Goal: Task Accomplishment & Management: Use online tool/utility

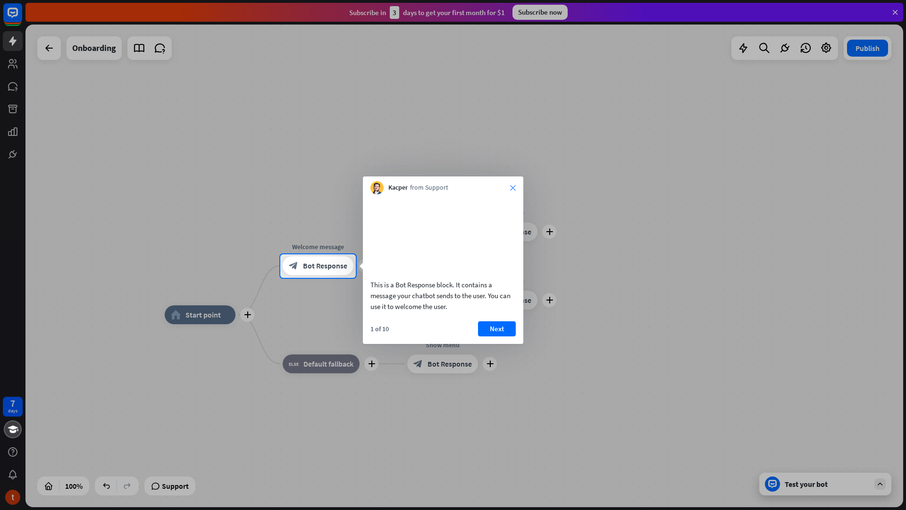
click at [511, 189] on icon "close" at bounding box center [513, 188] width 6 height 6
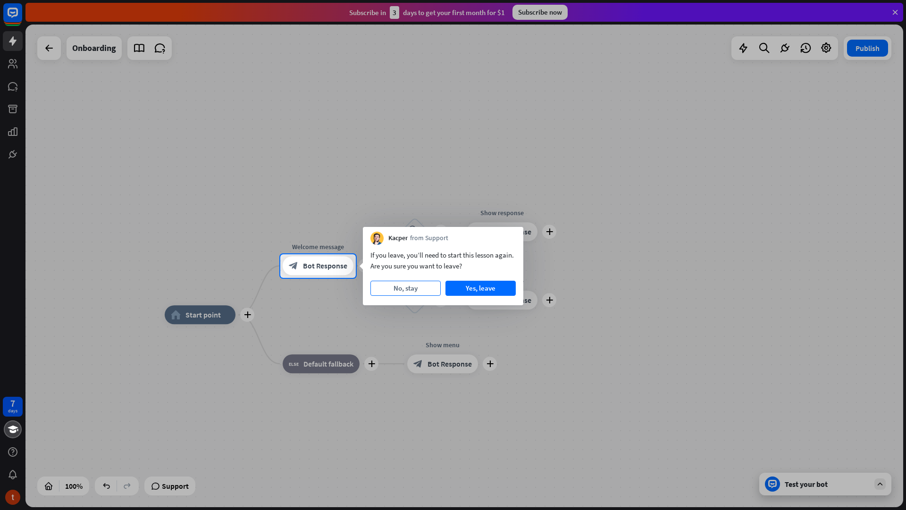
click at [397, 291] on button "No, stay" at bounding box center [405, 288] width 70 height 15
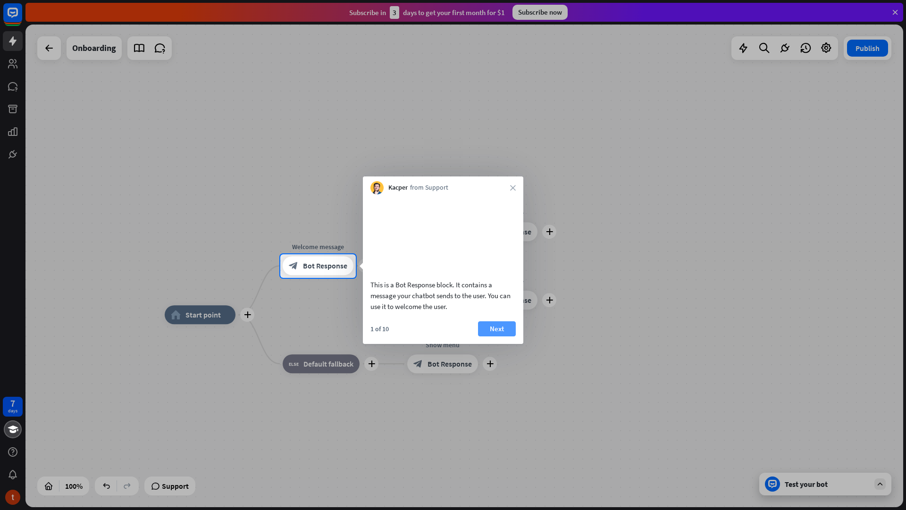
click at [504, 337] on button "Next" at bounding box center [497, 328] width 38 height 15
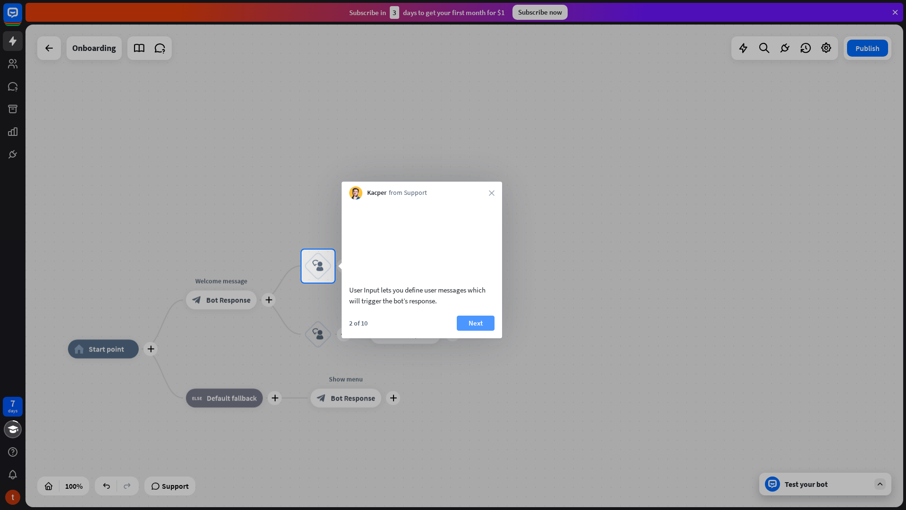
click at [472, 331] on button "Next" at bounding box center [476, 323] width 38 height 15
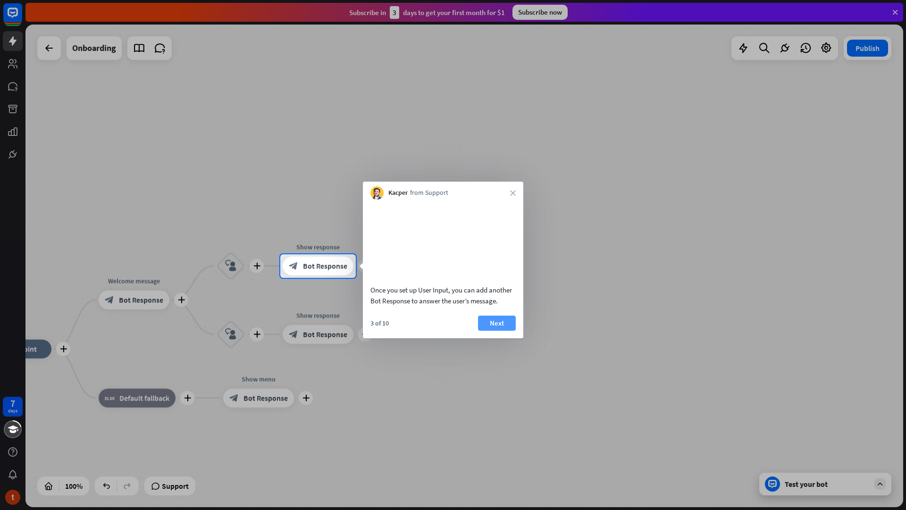
click at [490, 331] on button "Next" at bounding box center [497, 323] width 38 height 15
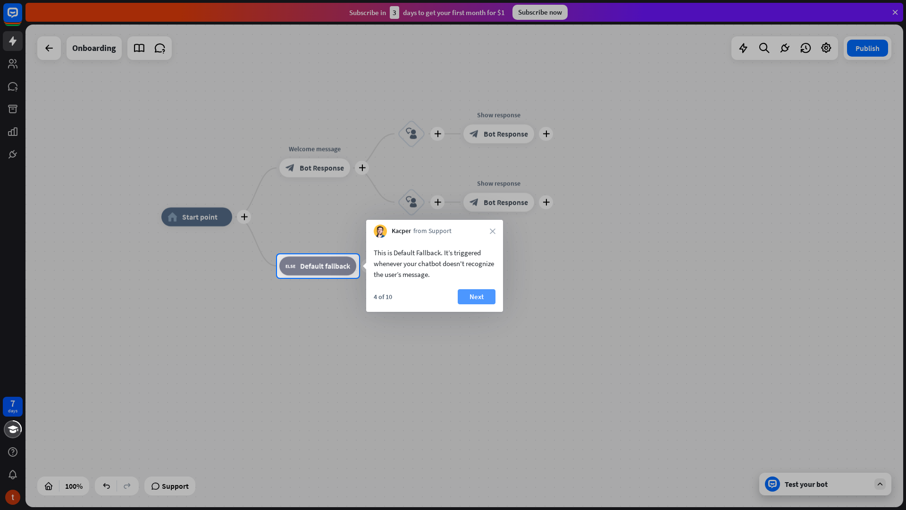
click at [484, 297] on button "Next" at bounding box center [477, 296] width 38 height 15
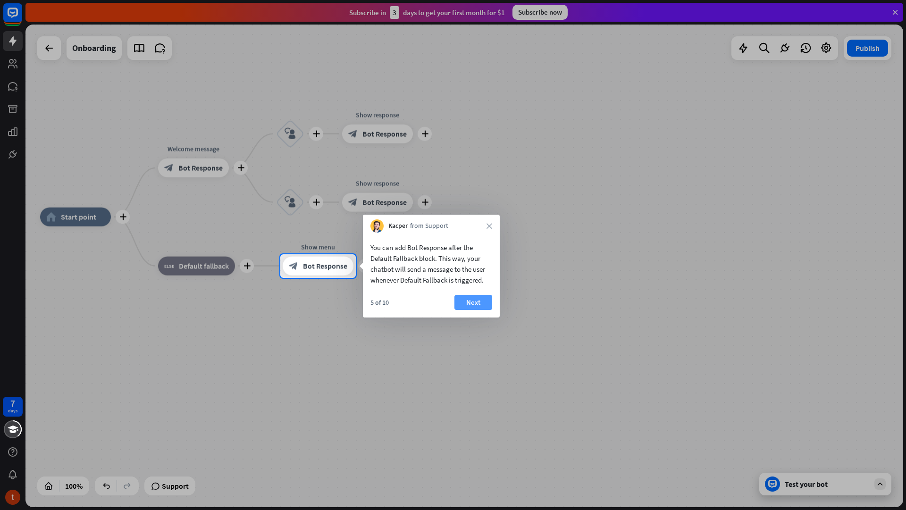
click at [472, 296] on button "Next" at bounding box center [473, 302] width 38 height 15
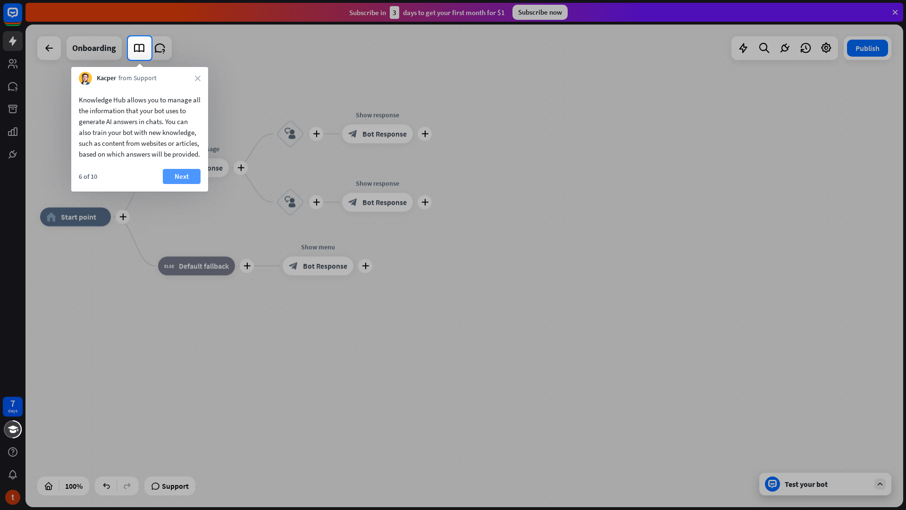
click at [181, 184] on button "Next" at bounding box center [182, 176] width 38 height 15
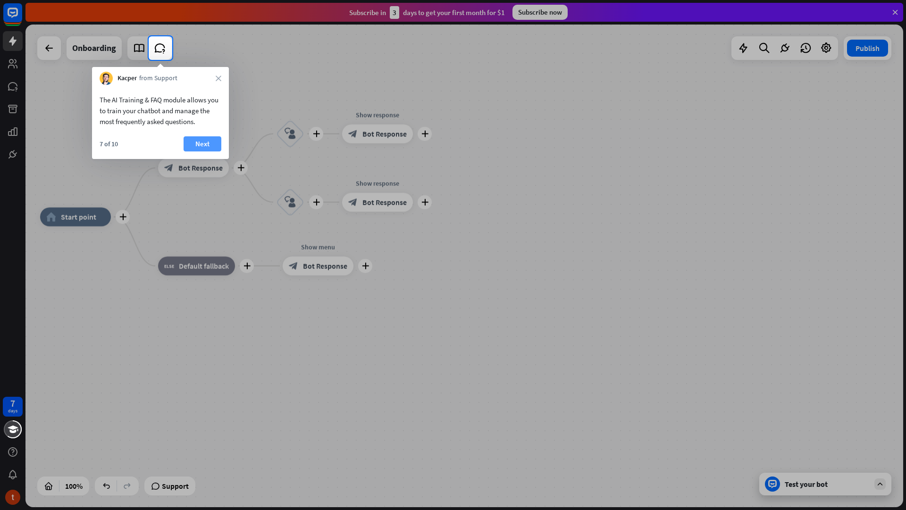
click at [198, 149] on button "Next" at bounding box center [203, 143] width 38 height 15
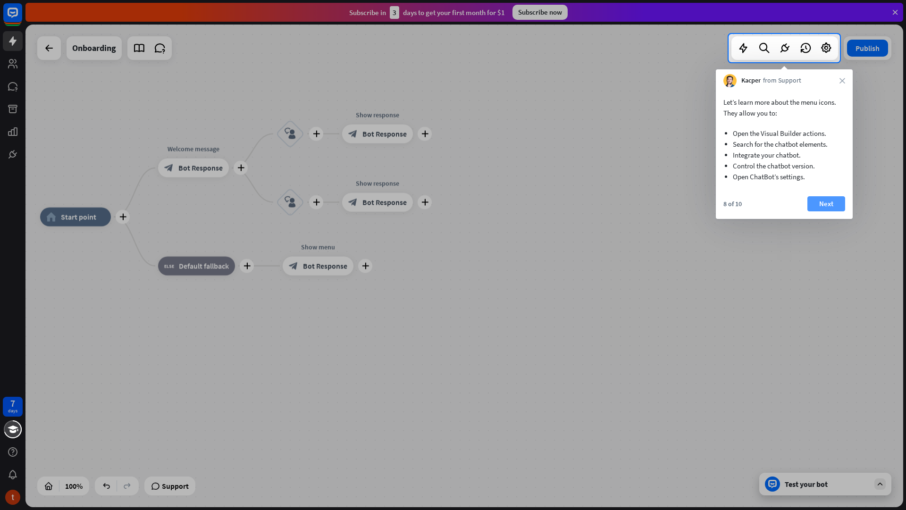
click at [821, 198] on button "Next" at bounding box center [827, 203] width 38 height 15
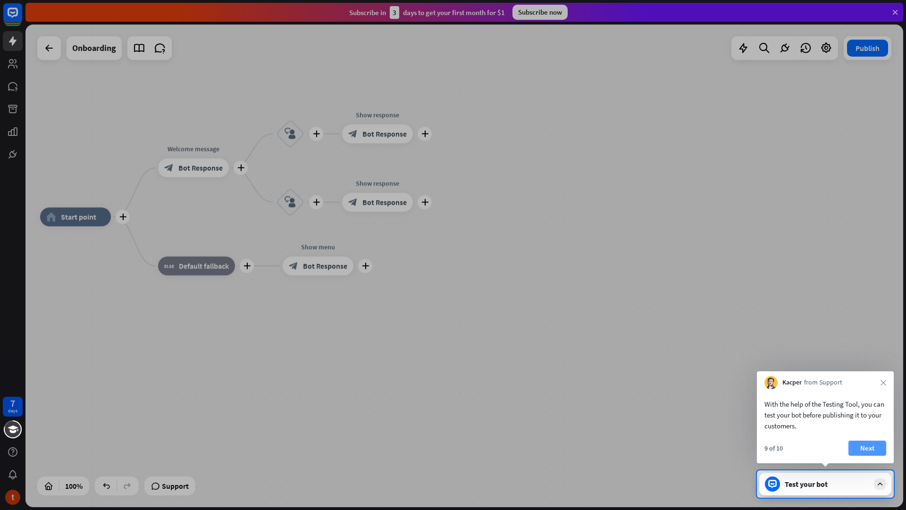
click at [872, 448] on button "Next" at bounding box center [868, 448] width 38 height 15
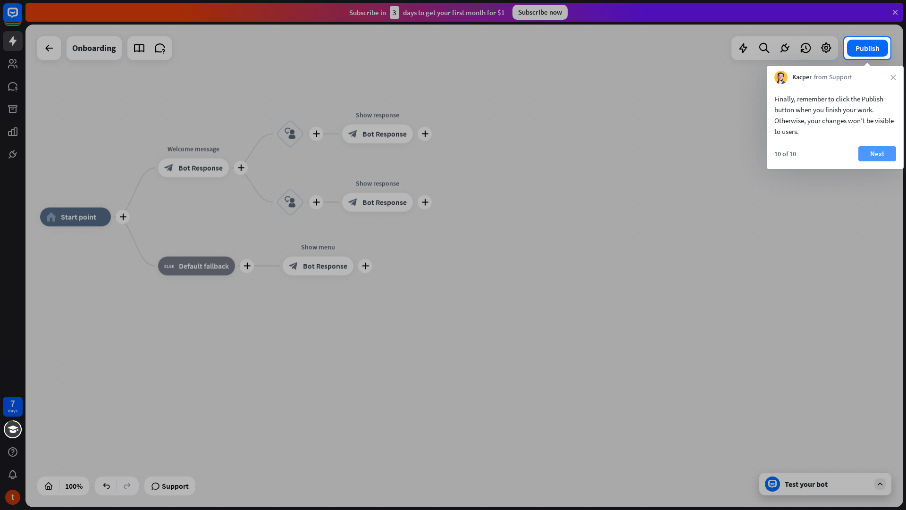
click at [877, 152] on button "Next" at bounding box center [877, 153] width 38 height 15
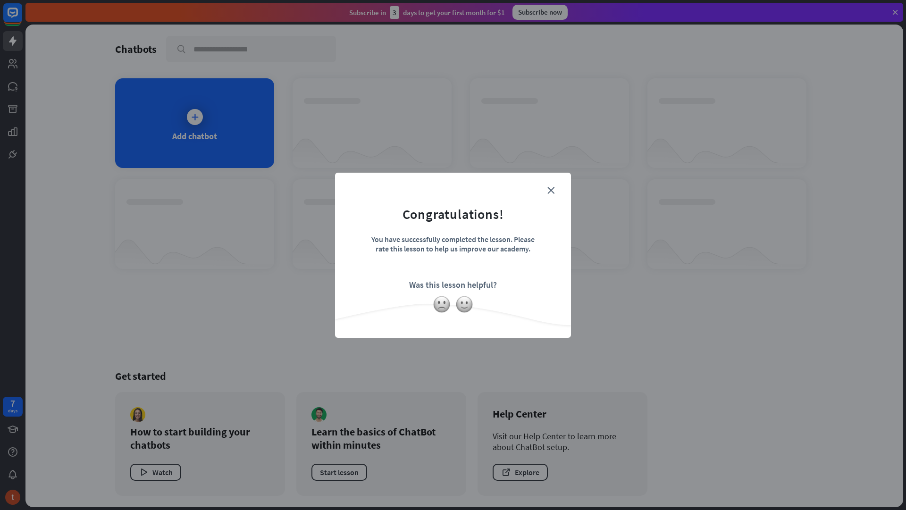
click at [555, 191] on form "Congratulations! You have successfully completed the lesson. Please rate this l…" at bounding box center [453, 241] width 212 height 113
click at [552, 191] on icon "close" at bounding box center [550, 190] width 7 height 7
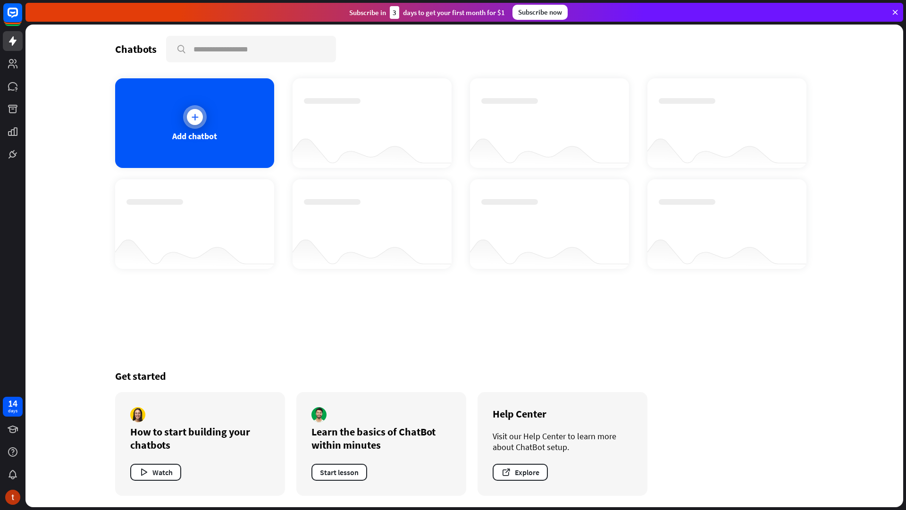
click at [204, 116] on div at bounding box center [195, 117] width 24 height 24
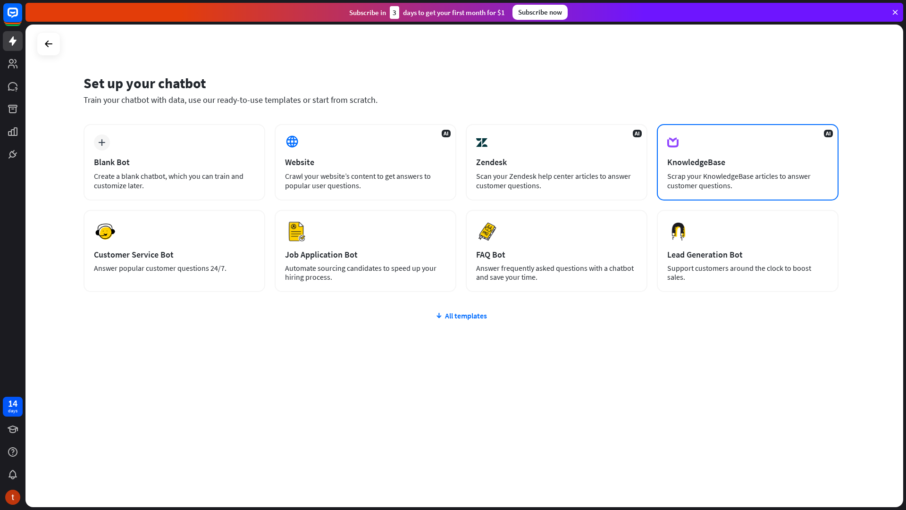
click at [733, 168] on div "AI KnowledgeBase Scrap your KnowledgeBase articles to answer customer questions." at bounding box center [748, 162] width 182 height 76
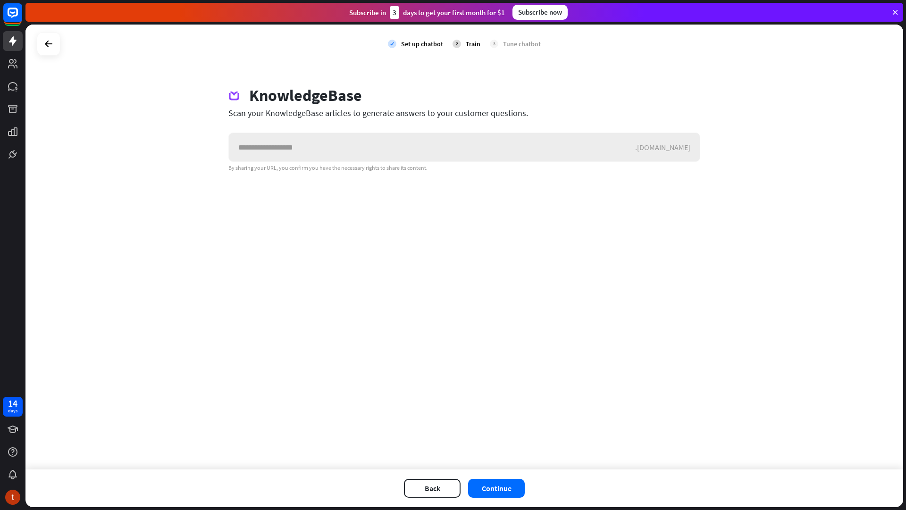
click at [318, 151] on input "text" at bounding box center [432, 147] width 406 height 28
click at [50, 46] on icon at bounding box center [48, 43] width 11 height 11
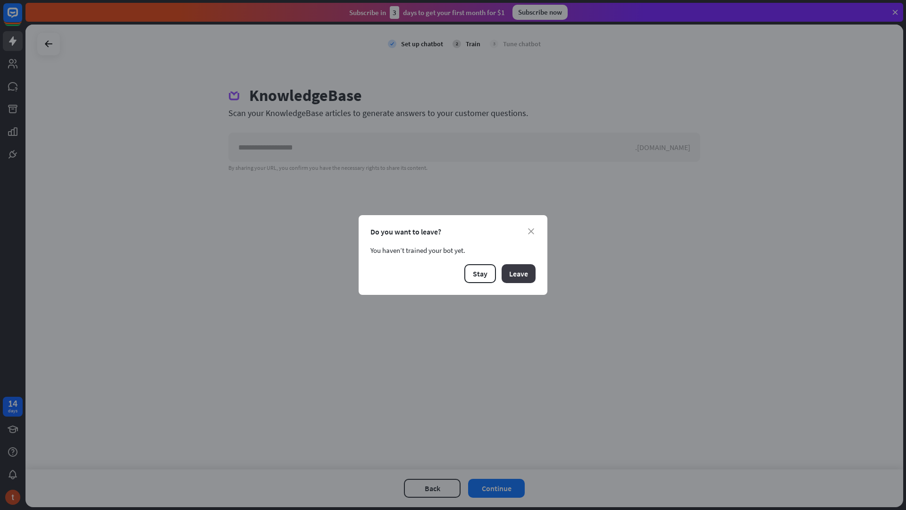
click at [506, 275] on button "Leave" at bounding box center [519, 273] width 34 height 19
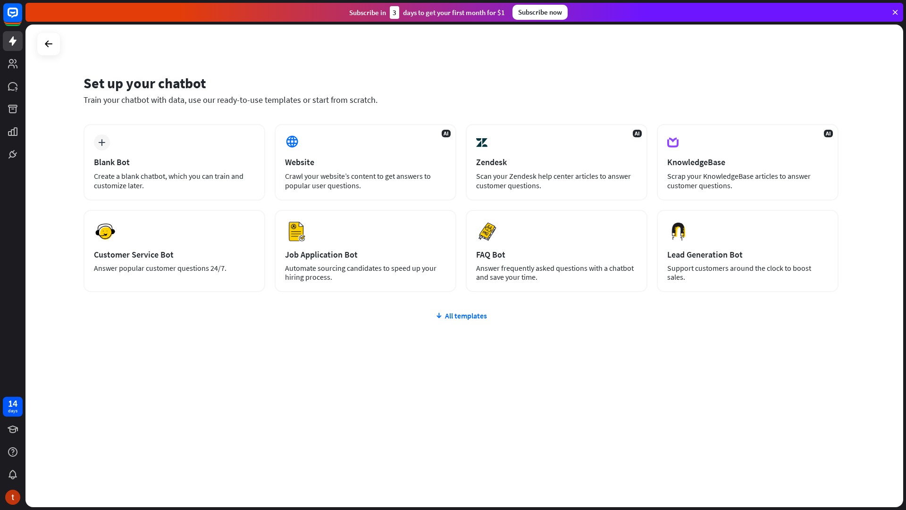
click at [545, 14] on div "Subscribe now" at bounding box center [540, 12] width 55 height 15
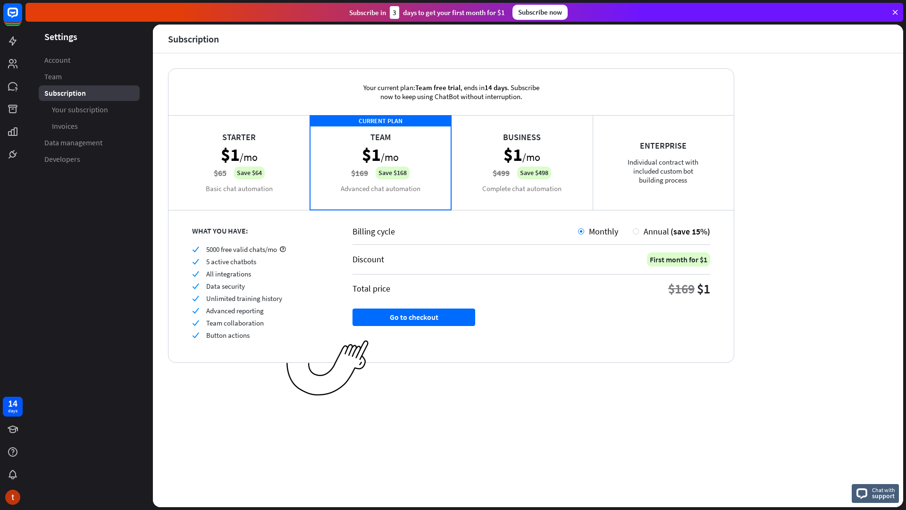
click at [518, 193] on div "Business $1 /mo $499 Save $498 Complete chat automation" at bounding box center [522, 162] width 142 height 94
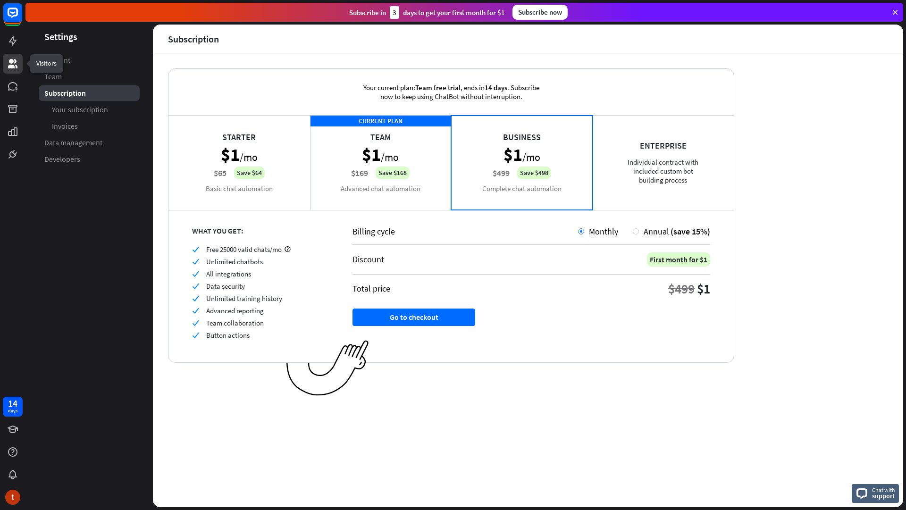
click at [13, 65] on icon at bounding box center [12, 63] width 11 height 11
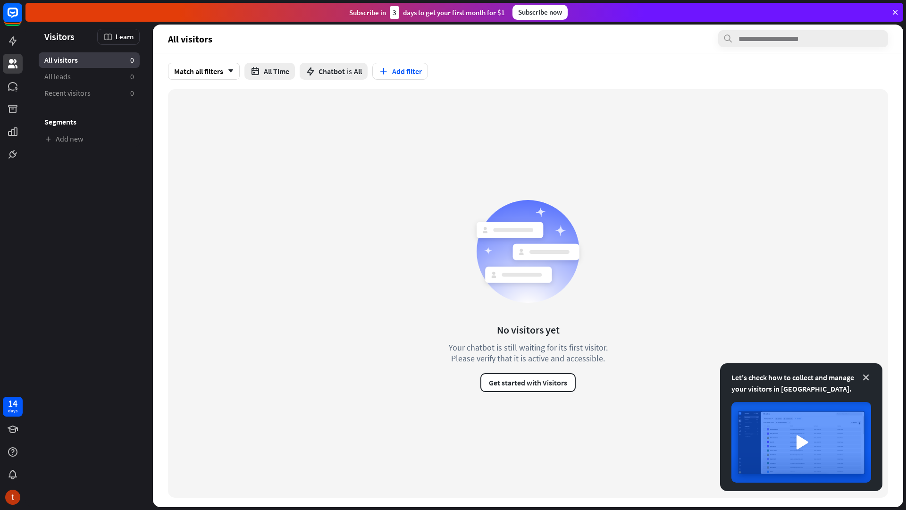
click at [870, 379] on icon at bounding box center [865, 377] width 9 height 9
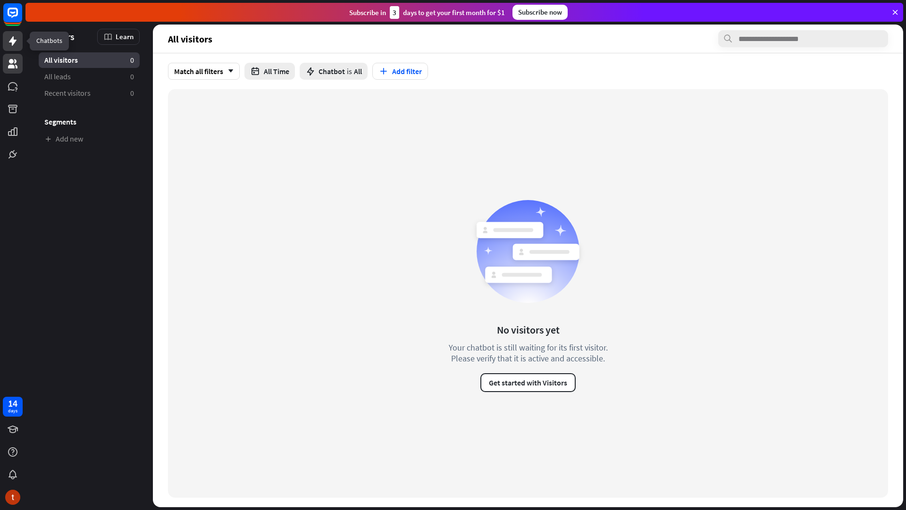
click at [6, 35] on link at bounding box center [13, 41] width 20 height 20
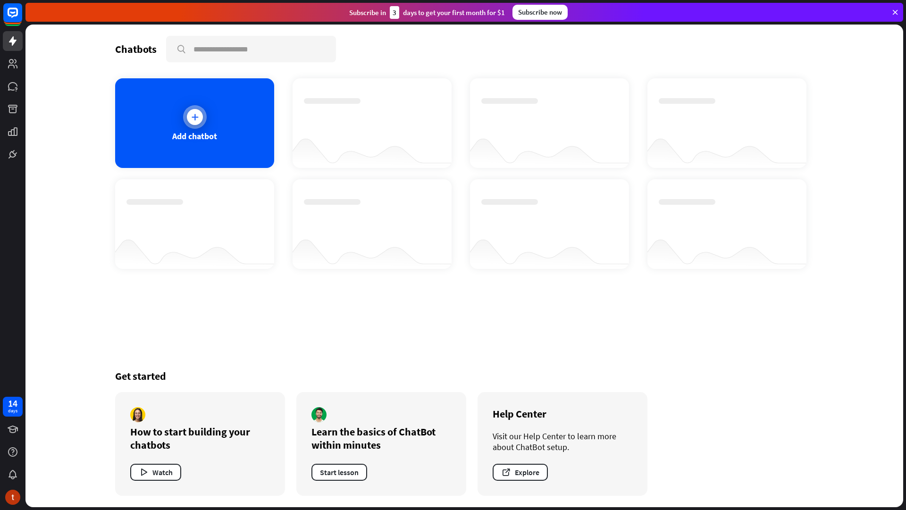
click at [204, 152] on div "Add chatbot" at bounding box center [194, 123] width 159 height 90
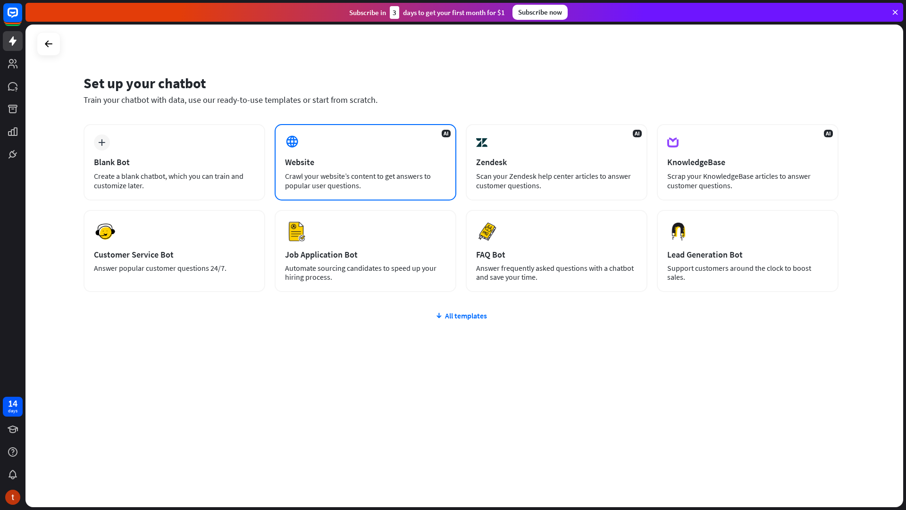
click at [357, 161] on div "Website" at bounding box center [365, 162] width 161 height 11
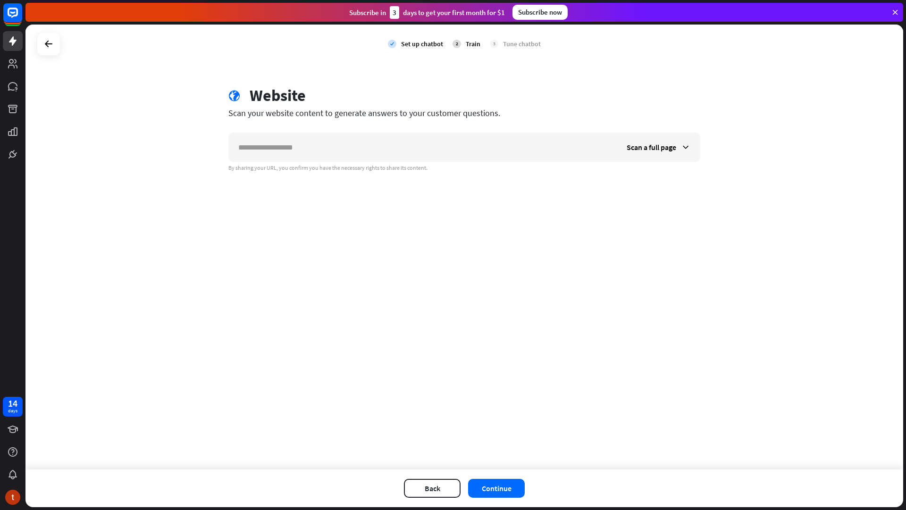
click at [357, 161] on input "text" at bounding box center [423, 147] width 388 height 28
type input "*"
click at [428, 485] on button "Back" at bounding box center [432, 488] width 57 height 19
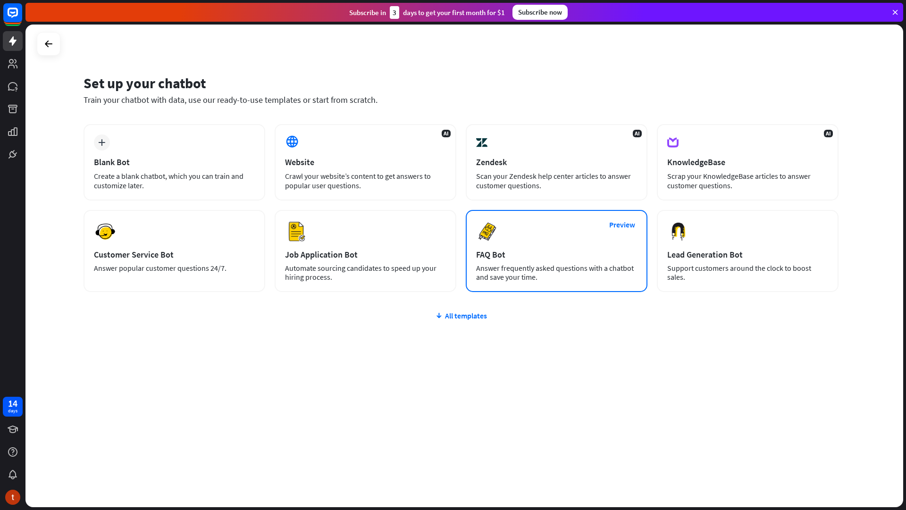
click at [552, 245] on div "Preview FAQ Bot [PERSON_NAME] frequently asked questions with a chatbot and sav…" at bounding box center [557, 251] width 182 height 82
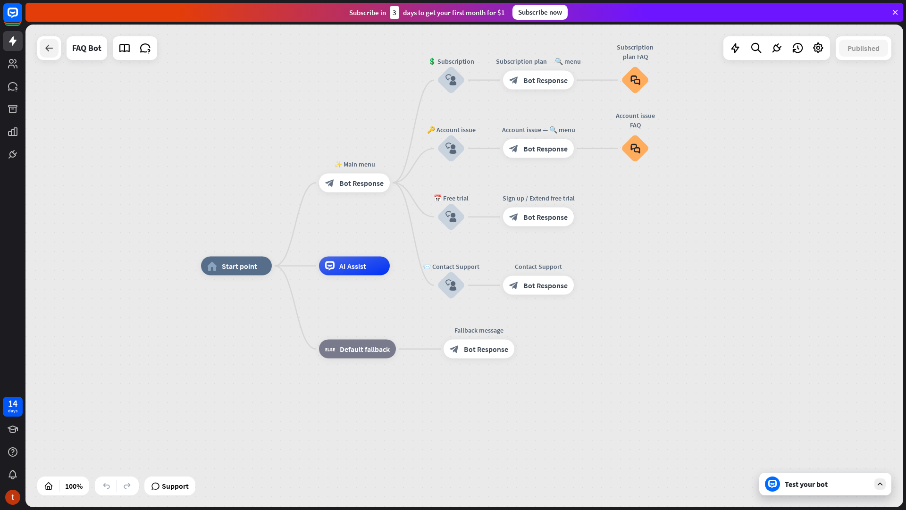
click at [57, 47] on div at bounding box center [49, 48] width 19 height 19
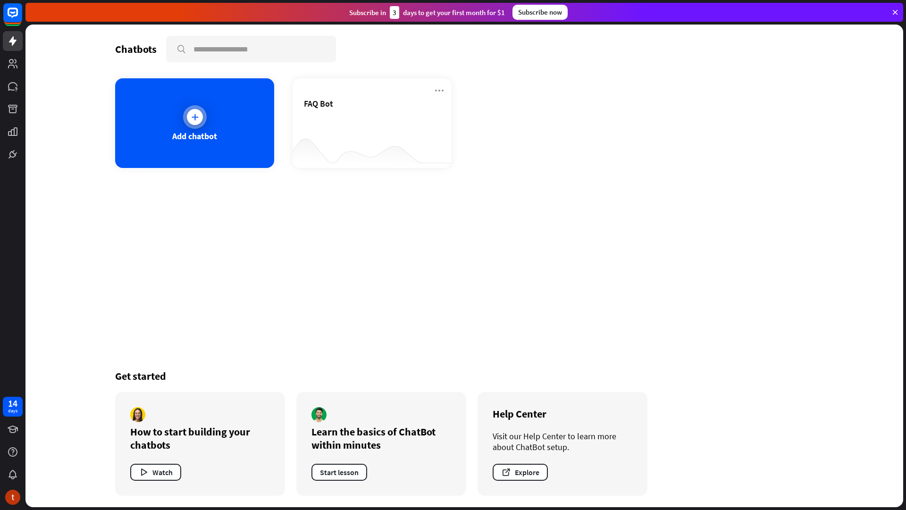
click at [224, 140] on div "Add chatbot" at bounding box center [194, 123] width 159 height 90
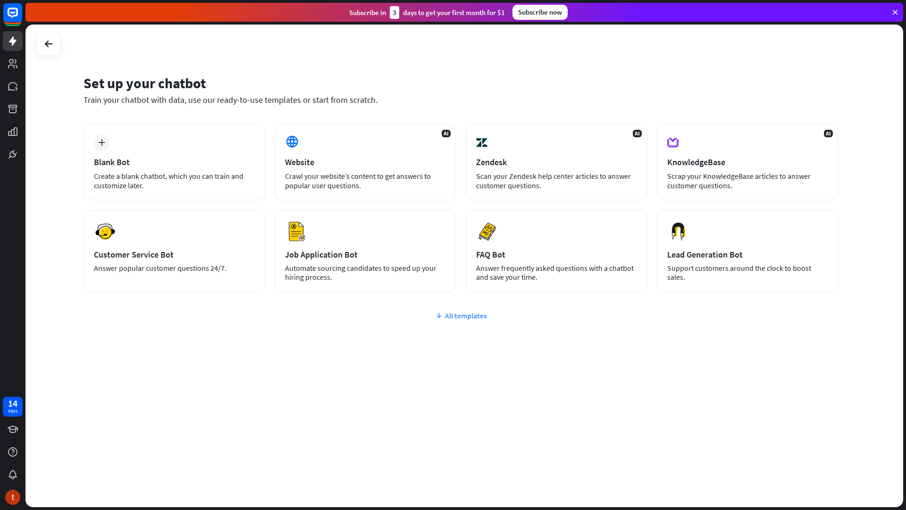
click at [455, 312] on div "All templates" at bounding box center [461, 315] width 755 height 9
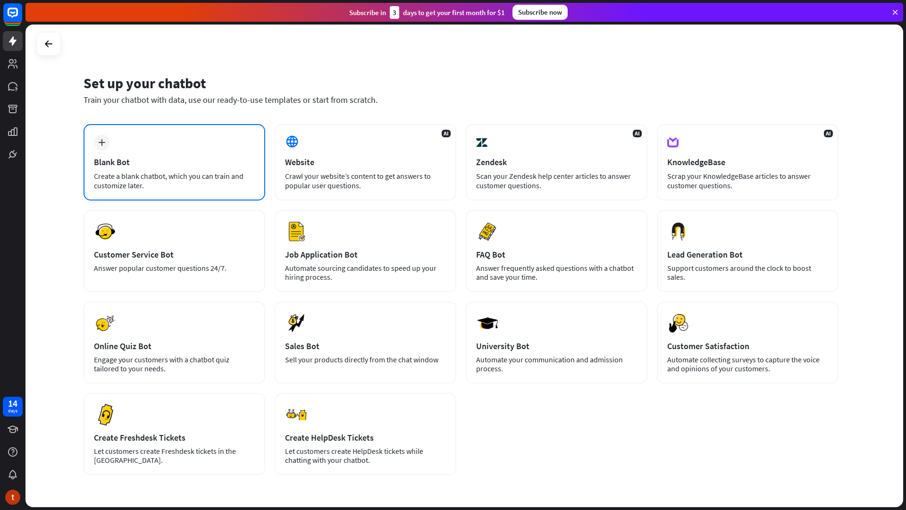
click at [203, 165] on div "Blank Bot" at bounding box center [174, 162] width 161 height 11
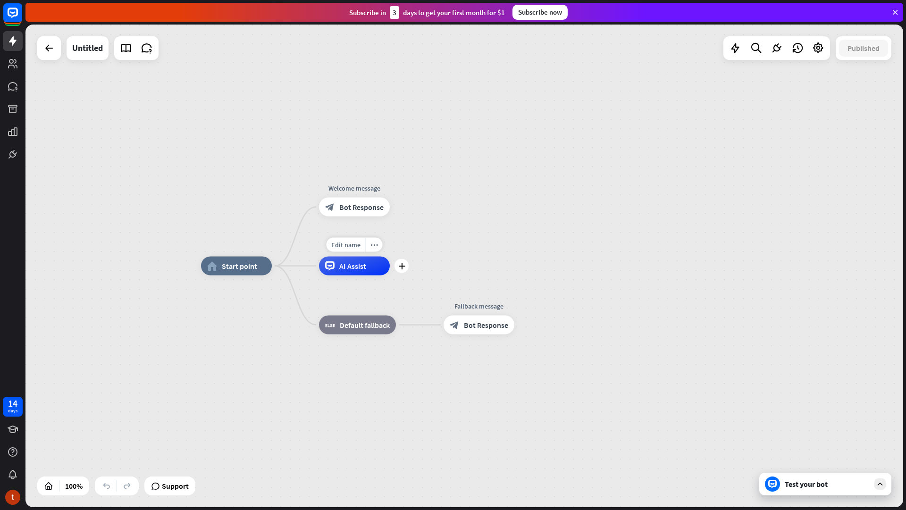
click at [362, 274] on div "AI Assist" at bounding box center [354, 266] width 71 height 19
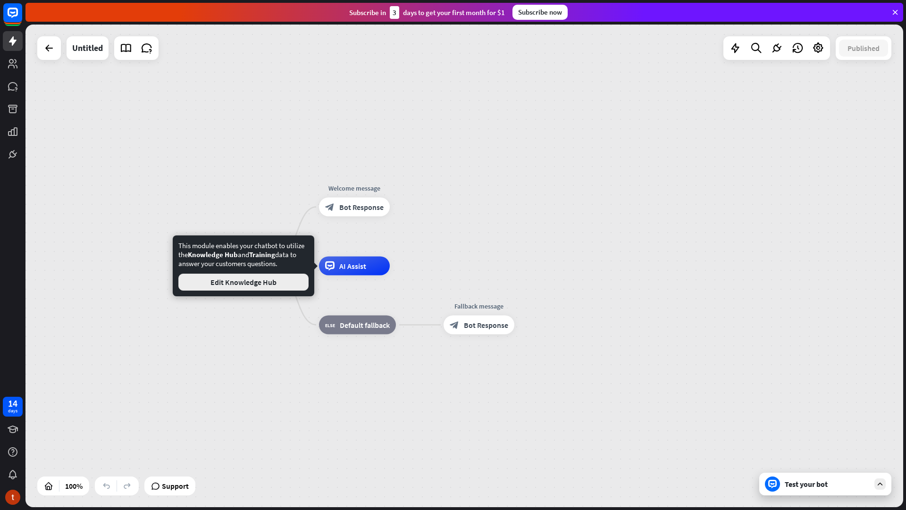
click at [284, 283] on button "Edit Knowledge Hub" at bounding box center [243, 282] width 130 height 17
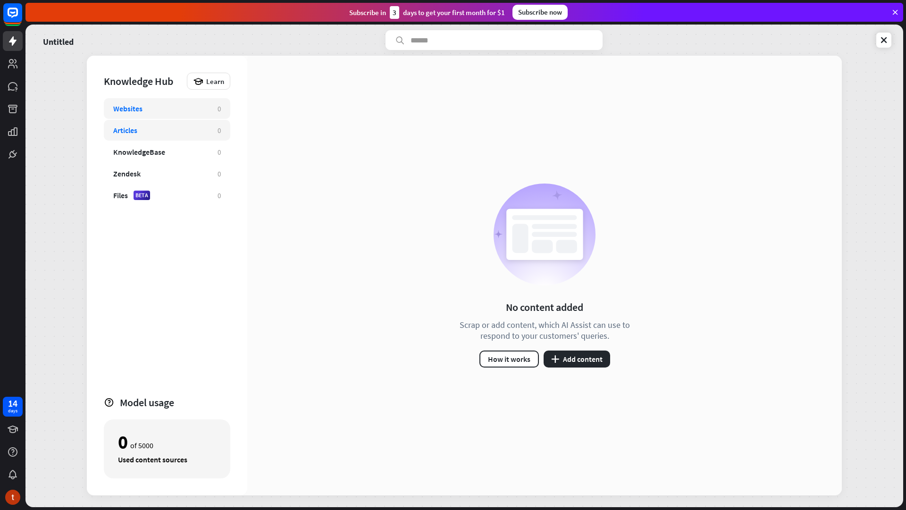
click at [163, 128] on div "Articles" at bounding box center [160, 130] width 95 height 9
click at [162, 146] on div "KnowledgeBase 0" at bounding box center [167, 152] width 126 height 21
click at [576, 358] on button "plus Add content" at bounding box center [577, 359] width 67 height 17
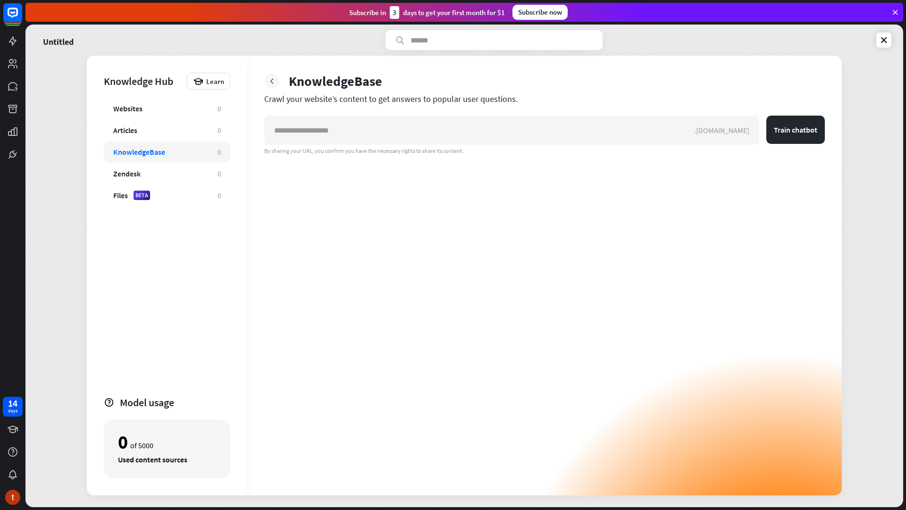
click at [276, 84] on icon at bounding box center [271, 80] width 9 height 9
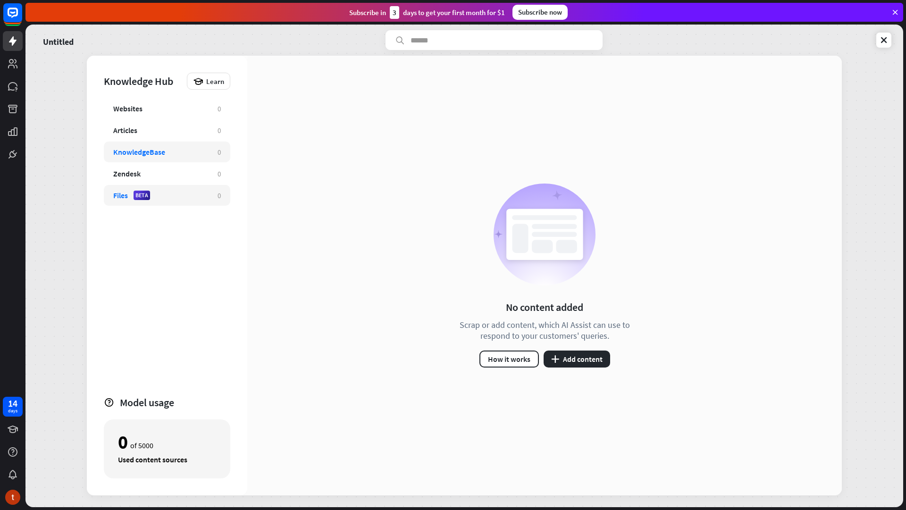
click at [165, 198] on div "Files BETA" at bounding box center [160, 195] width 95 height 9
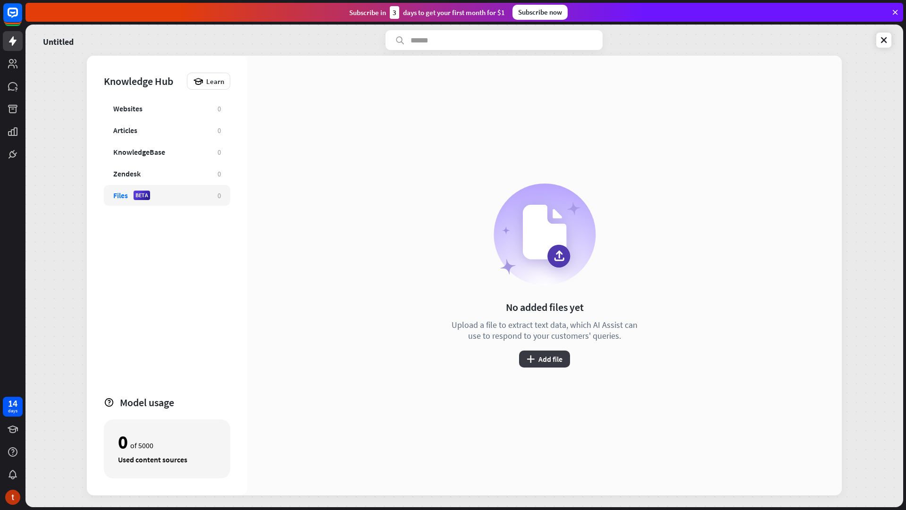
click at [545, 366] on button "plus Add file" at bounding box center [544, 359] width 51 height 17
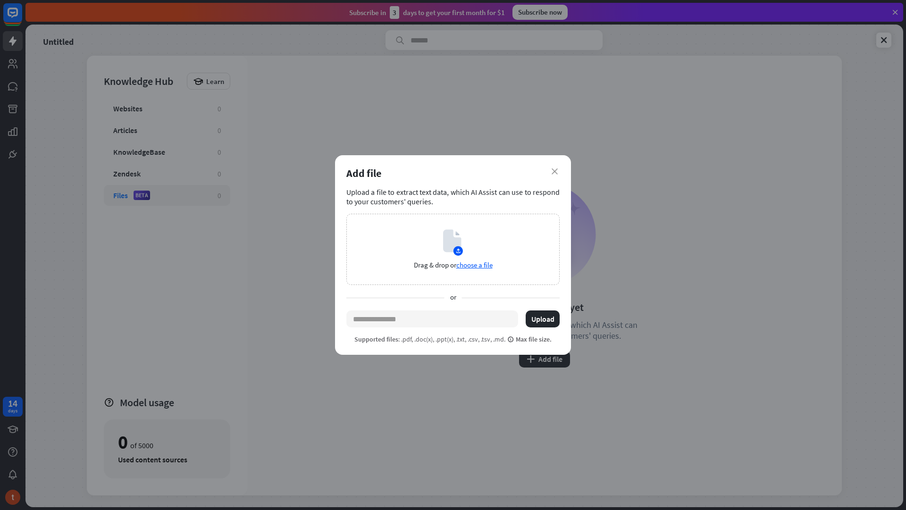
click at [554, 175] on div "Add file" at bounding box center [452, 173] width 213 height 13
click at [554, 173] on icon "close" at bounding box center [555, 171] width 6 height 6
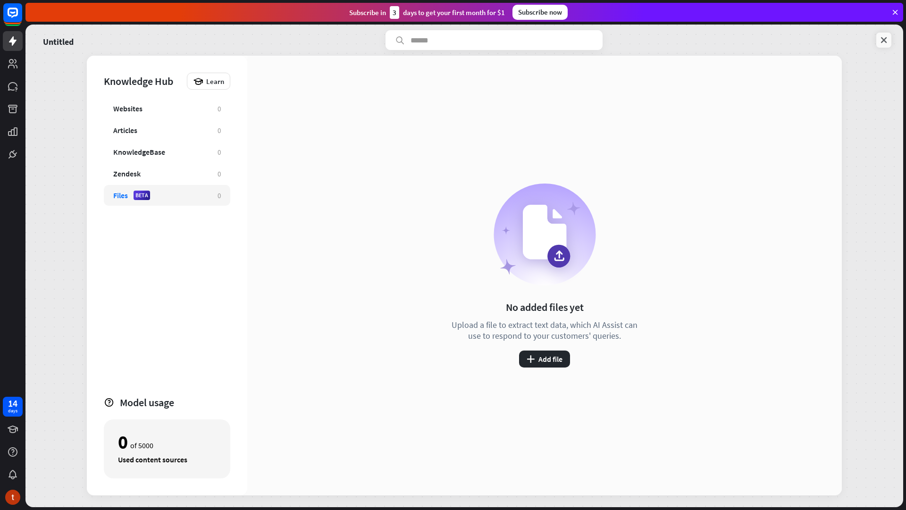
click at [881, 44] on icon at bounding box center [883, 39] width 9 height 9
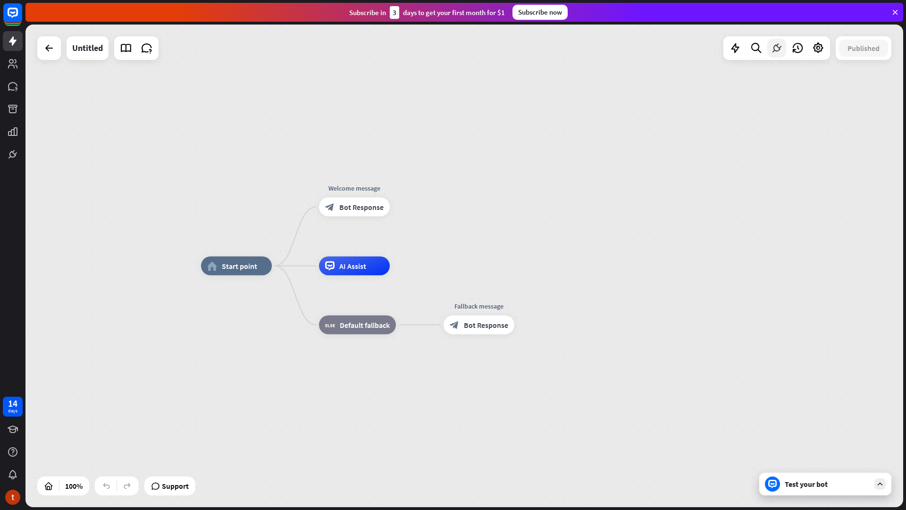
click at [774, 47] on icon at bounding box center [777, 48] width 12 height 12
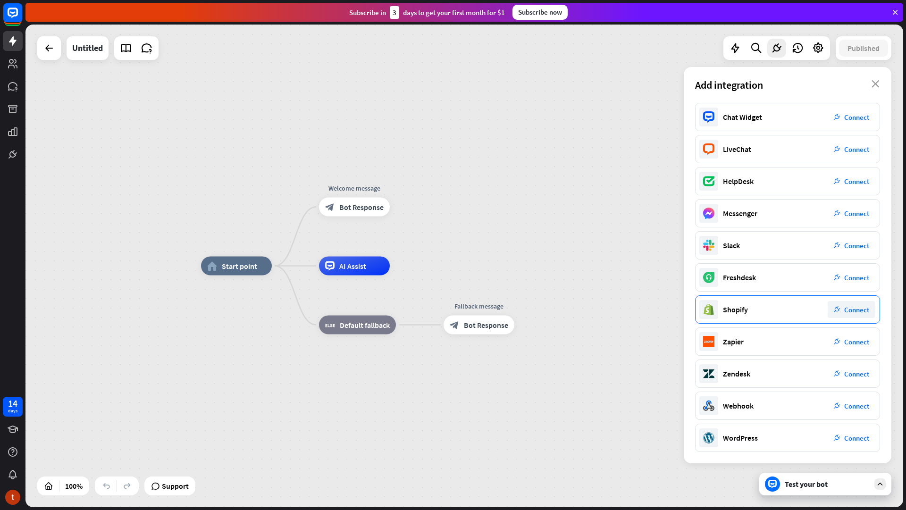
click at [791, 303] on div "Shopify plug_integration Connect" at bounding box center [787, 309] width 185 height 28
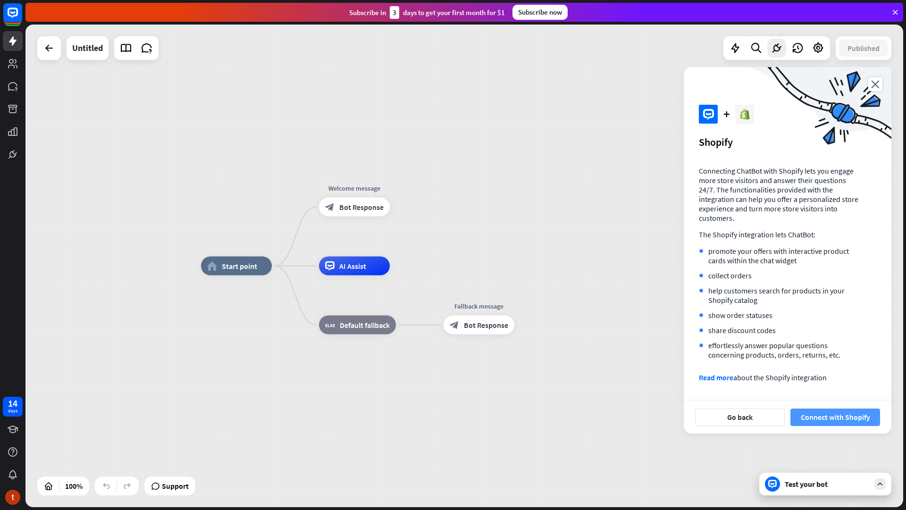
click at [816, 411] on button "Connect with Shopify" at bounding box center [836, 417] width 90 height 17
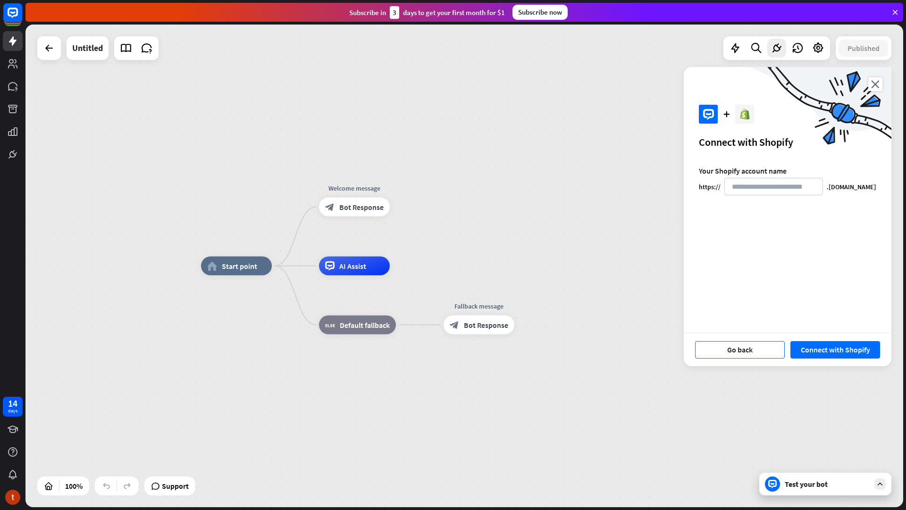
click at [760, 351] on button "Go back" at bounding box center [740, 349] width 90 height 17
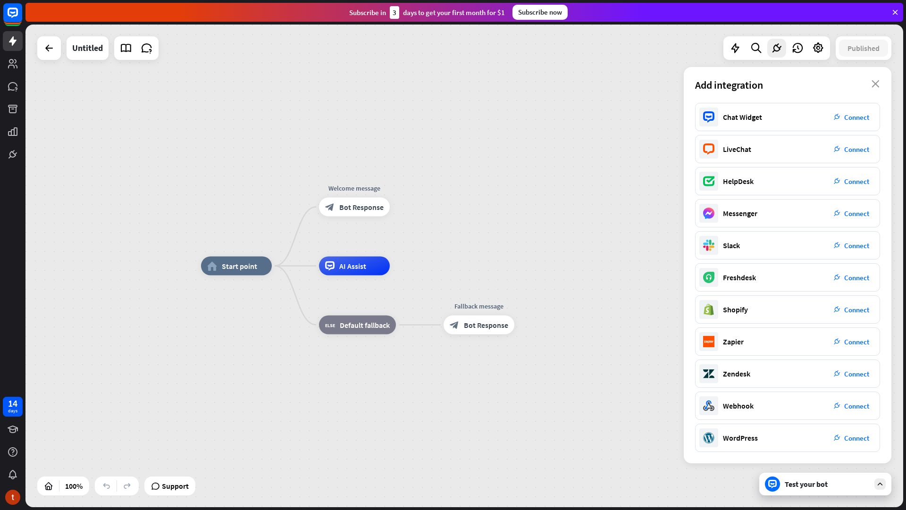
click at [624, 366] on div "home_2 Start point Welcome message block_bot_response Bot Response AI Assist bl…" at bounding box center [640, 507] width 878 height 483
click at [872, 84] on icon "close" at bounding box center [876, 84] width 8 height 8
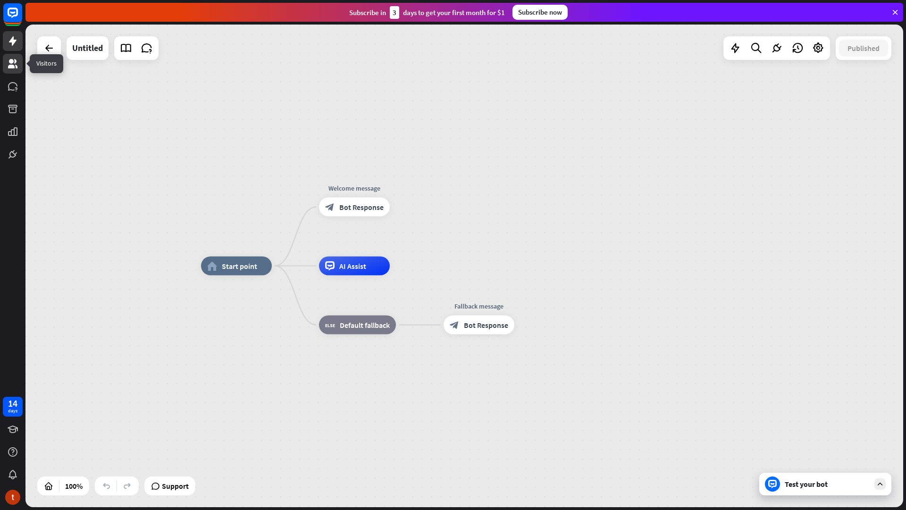
click at [19, 67] on link at bounding box center [13, 64] width 20 height 20
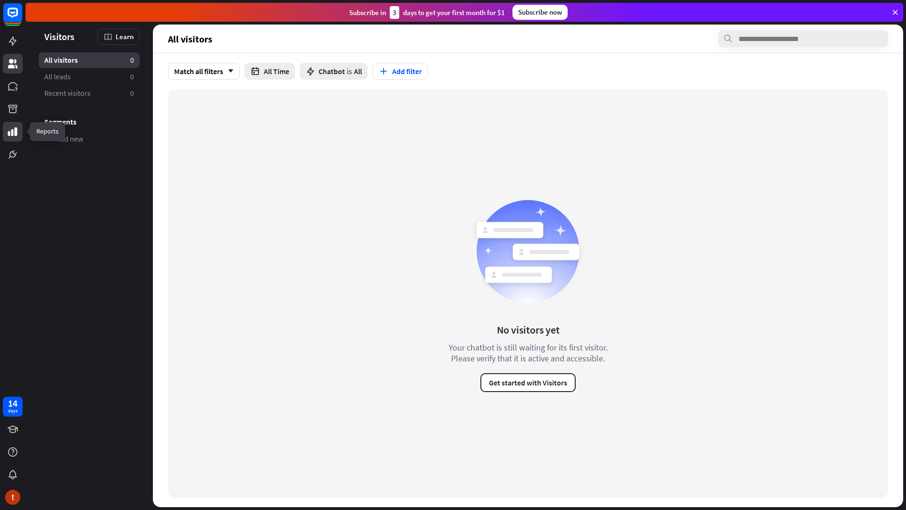
click at [13, 135] on icon at bounding box center [12, 131] width 11 height 11
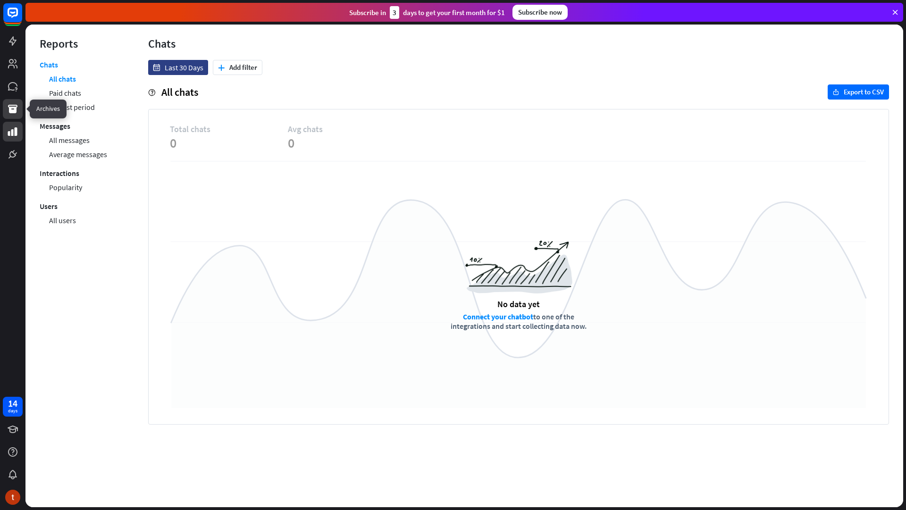
click at [15, 115] on link at bounding box center [13, 109] width 20 height 20
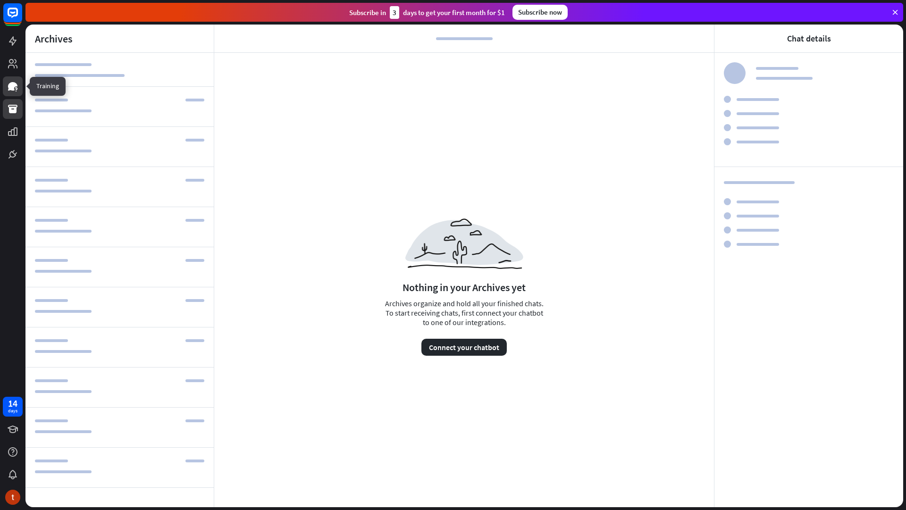
click at [21, 92] on link at bounding box center [13, 86] width 20 height 20
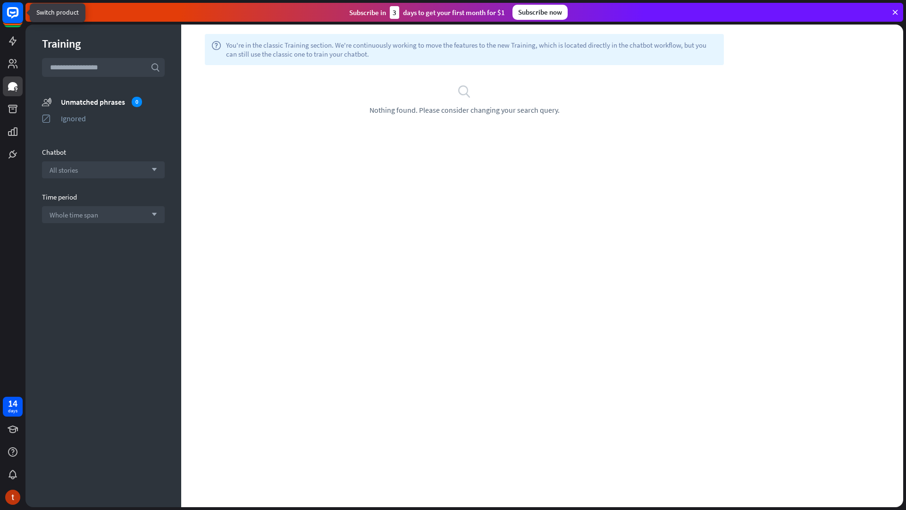
click at [15, 20] on rect at bounding box center [12, 12] width 21 height 21
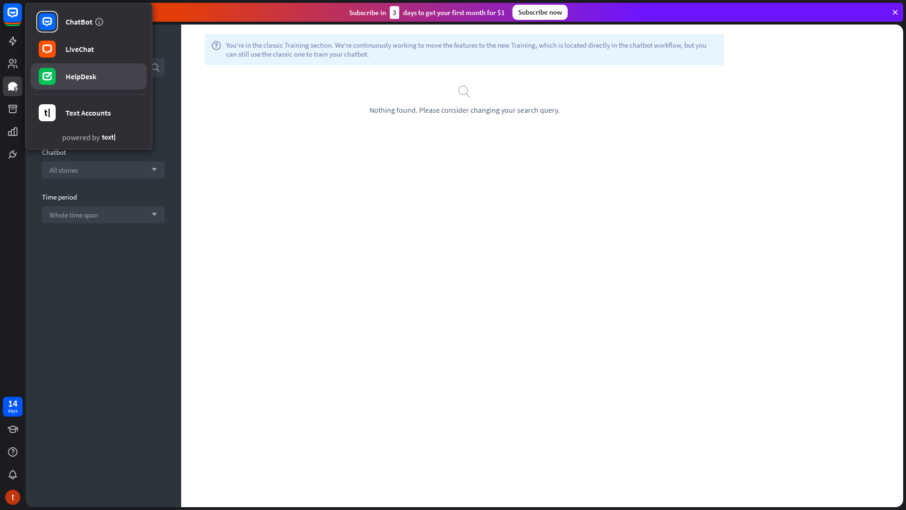
click at [79, 70] on link "HelpDesk" at bounding box center [89, 76] width 116 height 26
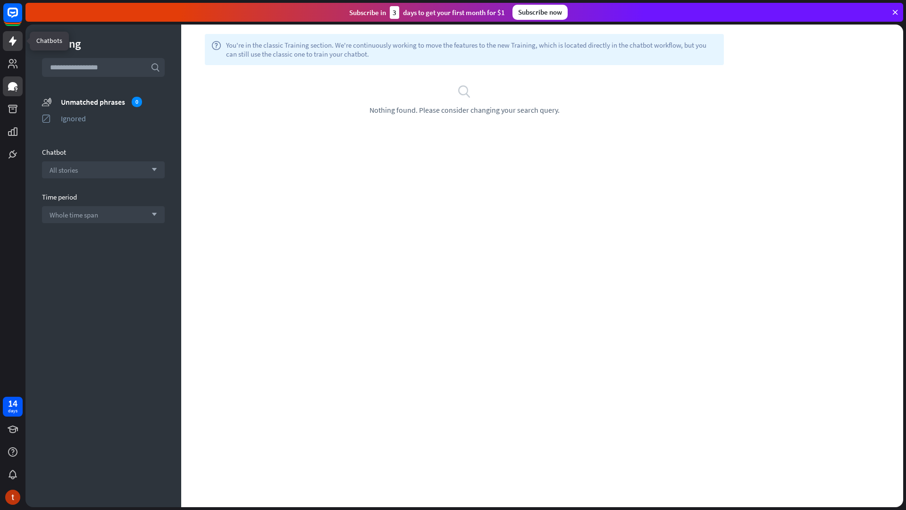
click at [8, 49] on link at bounding box center [13, 41] width 20 height 20
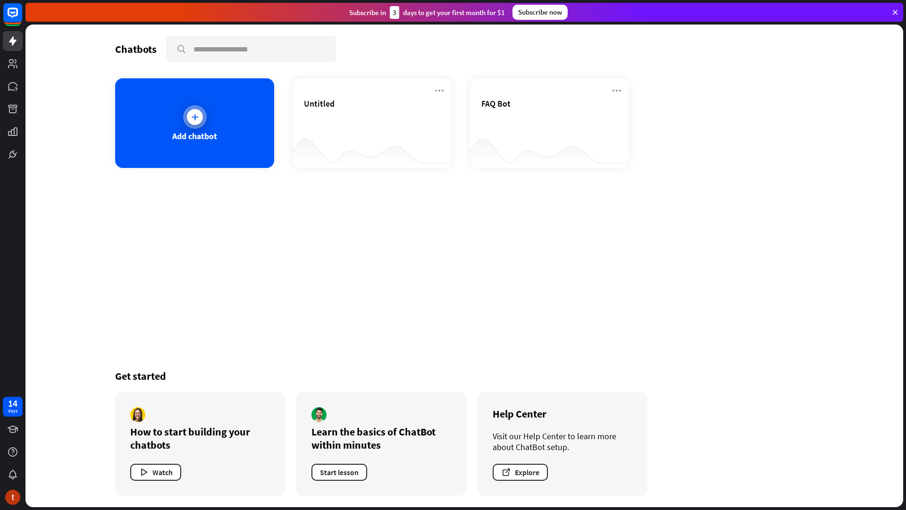
click at [210, 131] on div "Add chatbot" at bounding box center [194, 136] width 45 height 11
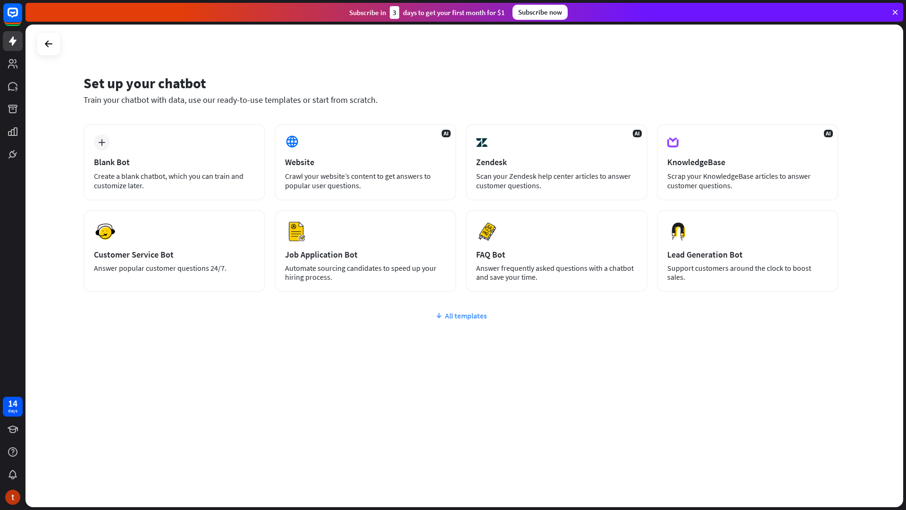
click at [458, 317] on div "All templates" at bounding box center [461, 315] width 755 height 9
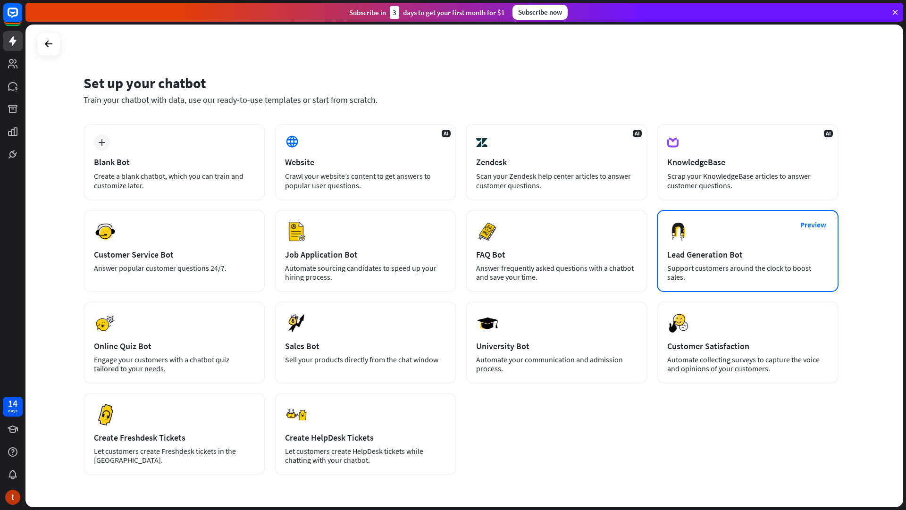
click at [679, 261] on div "Preview Lead Generation Bot Support customers around the clock to boost sales." at bounding box center [748, 251] width 182 height 82
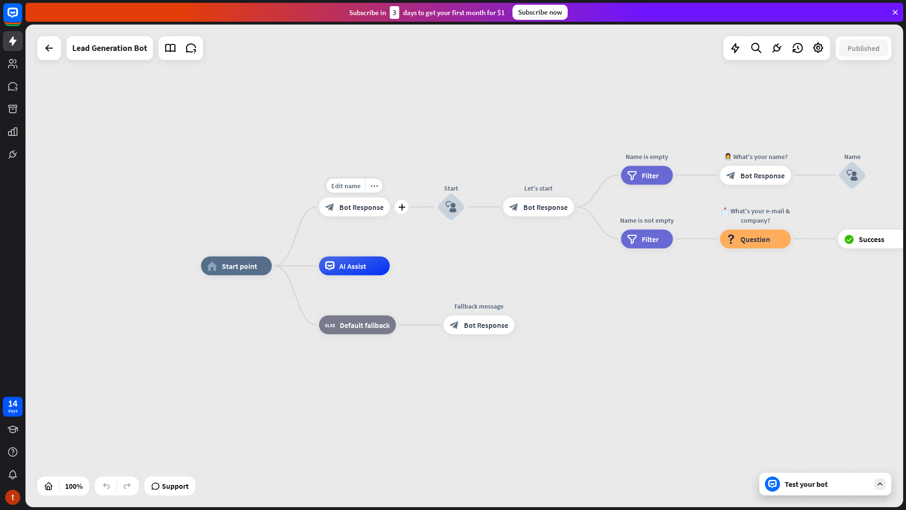
click at [351, 212] on div "block_bot_response Bot Response" at bounding box center [354, 207] width 71 height 19
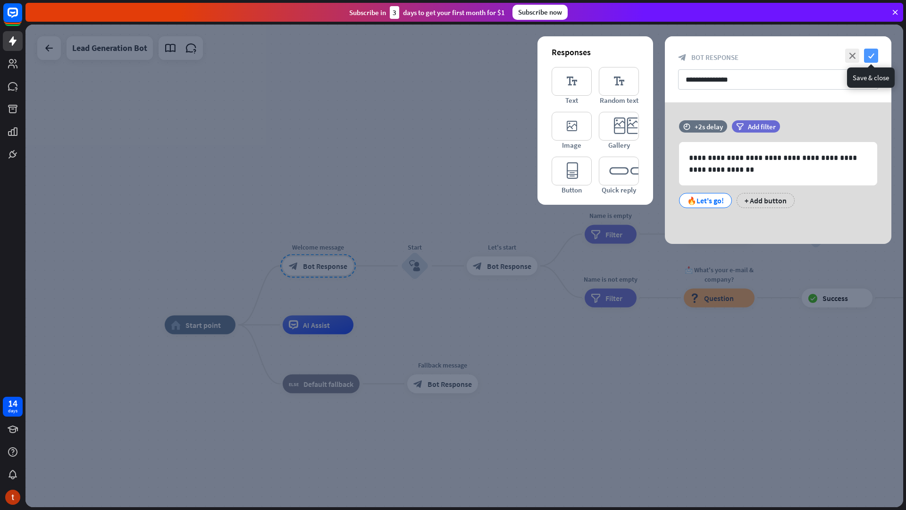
click at [864, 58] on icon "check" at bounding box center [871, 56] width 14 height 14
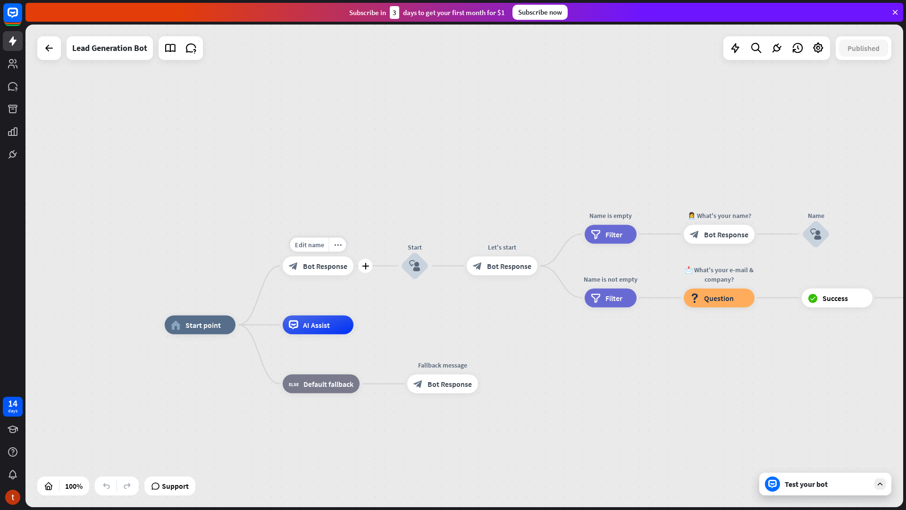
click at [329, 263] on span "Bot Response" at bounding box center [325, 265] width 44 height 9
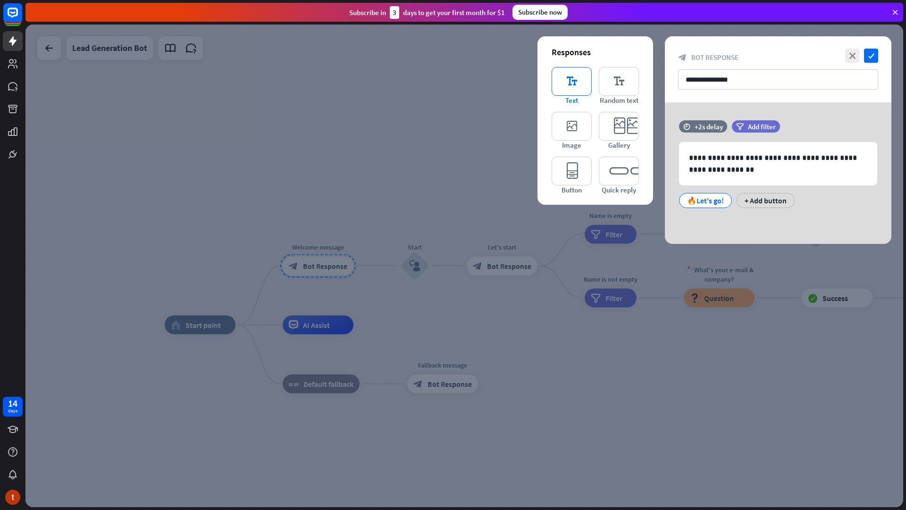
click at [571, 85] on icon "editor_text" at bounding box center [572, 81] width 40 height 29
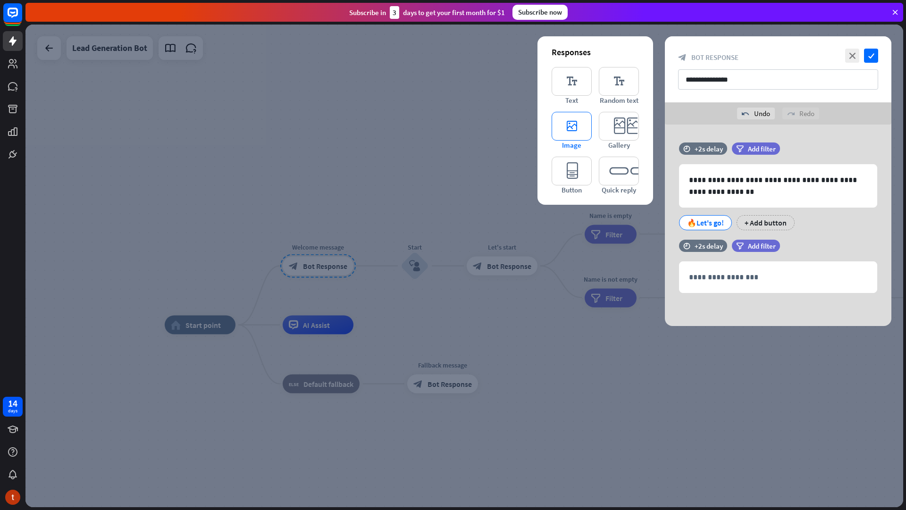
click at [572, 131] on icon "editor_image" at bounding box center [572, 126] width 40 height 29
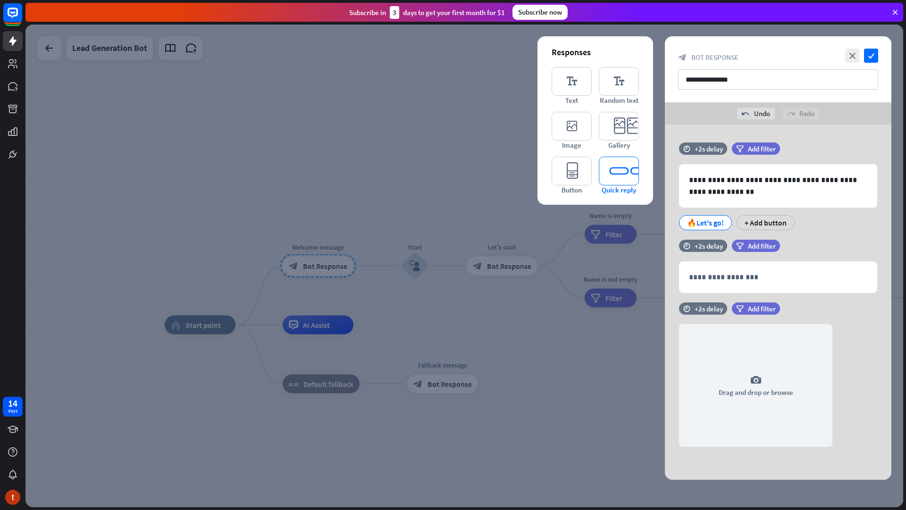
click at [614, 161] on icon "editor_quick_replies" at bounding box center [619, 171] width 40 height 29
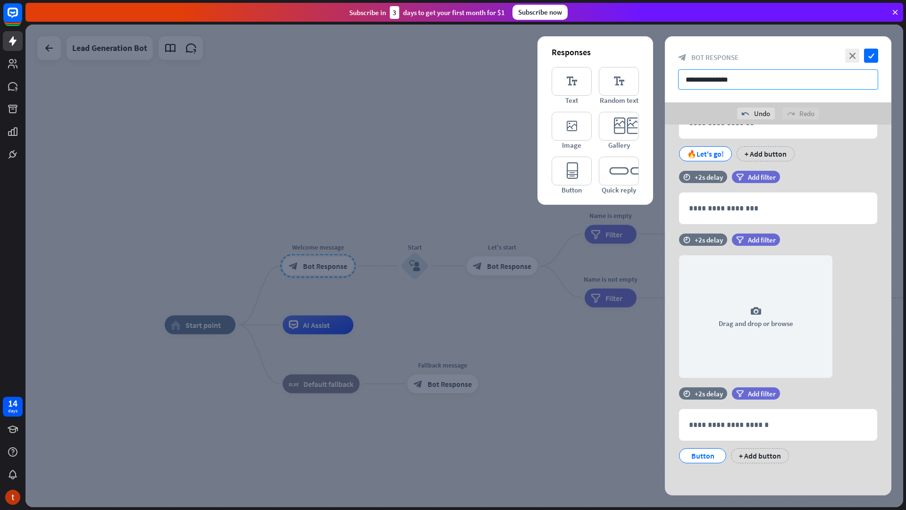
scroll to position [70, 0]
click at [856, 57] on icon "close" at bounding box center [852, 56] width 14 height 14
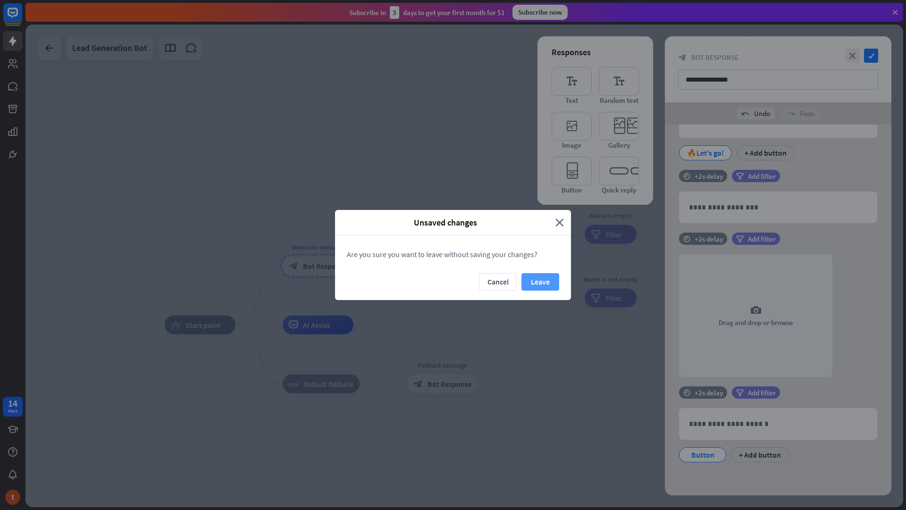
click at [551, 284] on button "Leave" at bounding box center [541, 281] width 38 height 17
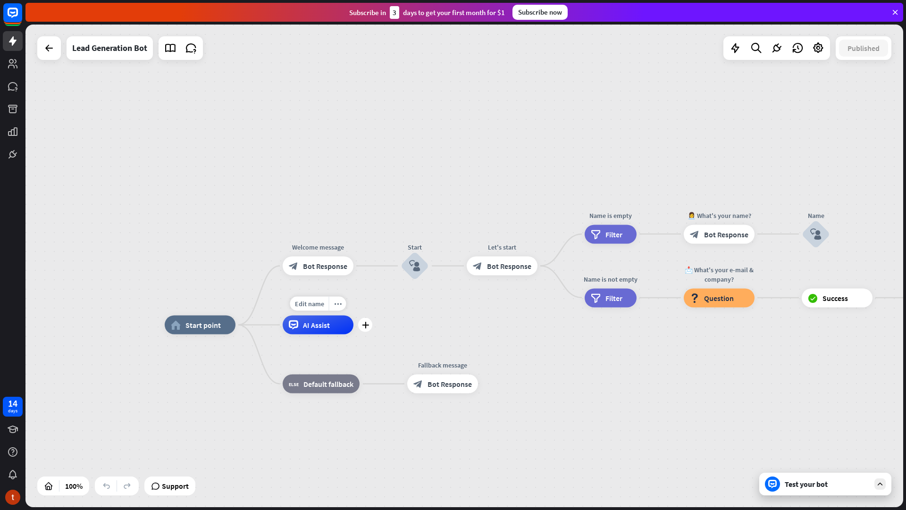
click at [316, 325] on span "AI Assist" at bounding box center [316, 324] width 27 height 9
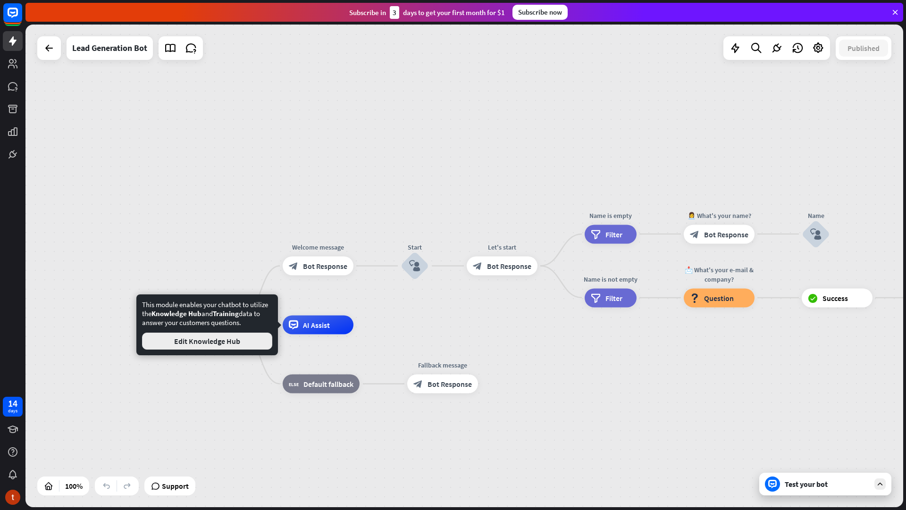
click at [236, 347] on button "Edit Knowledge Hub" at bounding box center [207, 341] width 130 height 17
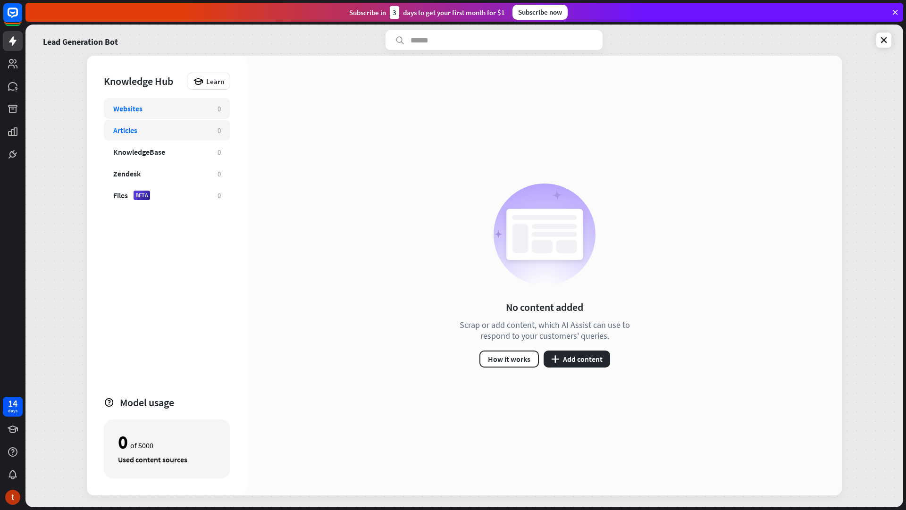
click at [158, 135] on div "Articles 0" at bounding box center [167, 130] width 126 height 21
click at [160, 151] on div "KnowledgeBase" at bounding box center [139, 151] width 52 height 9
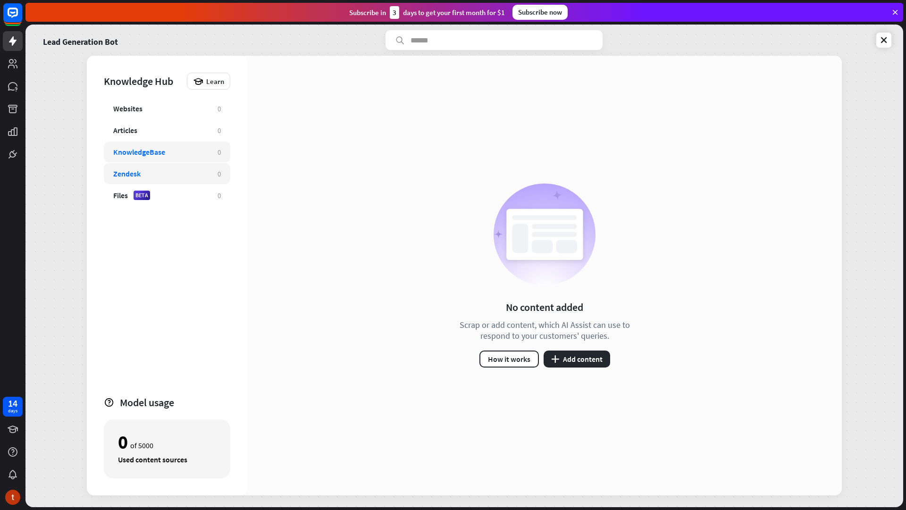
click at [160, 174] on div "Zendesk" at bounding box center [160, 173] width 95 height 9
click at [570, 354] on button "plus Add content" at bounding box center [577, 359] width 67 height 17
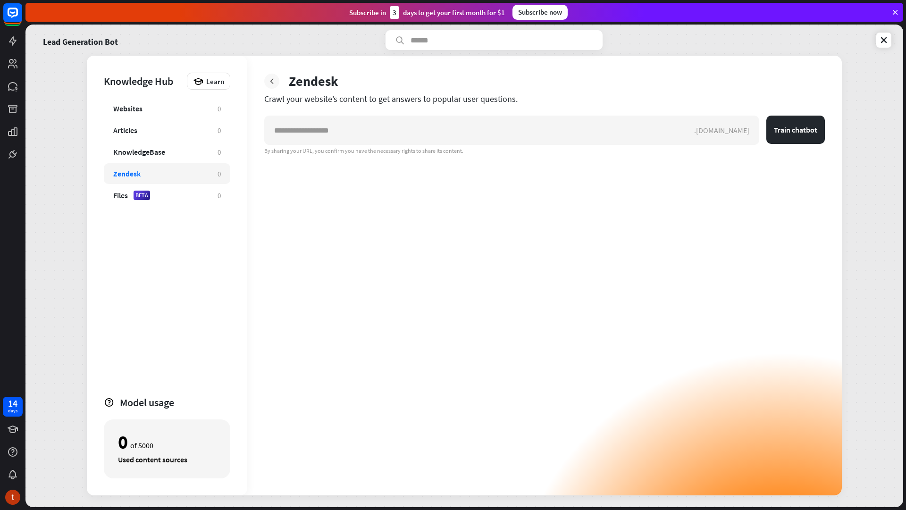
click at [276, 80] on icon at bounding box center [271, 80] width 9 height 9
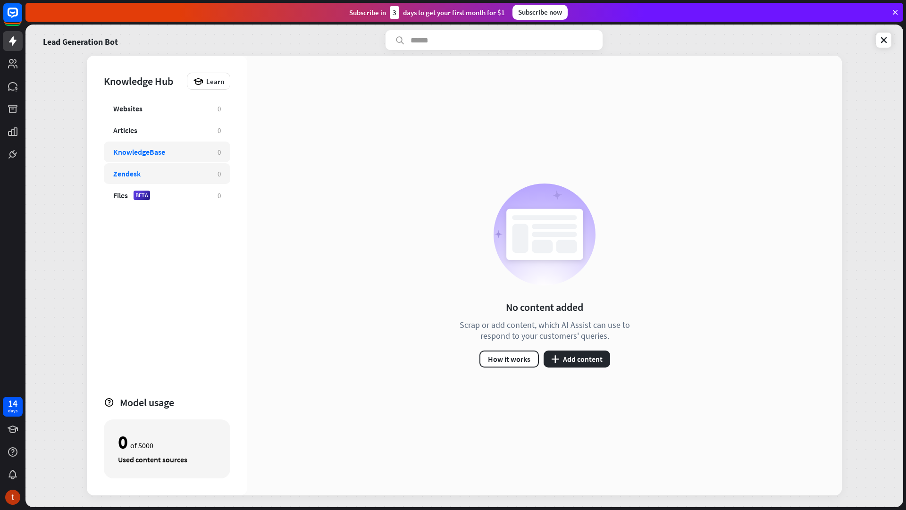
click at [168, 150] on div "KnowledgeBase" at bounding box center [160, 151] width 95 height 9
click at [572, 360] on button "plus Add content" at bounding box center [577, 359] width 67 height 17
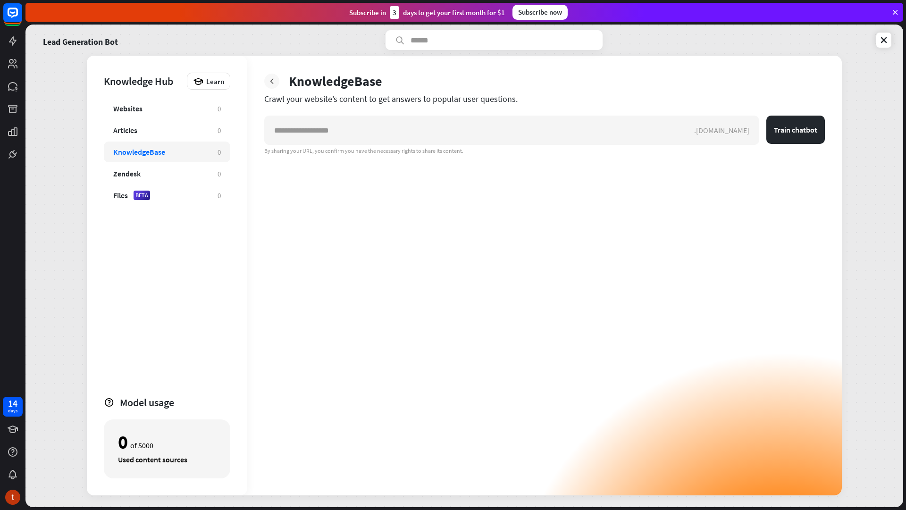
click at [275, 80] on icon at bounding box center [271, 80] width 9 height 9
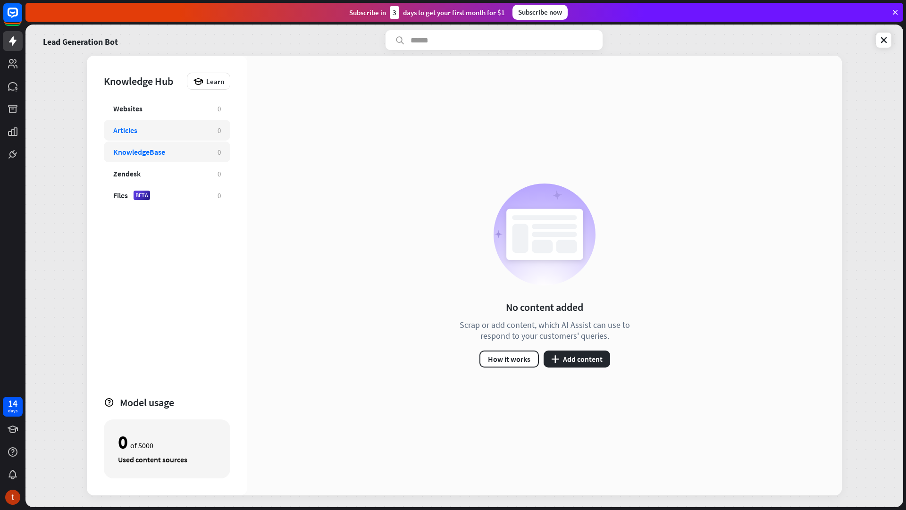
click at [168, 126] on div "Articles" at bounding box center [160, 130] width 95 height 9
click at [585, 362] on button "plus Add content" at bounding box center [577, 359] width 67 height 17
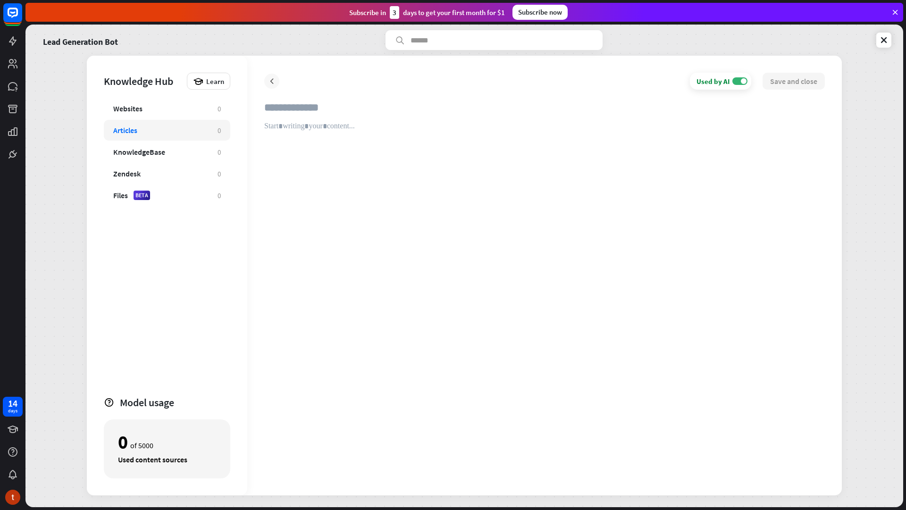
click at [270, 87] on div at bounding box center [271, 81] width 15 height 15
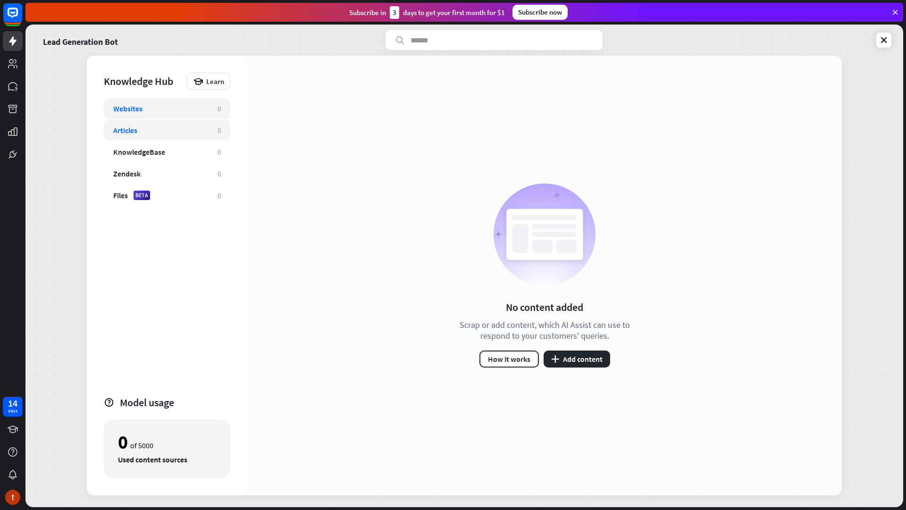
click at [175, 101] on div "Websites 0" at bounding box center [167, 108] width 126 height 21
click at [174, 148] on div "KnowledgeBase" at bounding box center [160, 151] width 95 height 9
click at [160, 196] on div "Files BETA" at bounding box center [160, 195] width 95 height 9
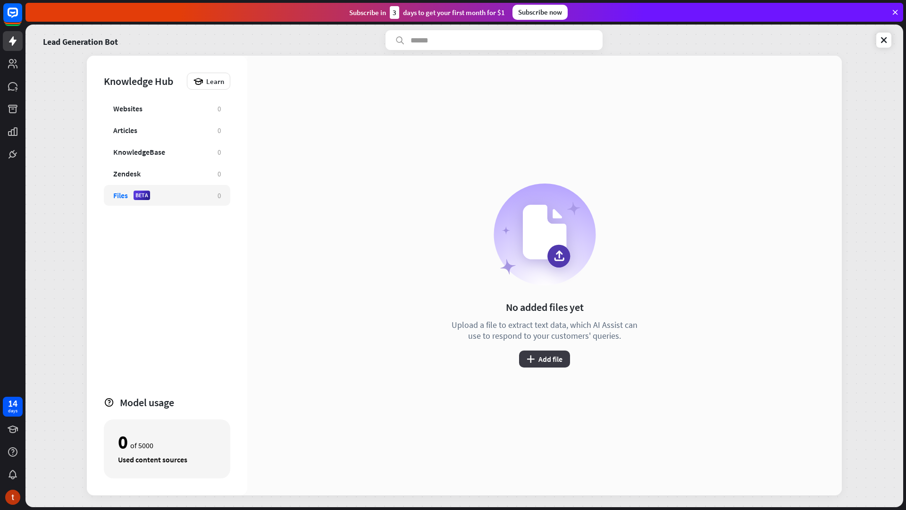
click at [551, 358] on button "plus Add file" at bounding box center [544, 359] width 51 height 17
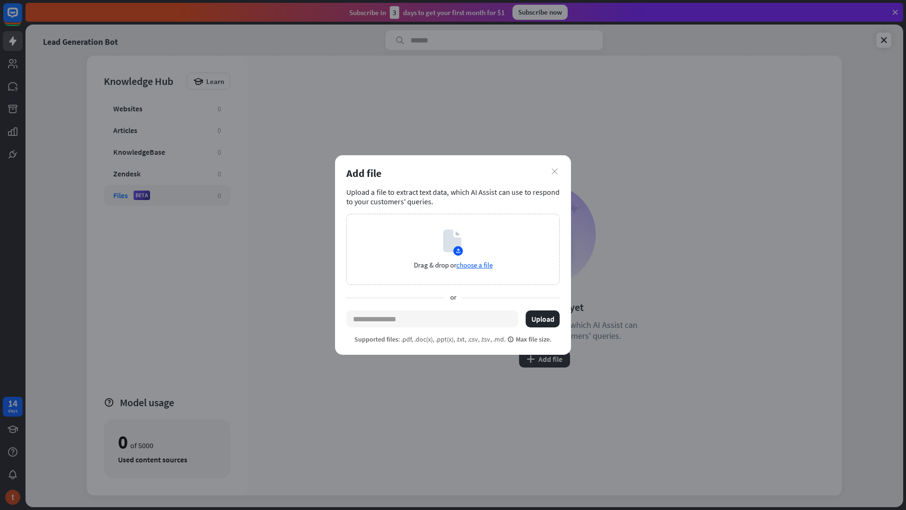
click at [556, 169] on icon "close" at bounding box center [555, 171] width 6 height 6
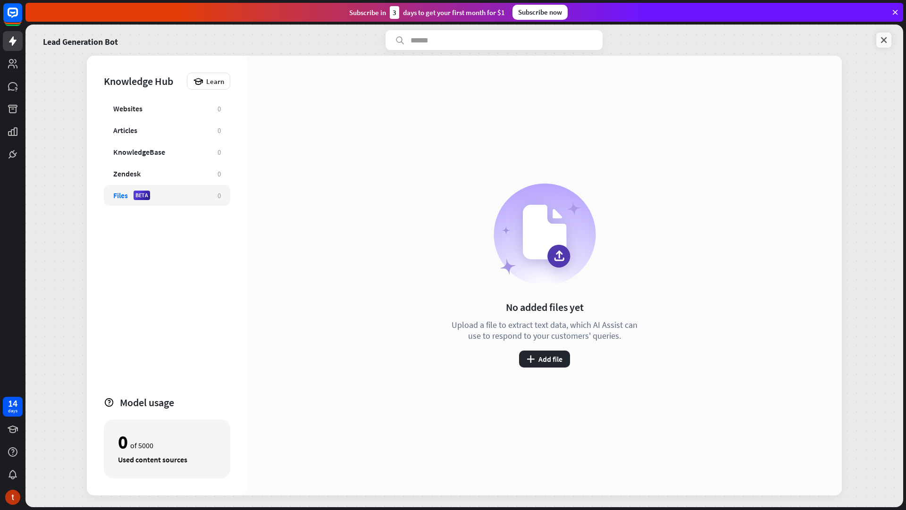
click at [887, 46] on link at bounding box center [883, 40] width 15 height 15
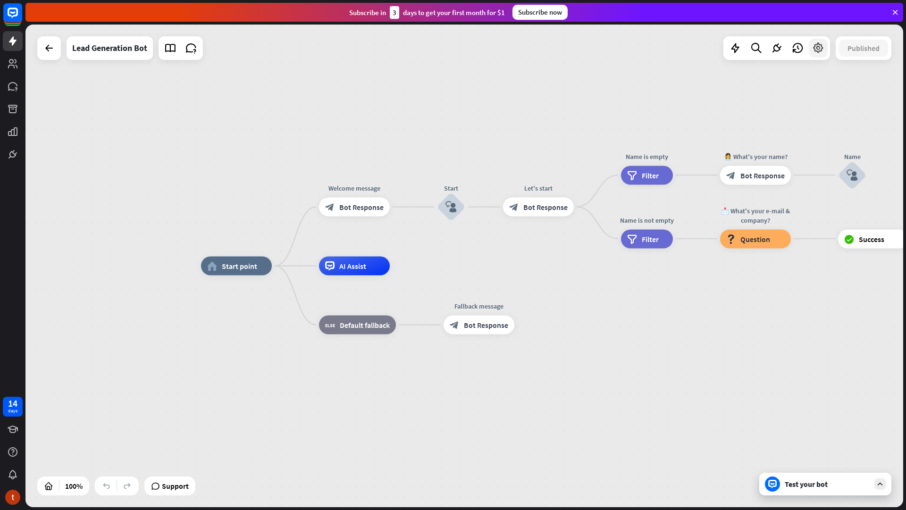
click at [817, 49] on icon at bounding box center [818, 48] width 12 height 12
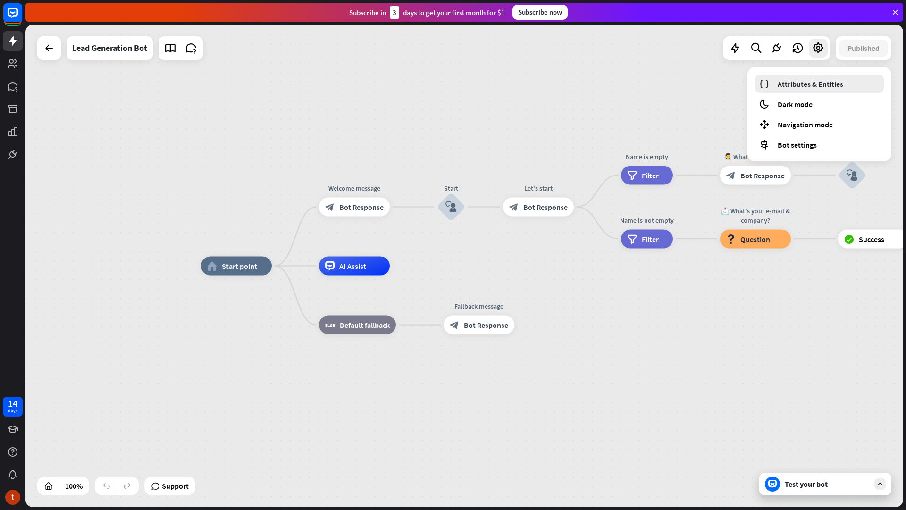
click at [823, 91] on link "Attributes & Entities" at bounding box center [819, 84] width 129 height 18
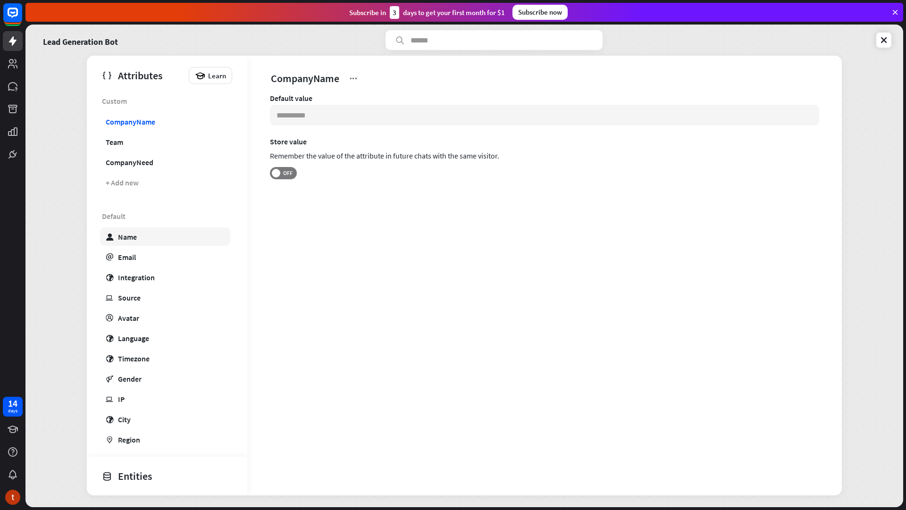
click at [157, 232] on link "user Name" at bounding box center [165, 236] width 130 height 18
type input "*******"
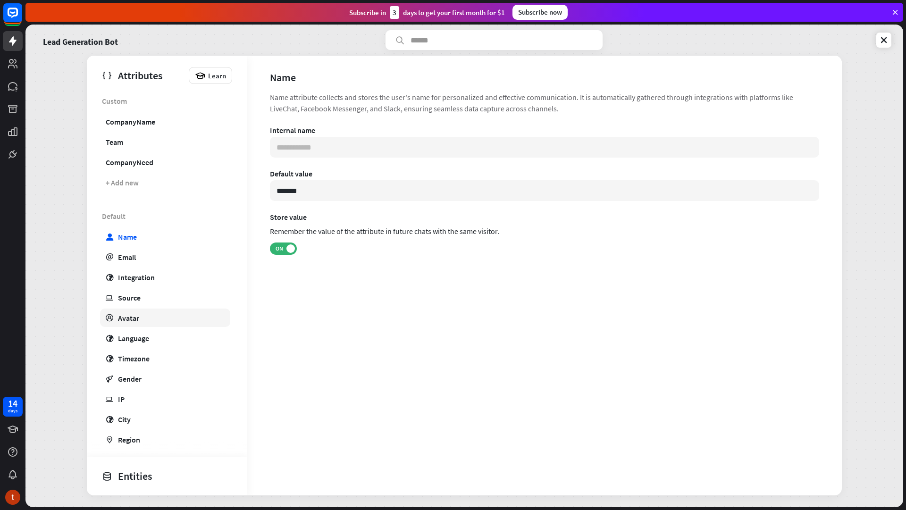
click at [156, 313] on link "profile Avatar" at bounding box center [165, 318] width 130 height 18
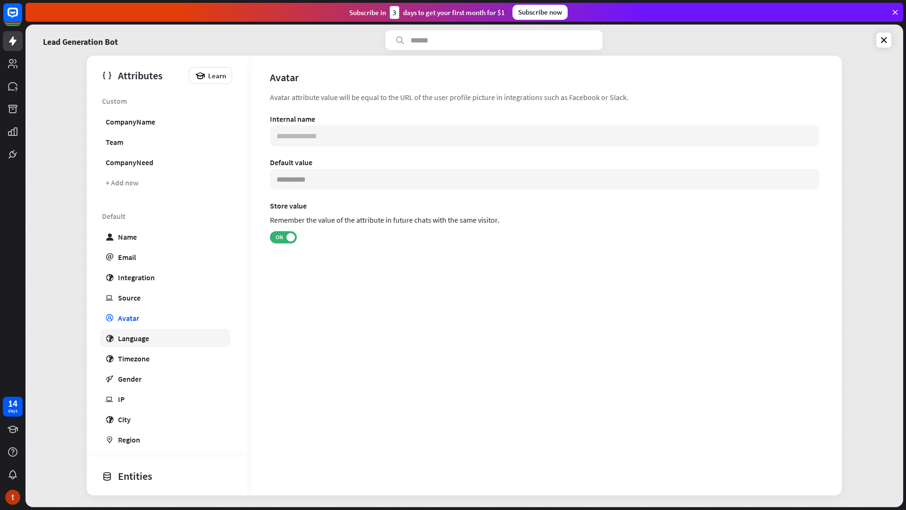
click at [155, 341] on link "globe Language" at bounding box center [165, 338] width 130 height 18
click at [354, 179] on input at bounding box center [544, 179] width 549 height 21
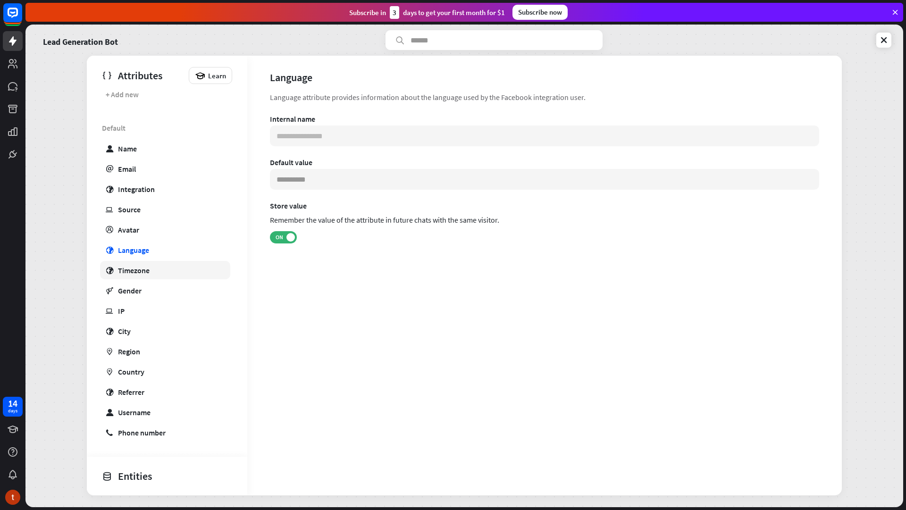
click at [148, 273] on div "Timezone" at bounding box center [134, 270] width 32 height 9
click at [144, 296] on link "gender Gender" at bounding box center [165, 290] width 130 height 18
click at [144, 310] on link "ip IP" at bounding box center [165, 311] width 130 height 18
type input "**********"
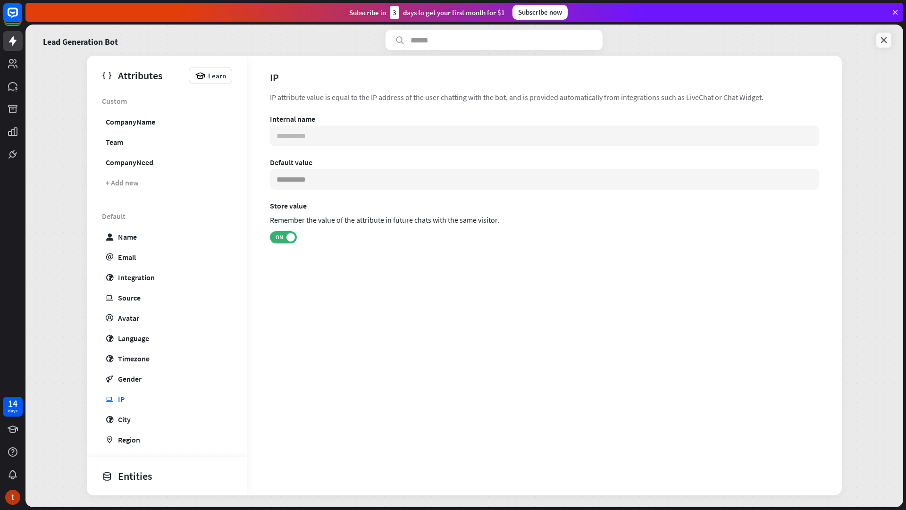
click at [880, 39] on icon at bounding box center [883, 39] width 9 height 9
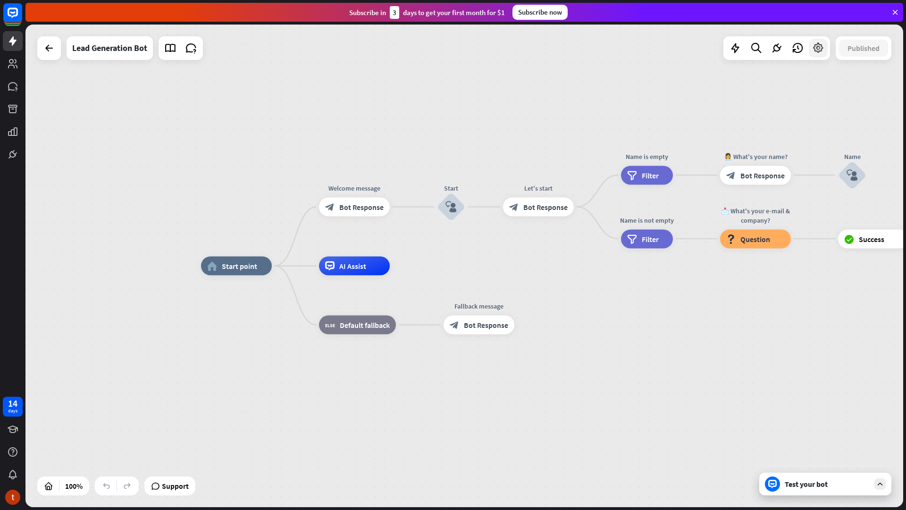
click at [816, 50] on icon at bounding box center [818, 48] width 12 height 12
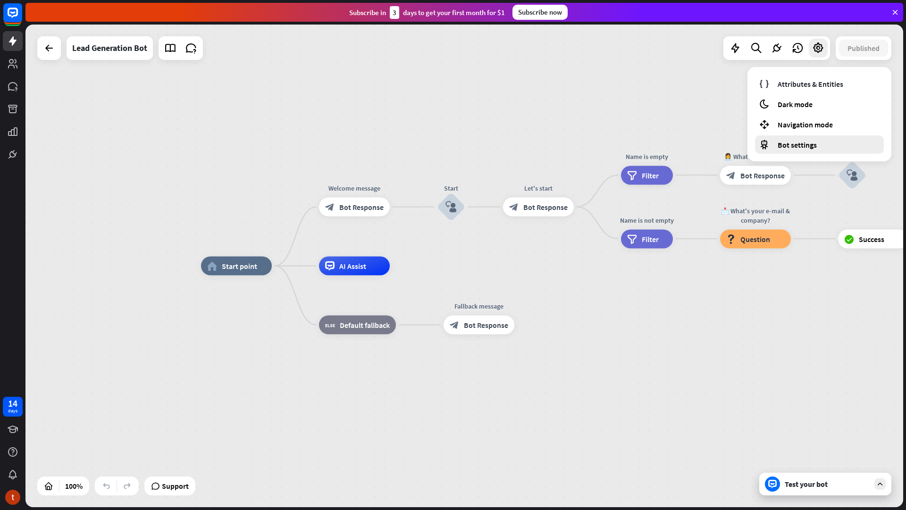
click at [795, 147] on span "Bot settings" at bounding box center [797, 144] width 39 height 9
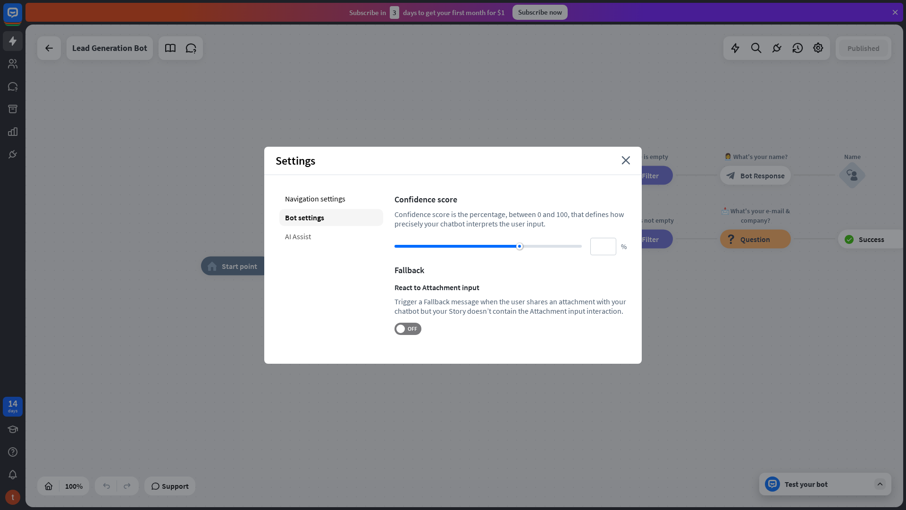
click at [319, 239] on div "AI Assist" at bounding box center [331, 236] width 104 height 17
type input "**"
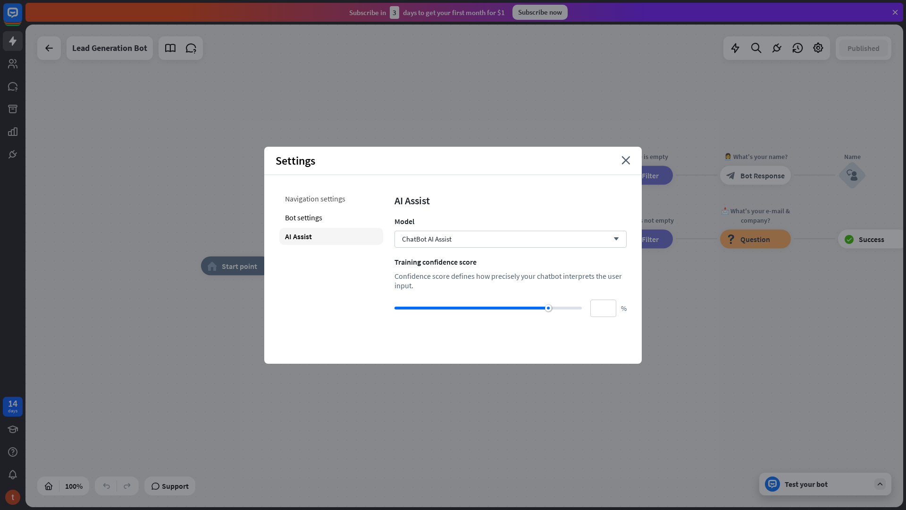
click at [316, 201] on div "Navigation settings" at bounding box center [331, 198] width 104 height 17
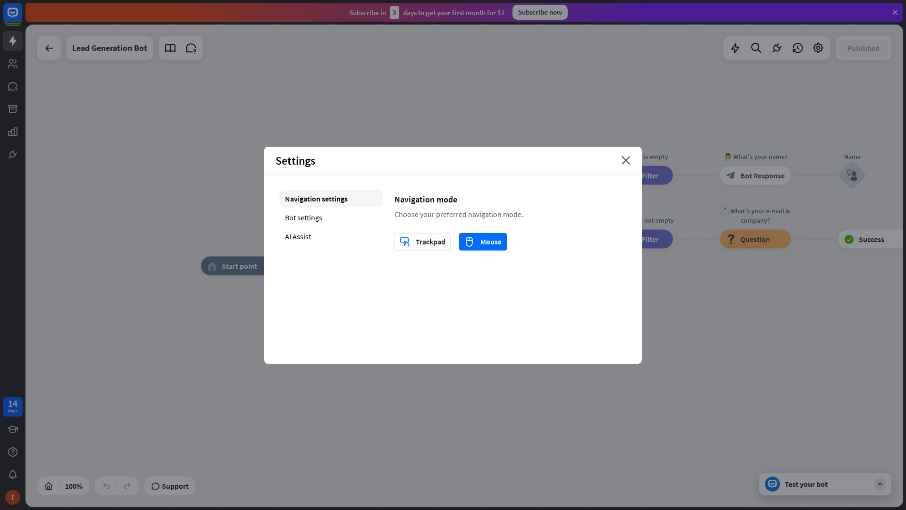
click at [627, 166] on div "Settings close" at bounding box center [453, 161] width 378 height 28
click at [634, 149] on div "Settings close" at bounding box center [453, 161] width 378 height 28
click at [629, 159] on icon "close" at bounding box center [626, 160] width 9 height 8
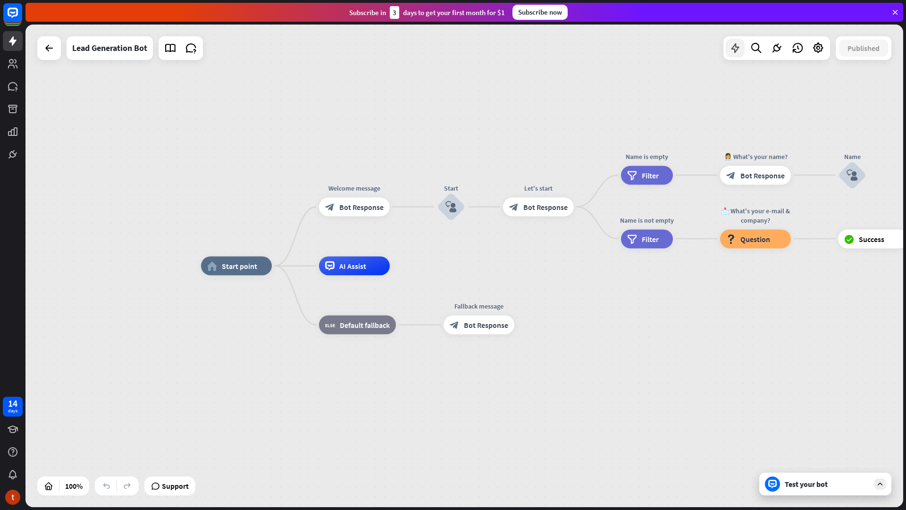
click at [734, 50] on icon at bounding box center [735, 48] width 12 height 12
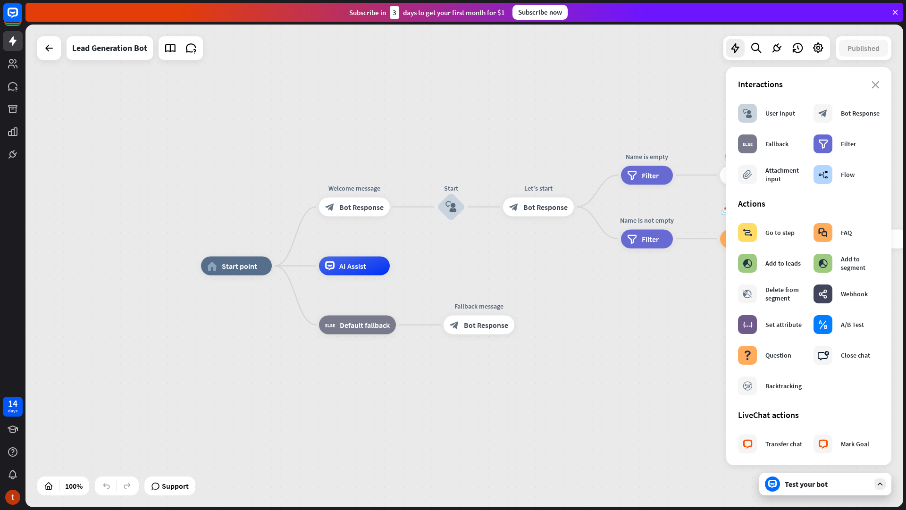
click at [871, 79] on div "Interactions" at bounding box center [809, 84] width 142 height 11
click at [872, 85] on icon "close" at bounding box center [876, 85] width 8 height 8
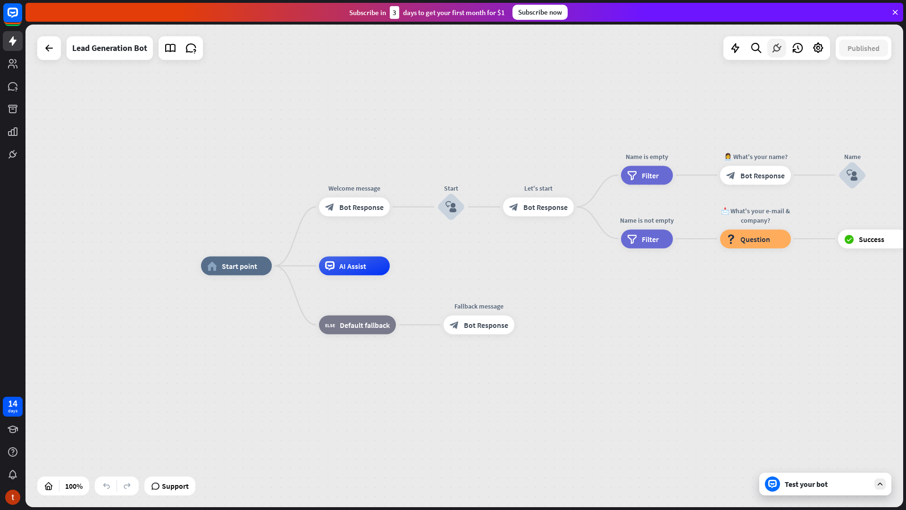
click at [782, 51] on div at bounding box center [776, 48] width 19 height 19
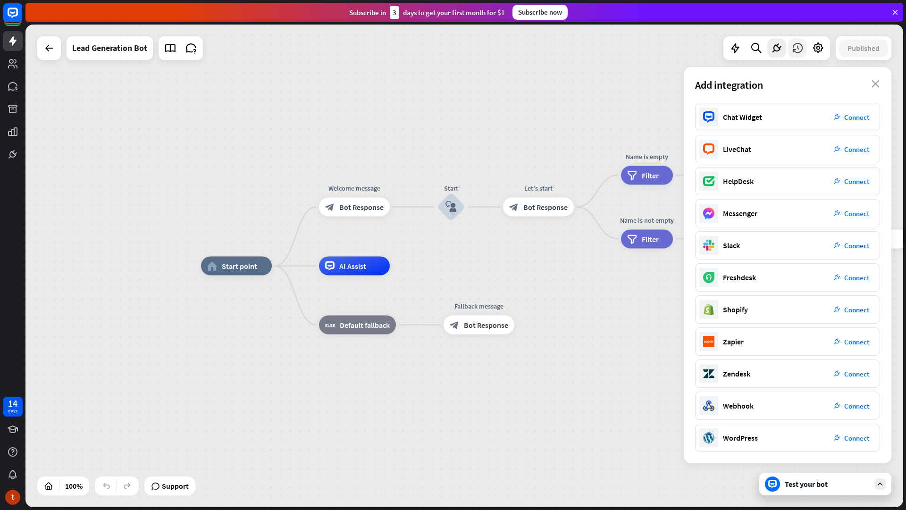
click at [799, 54] on div at bounding box center [797, 48] width 19 height 19
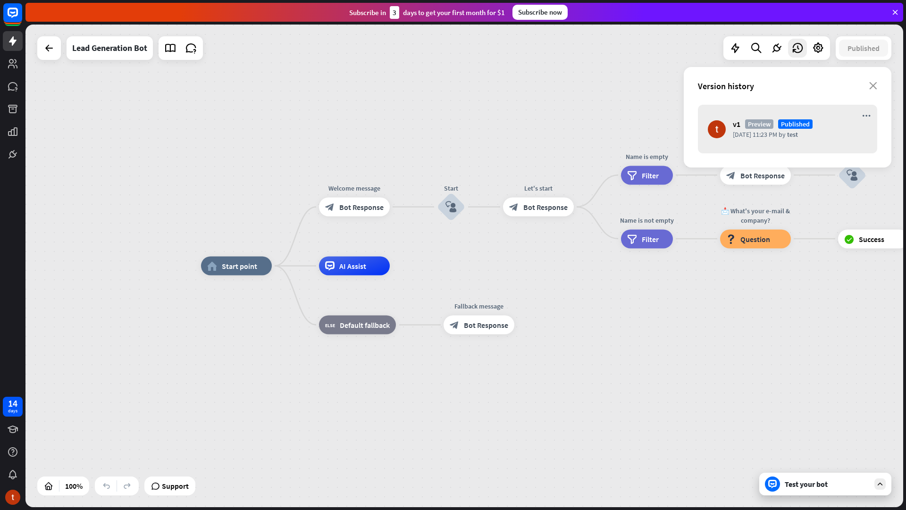
click at [878, 83] on div "Version history close" at bounding box center [788, 86] width 208 height 38
click at [867, 83] on div "Version history" at bounding box center [783, 86] width 171 height 11
click at [865, 85] on div "Version history" at bounding box center [783, 86] width 171 height 11
click at [870, 85] on icon "close" at bounding box center [873, 86] width 8 height 8
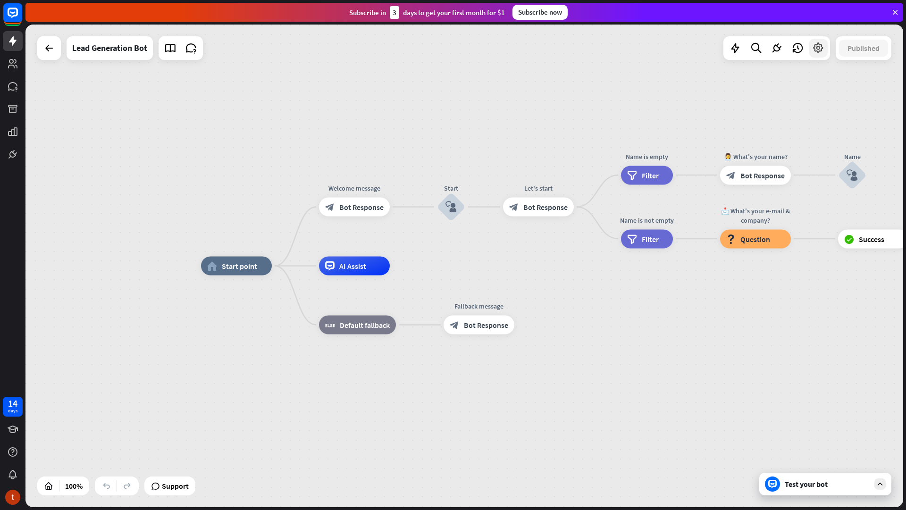
click at [812, 50] on icon at bounding box center [818, 48] width 12 height 12
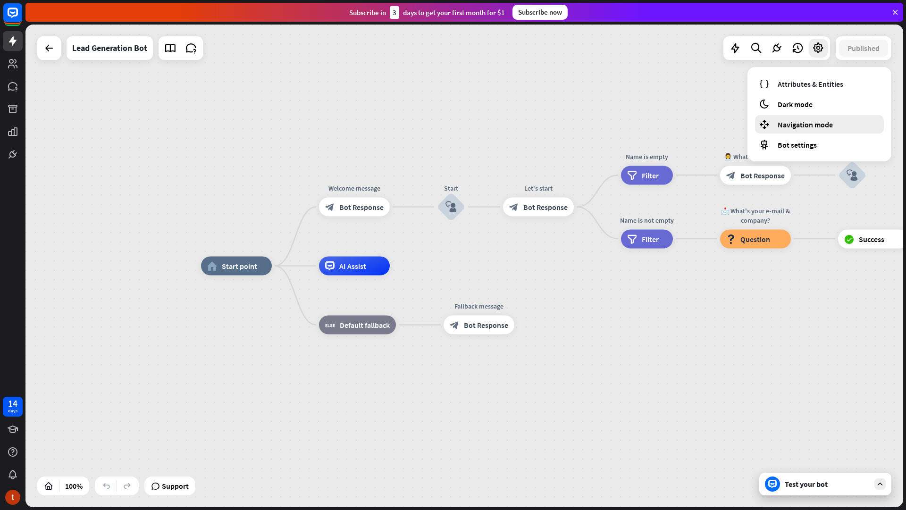
click at [804, 128] on span "Navigation mode" at bounding box center [805, 124] width 55 height 9
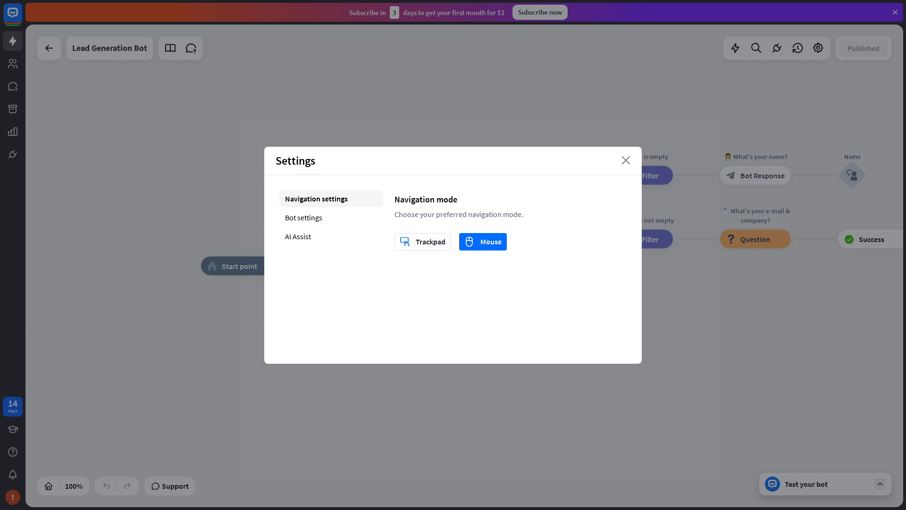
click at [625, 162] on icon "close" at bounding box center [626, 160] width 9 height 8
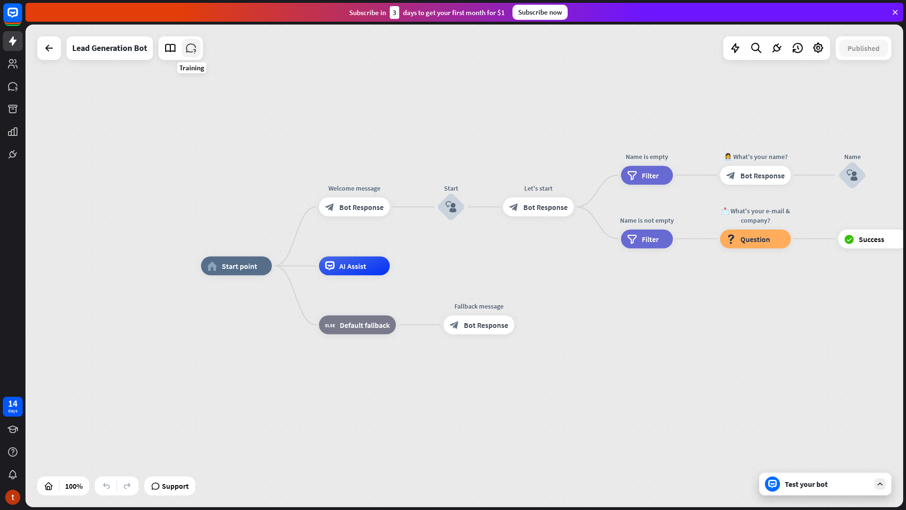
click at [191, 51] on icon at bounding box center [191, 48] width 12 height 12
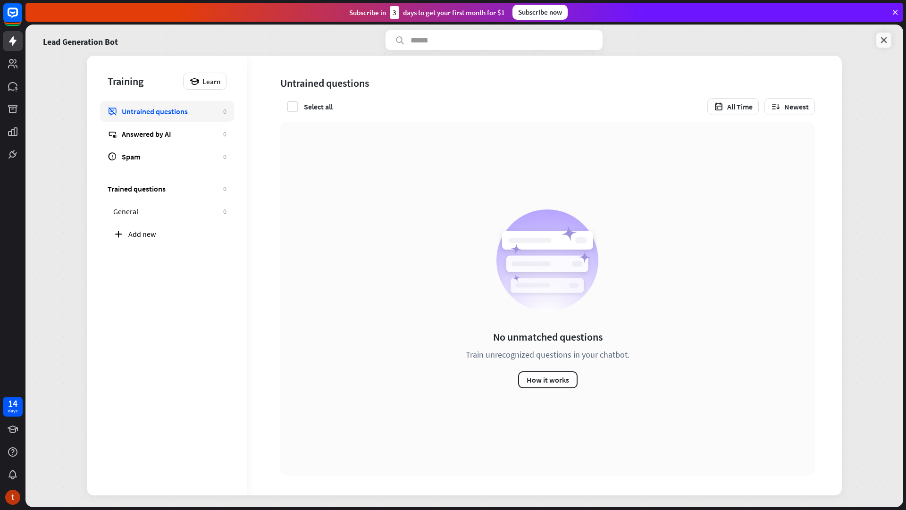
click at [886, 37] on icon at bounding box center [883, 39] width 9 height 9
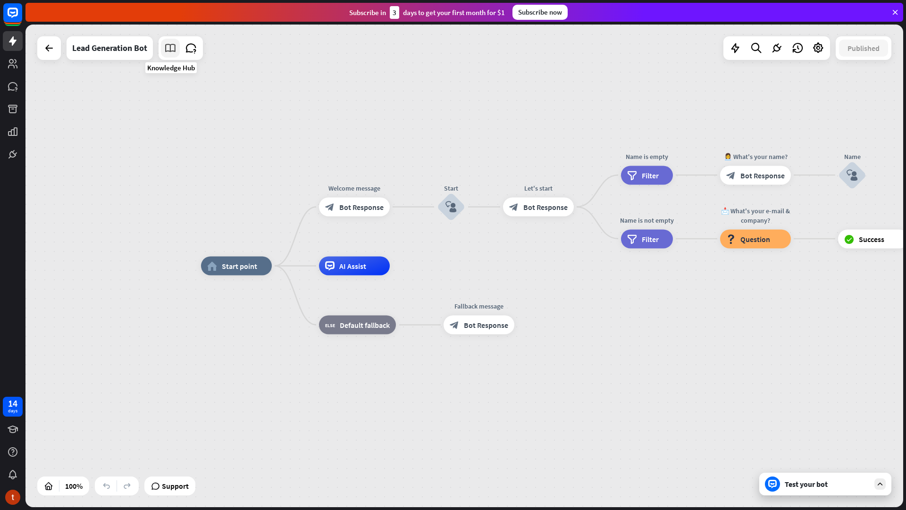
click at [175, 52] on icon at bounding box center [170, 48] width 12 height 12
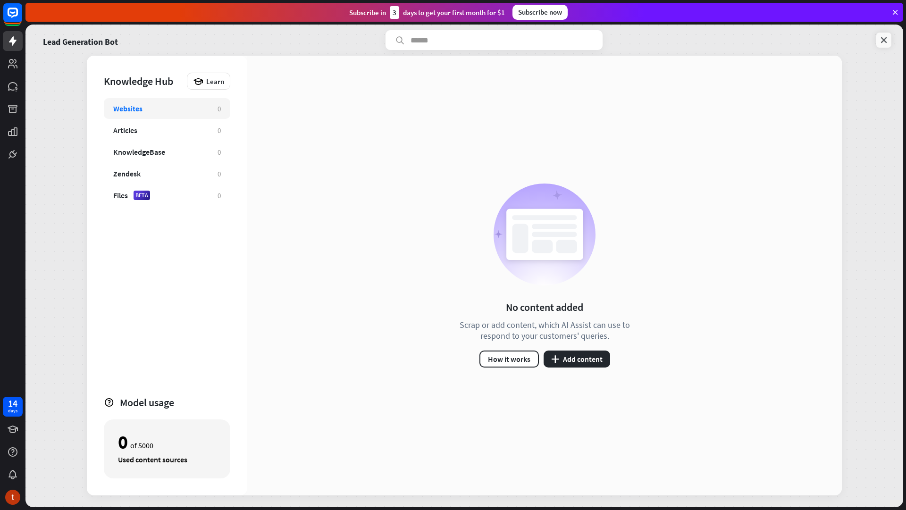
click at [886, 40] on icon at bounding box center [883, 39] width 9 height 9
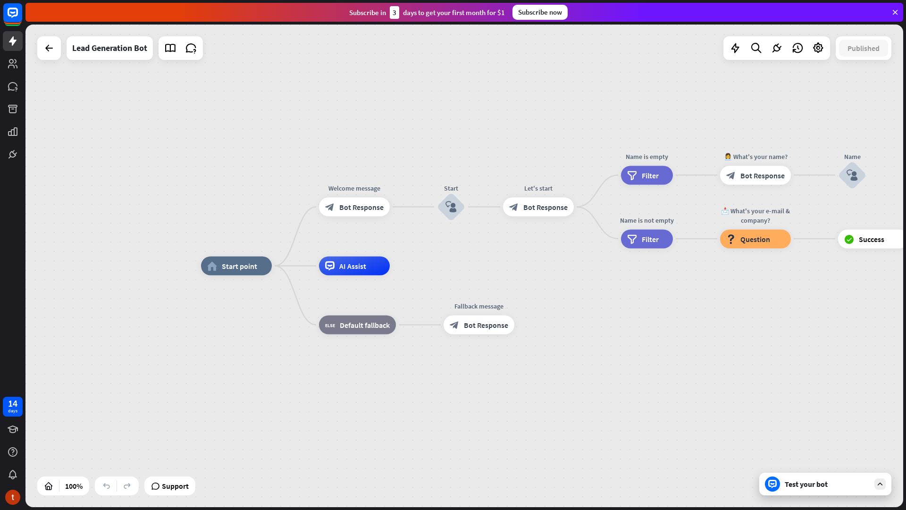
click at [823, 477] on div "Test your bot" at bounding box center [825, 484] width 132 height 23
click at [0, 0] on input "text" at bounding box center [0, 0] width 0 height 0
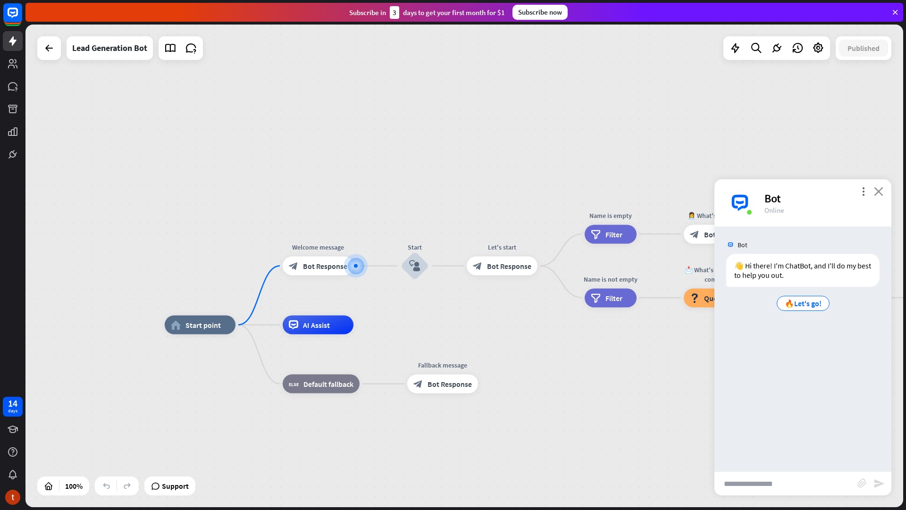
click at [880, 190] on icon "close" at bounding box center [878, 191] width 9 height 9
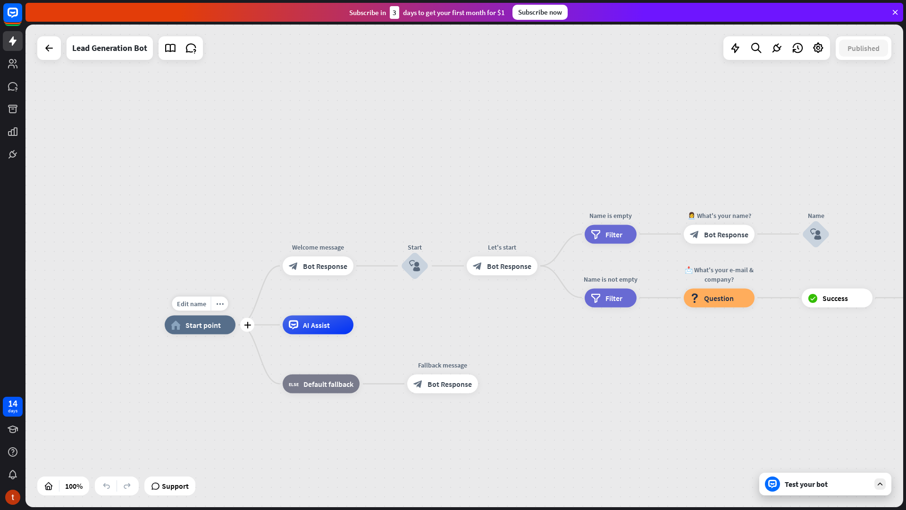
click at [206, 322] on span "Start point" at bounding box center [202, 324] width 35 height 9
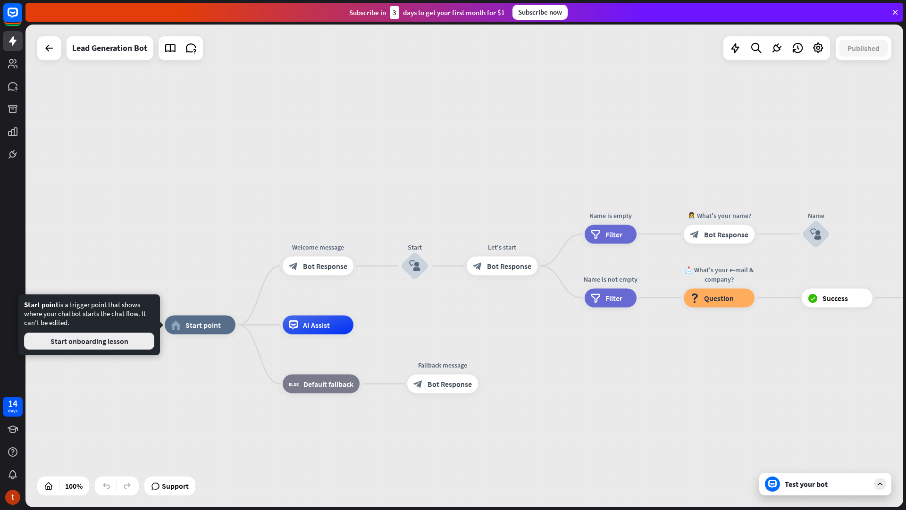
click at [120, 344] on button "Start onboarding lesson" at bounding box center [89, 341] width 130 height 17
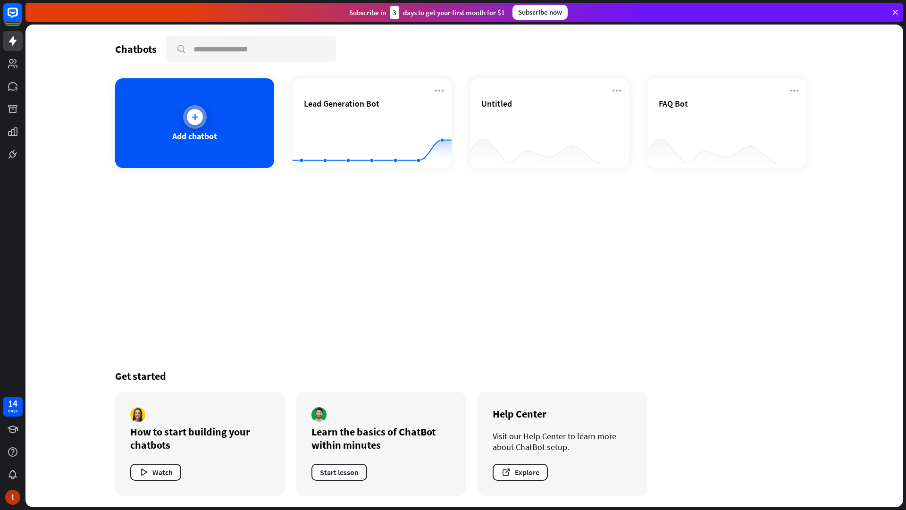
click at [217, 128] on div "Add chatbot" at bounding box center [194, 123] width 159 height 90
click at [356, 141] on rect at bounding box center [372, 144] width 159 height 59
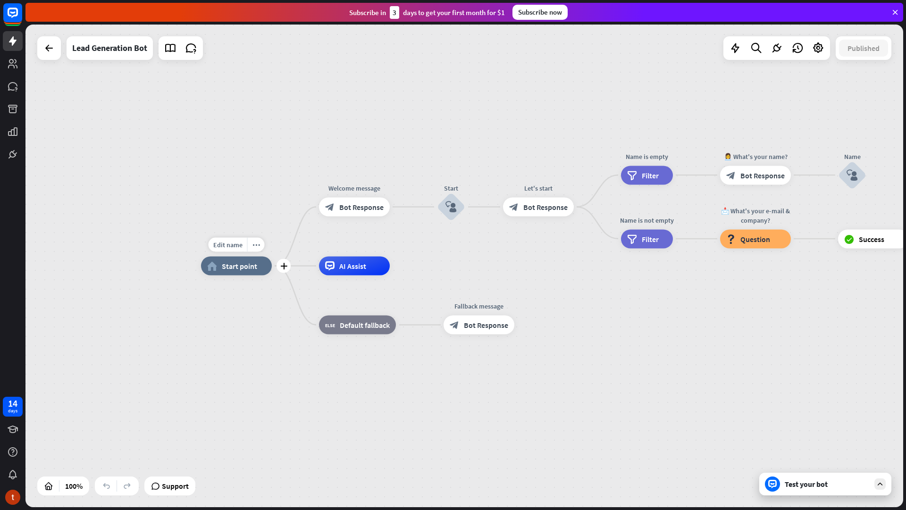
click at [234, 265] on span "Start point" at bounding box center [239, 265] width 35 height 9
click at [238, 250] on div "Edit name" at bounding box center [228, 245] width 39 height 14
click at [249, 276] on div "Edit name more_horiz plus home_2 Start point" at bounding box center [236, 266] width 71 height 19
click at [364, 329] on span "Default fallback" at bounding box center [365, 324] width 50 height 9
click at [349, 368] on div "home_2 Start point Welcome message block_bot_response Bot Response Start block_…" at bounding box center [640, 507] width 878 height 483
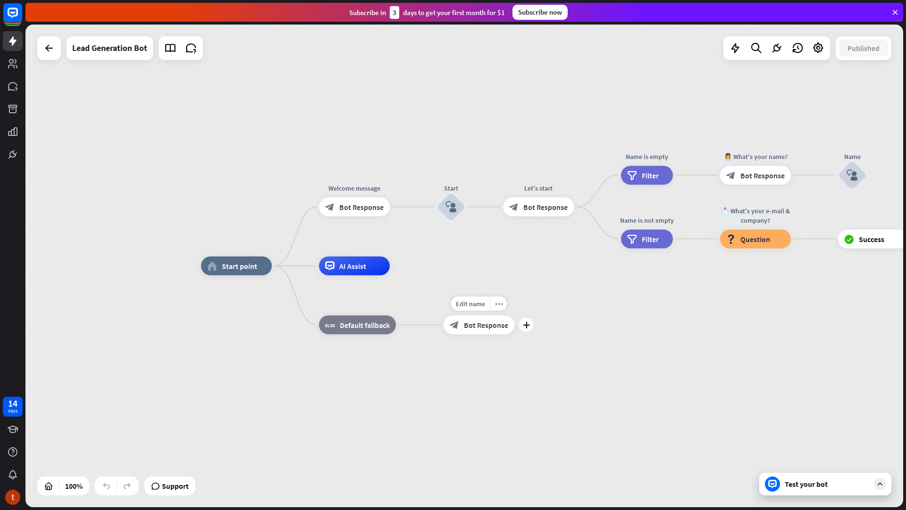
click at [465, 329] on div "block_bot_response Bot Response" at bounding box center [479, 325] width 71 height 19
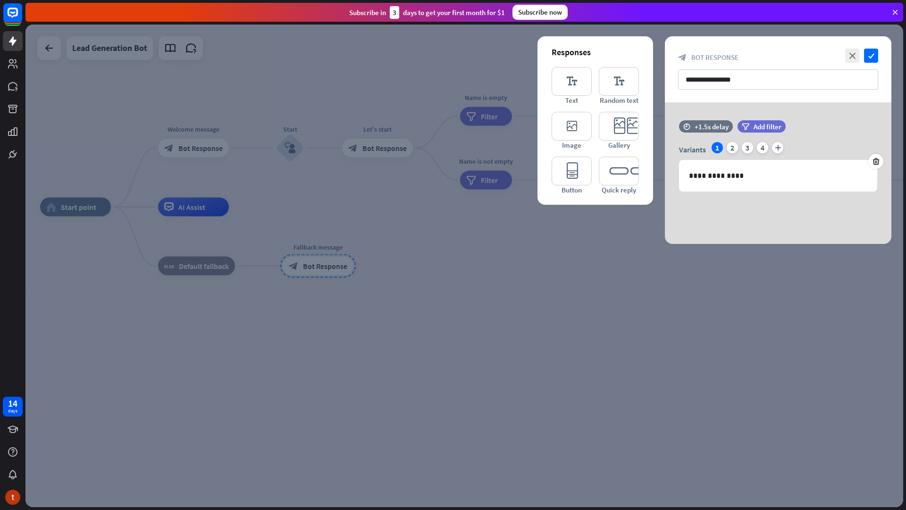
click at [880, 50] on div "**********" at bounding box center [778, 69] width 227 height 66
click at [875, 56] on icon "check" at bounding box center [871, 56] width 14 height 14
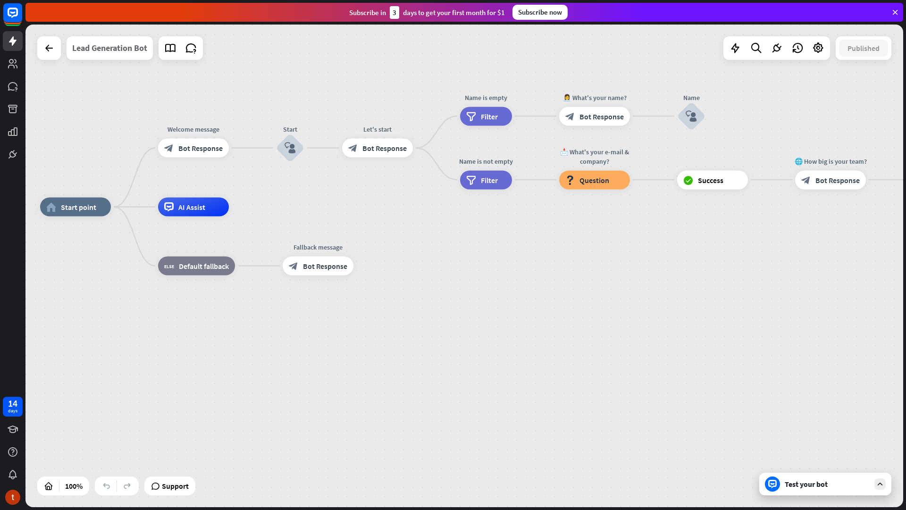
click at [100, 50] on div "Lead Generation Bot" at bounding box center [109, 48] width 75 height 24
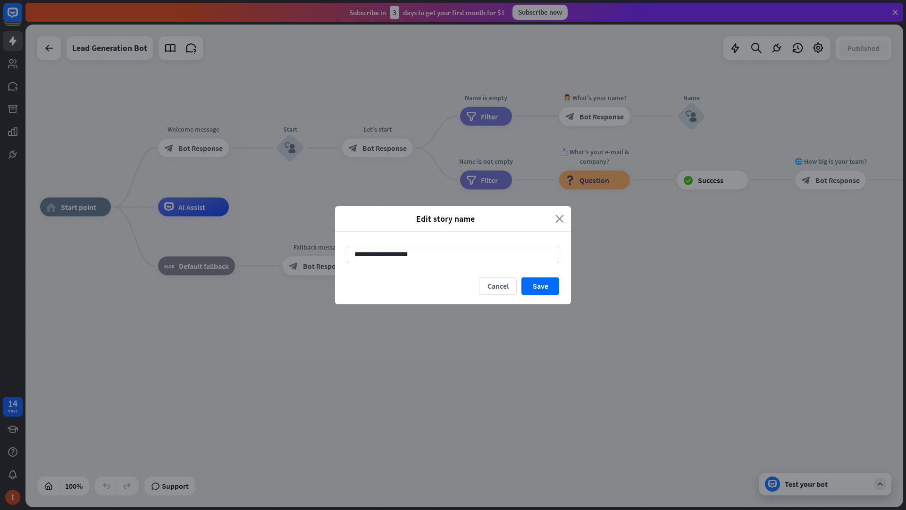
click at [555, 220] on icon "close" at bounding box center [559, 218] width 8 height 11
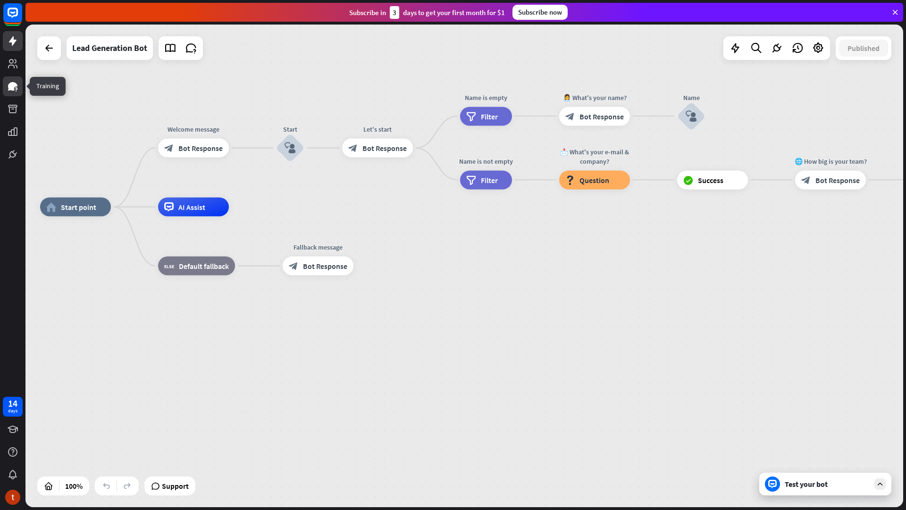
click at [16, 94] on link at bounding box center [13, 86] width 20 height 20
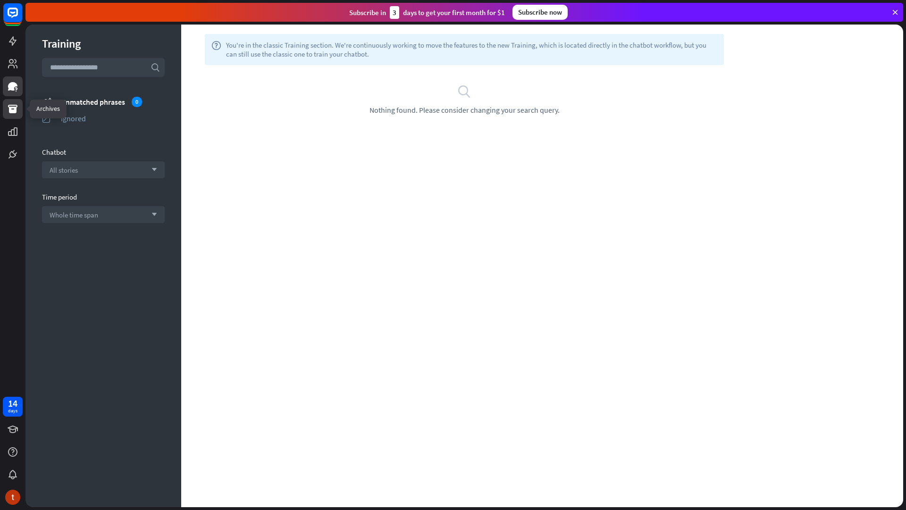
click at [19, 112] on link at bounding box center [13, 109] width 20 height 20
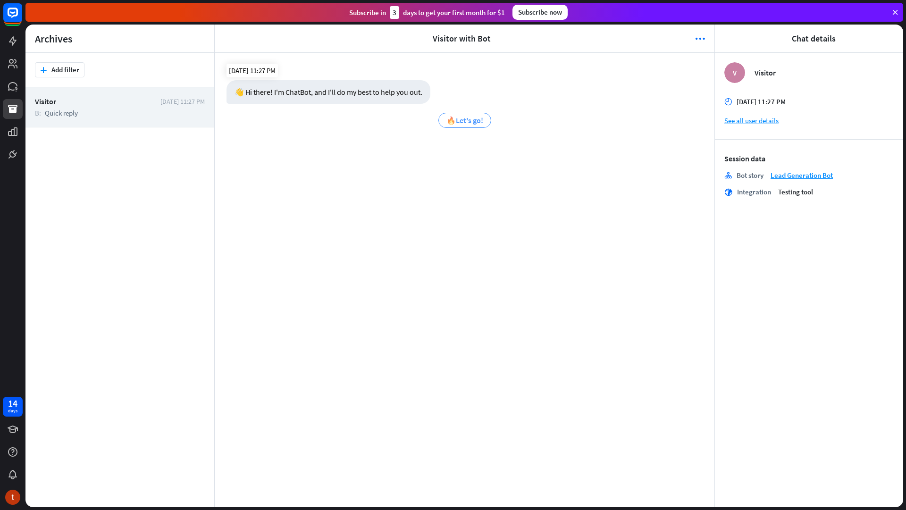
click at [471, 126] on div "🔥Let's go!" at bounding box center [464, 120] width 53 height 15
click at [67, 73] on button "plus Add filter" at bounding box center [60, 69] width 50 height 15
click at [138, 210] on div "Visitor [DATE] 11:27 PM B: Quick reply" at bounding box center [119, 297] width 189 height 420
click at [21, 127] on link at bounding box center [13, 132] width 20 height 20
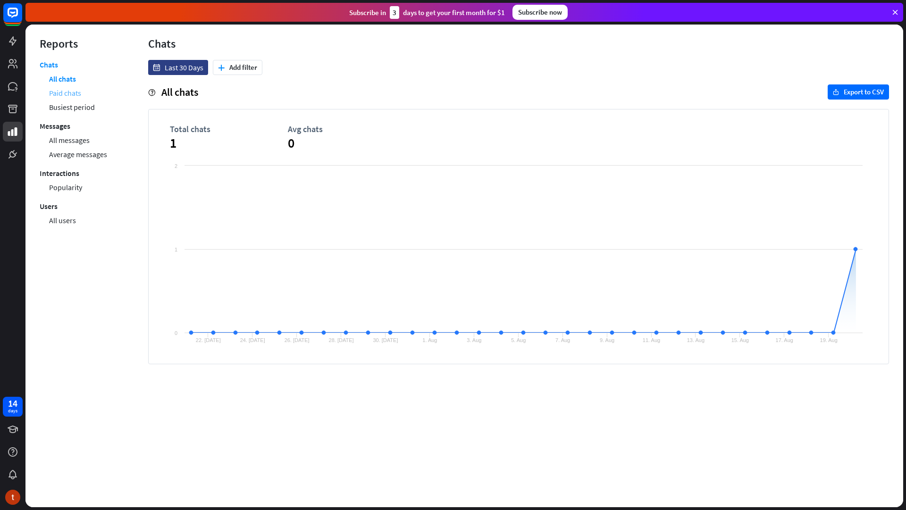
click at [69, 96] on link "Paid chats" at bounding box center [65, 93] width 32 height 14
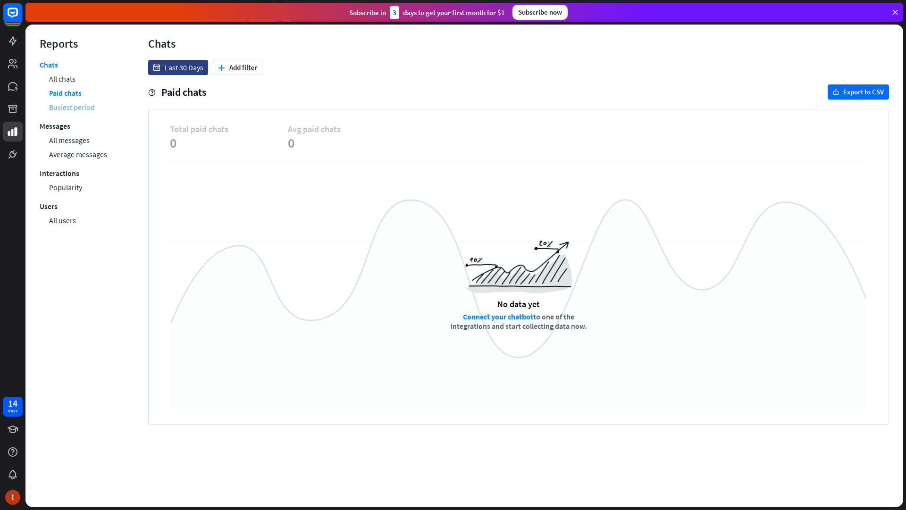
click at [73, 102] on link "Busiest period" at bounding box center [72, 107] width 46 height 14
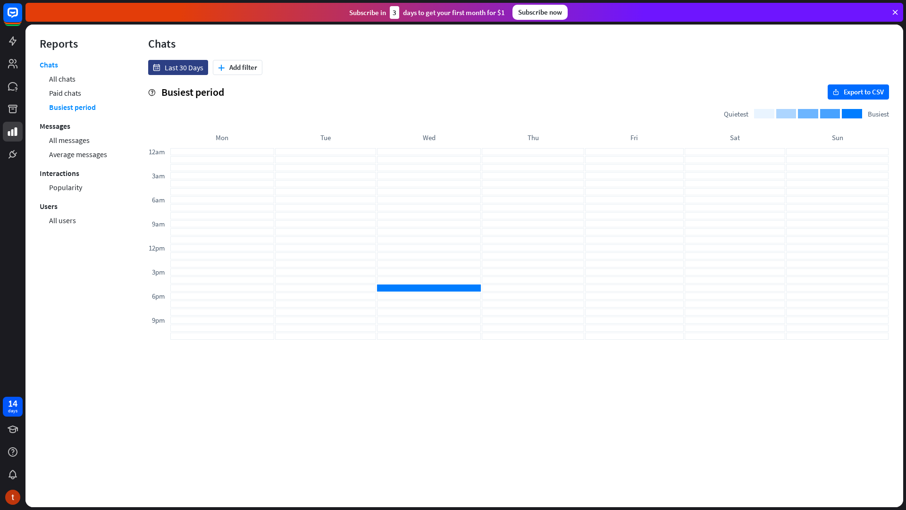
click at [242, 76] on div "date Last 30 Days plus Add filter help Busiest period export Export to CSV Quie…" at bounding box center [518, 200] width 769 height 280
click at [238, 68] on button "plus Add filter" at bounding box center [238, 67] width 50 height 15
click at [484, 110] on div "Quietest Busiest 12am 3am 6am 9am 12pm 3pm 6pm" at bounding box center [518, 224] width 741 height 231
click at [72, 138] on link "All messages" at bounding box center [69, 140] width 41 height 14
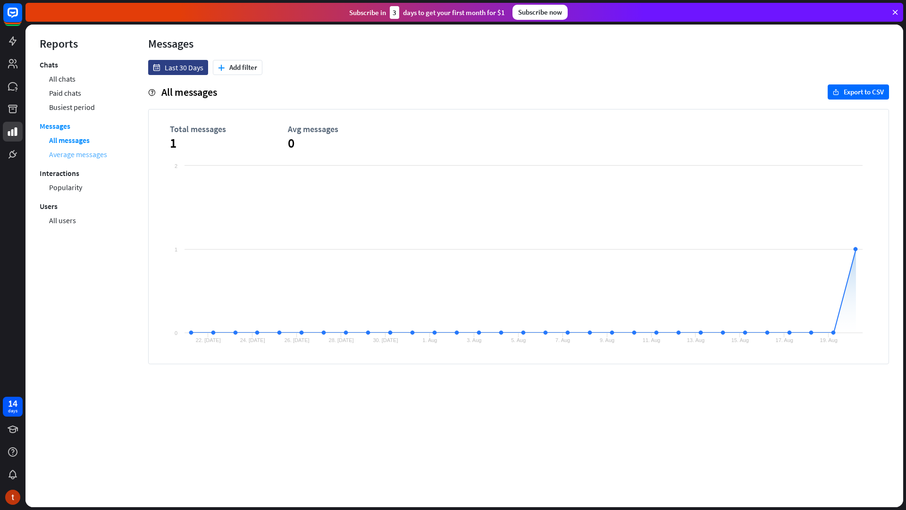
click at [87, 154] on link "Average messages" at bounding box center [78, 154] width 58 height 14
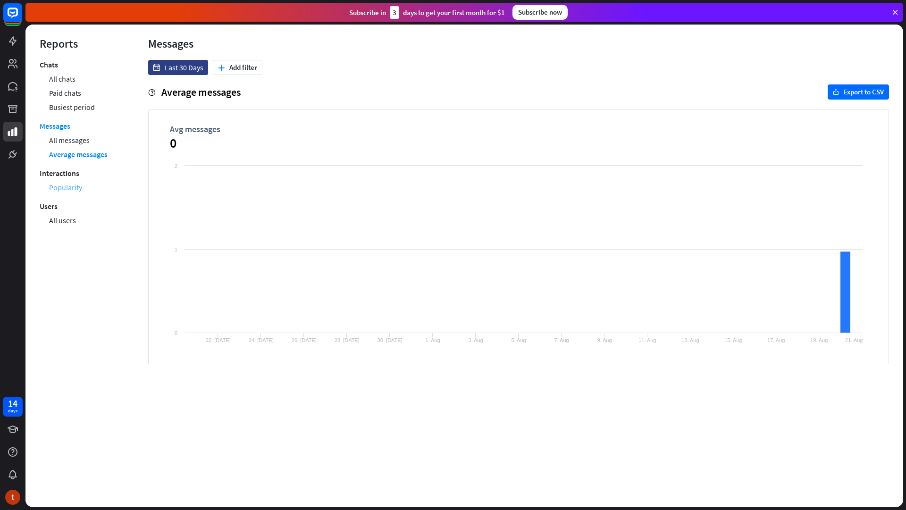
click at [68, 189] on link "Popularity" at bounding box center [65, 187] width 33 height 14
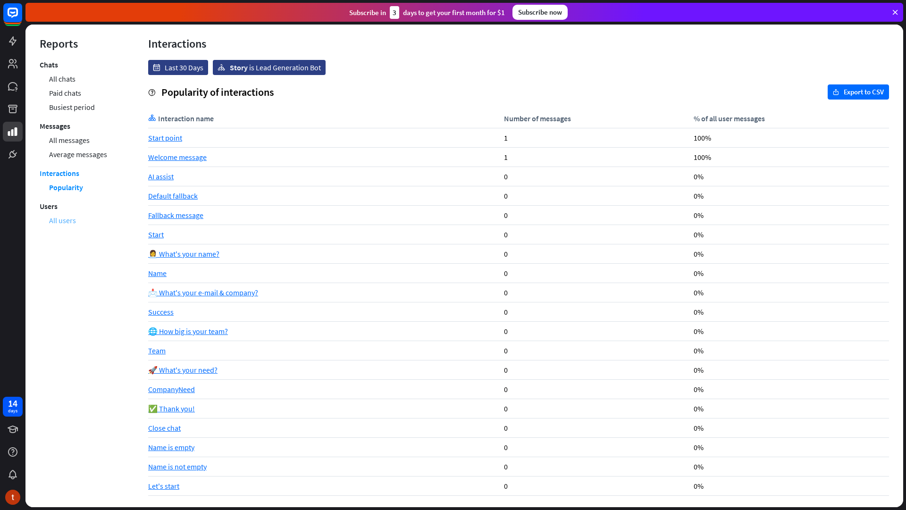
click at [61, 220] on link "All users" at bounding box center [62, 220] width 27 height 14
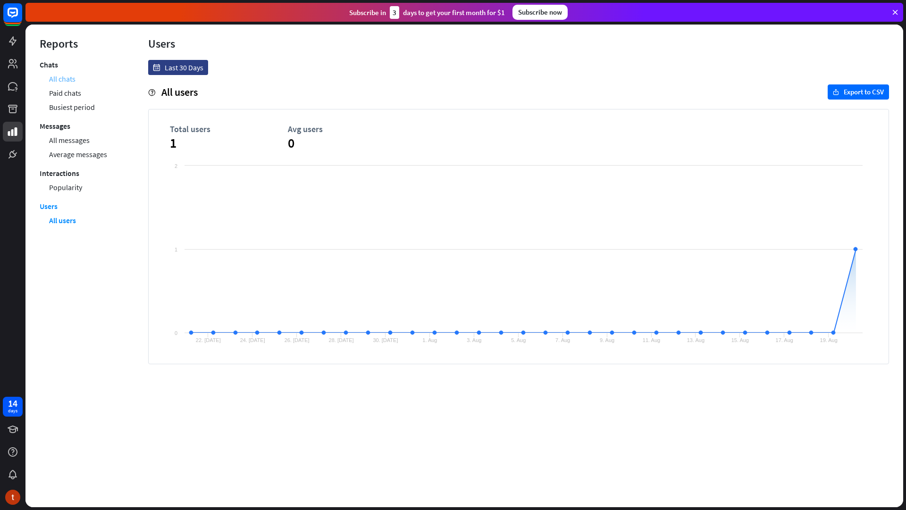
click at [65, 77] on link "All chats" at bounding box center [62, 79] width 26 height 14
click at [7, 158] on icon at bounding box center [12, 154] width 11 height 11
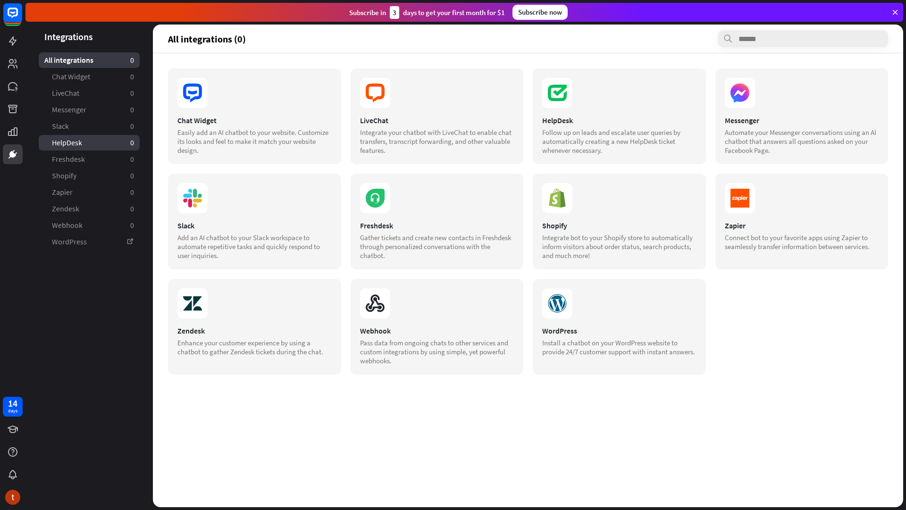
click at [91, 138] on link "HelpDesk 0" at bounding box center [89, 143] width 101 height 16
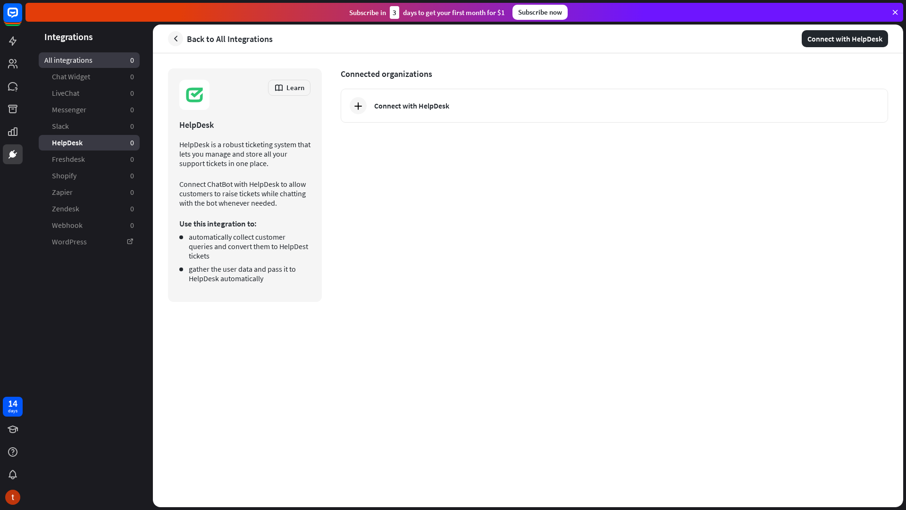
click at [85, 57] on span "All integrations" at bounding box center [68, 60] width 48 height 10
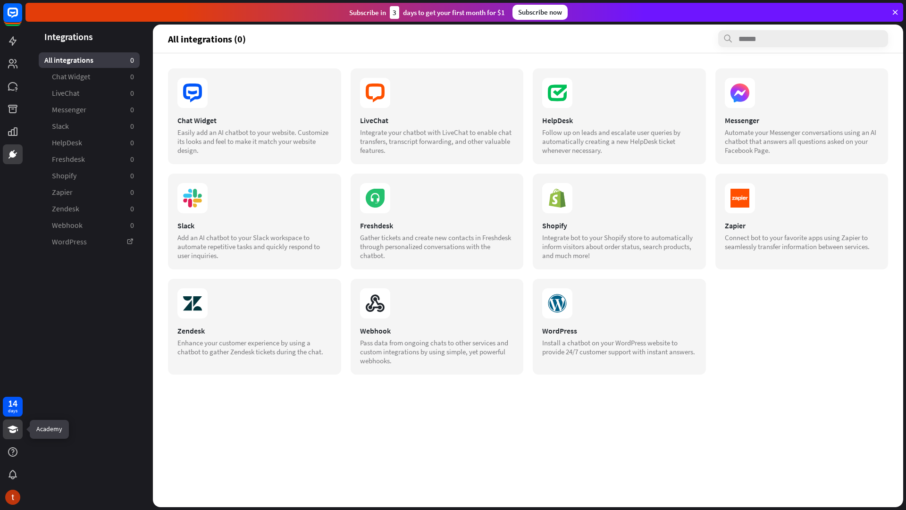
click at [14, 429] on icon at bounding box center [13, 430] width 10 height 8
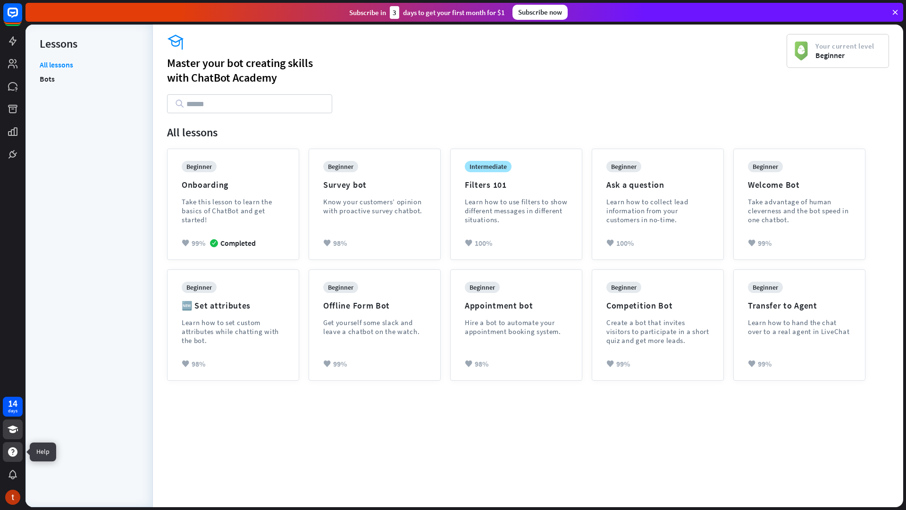
click at [17, 451] on icon at bounding box center [12, 451] width 9 height 9
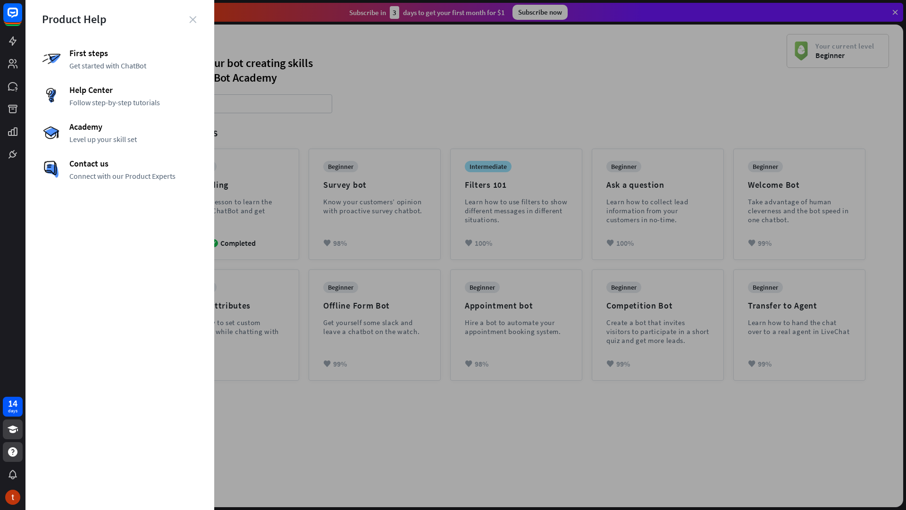
click at [190, 20] on icon "close" at bounding box center [192, 19] width 7 height 7
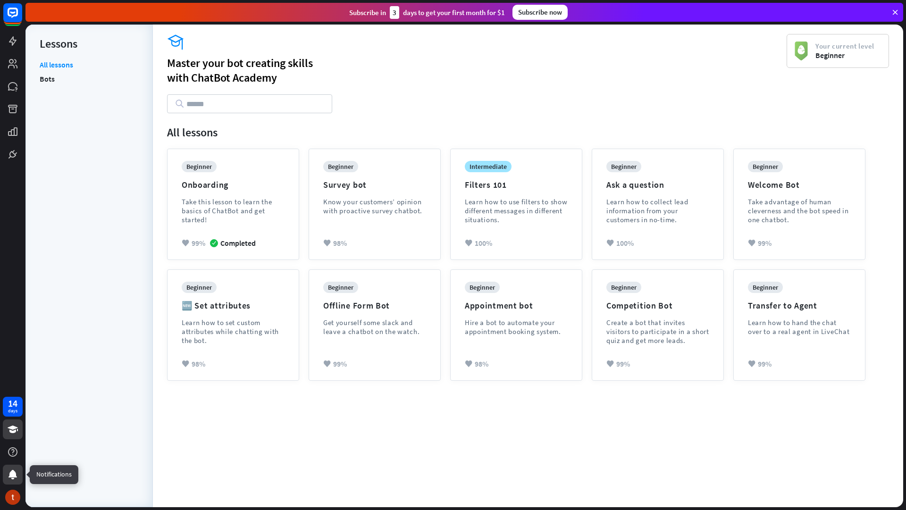
click at [16, 479] on icon at bounding box center [12, 474] width 11 height 11
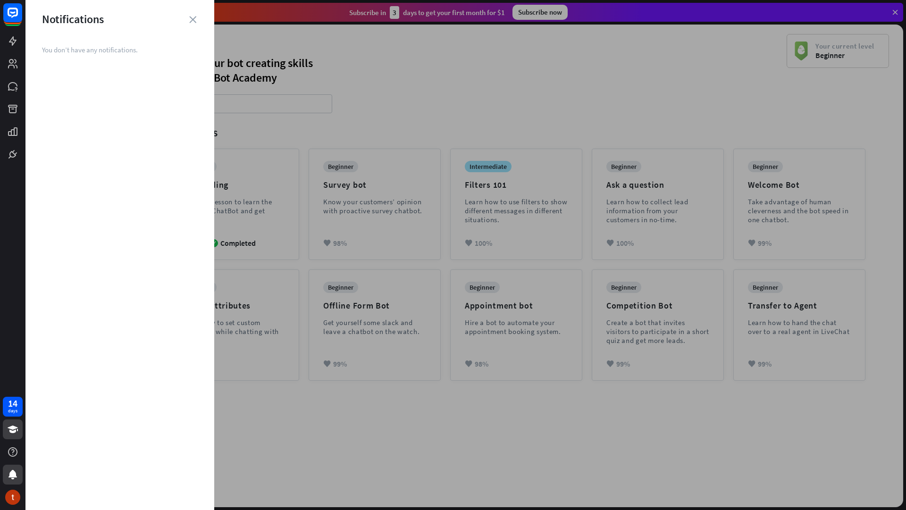
click at [205, 17] on div "Notifications" at bounding box center [119, 19] width 189 height 15
drag, startPoint x: 188, startPoint y: 21, endPoint x: 194, endPoint y: 17, distance: 7.0
click at [194, 17] on div "close Notifications You don’t have any notifications." at bounding box center [119, 255] width 189 height 510
click at [194, 17] on icon "close" at bounding box center [192, 19] width 7 height 7
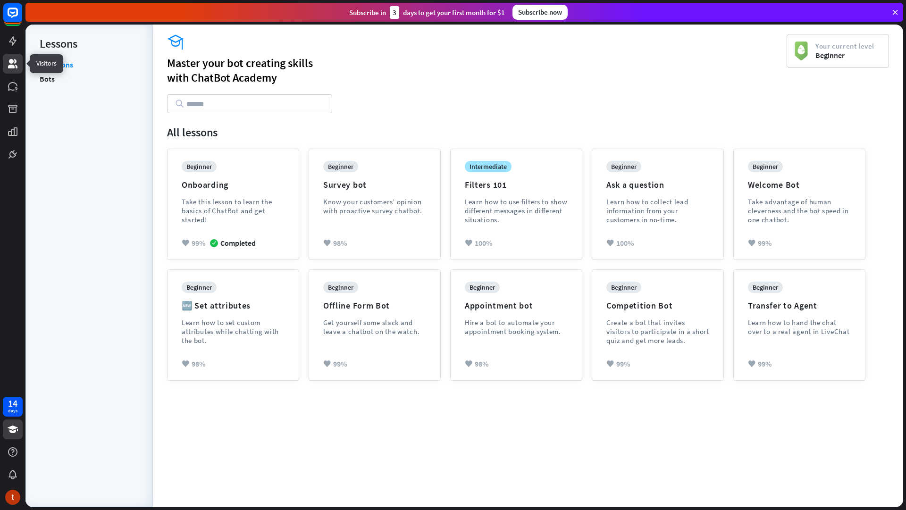
click at [12, 62] on icon at bounding box center [12, 63] width 9 height 9
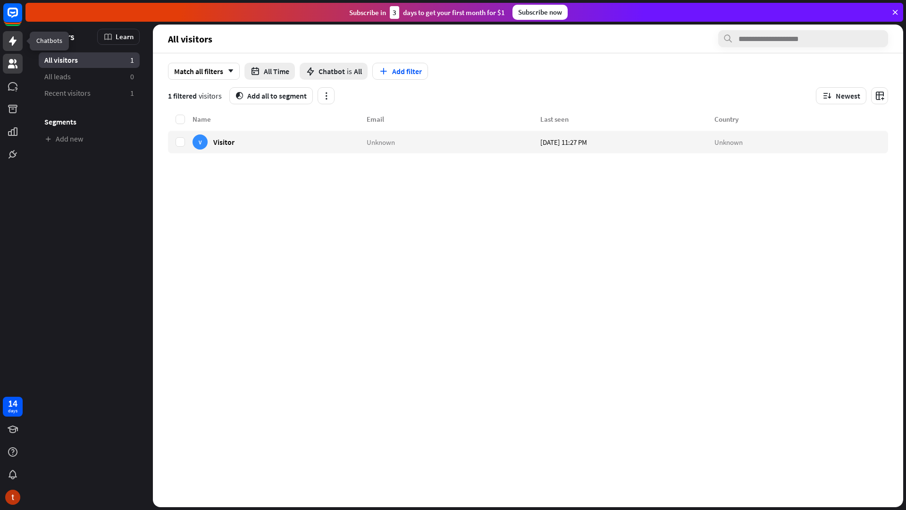
click at [15, 44] on icon at bounding box center [12, 40] width 11 height 11
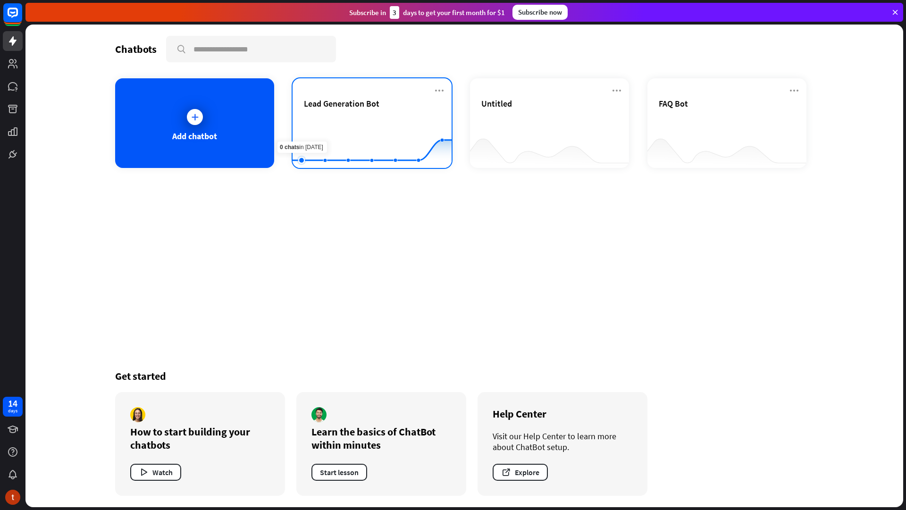
click at [313, 162] on rect at bounding box center [372, 144] width 159 height 59
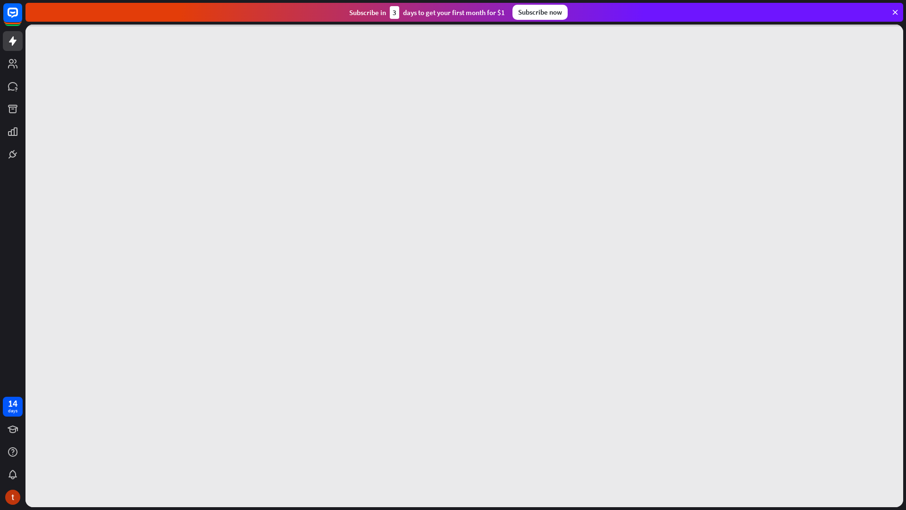
click at [313, 162] on div at bounding box center [464, 266] width 878 height 483
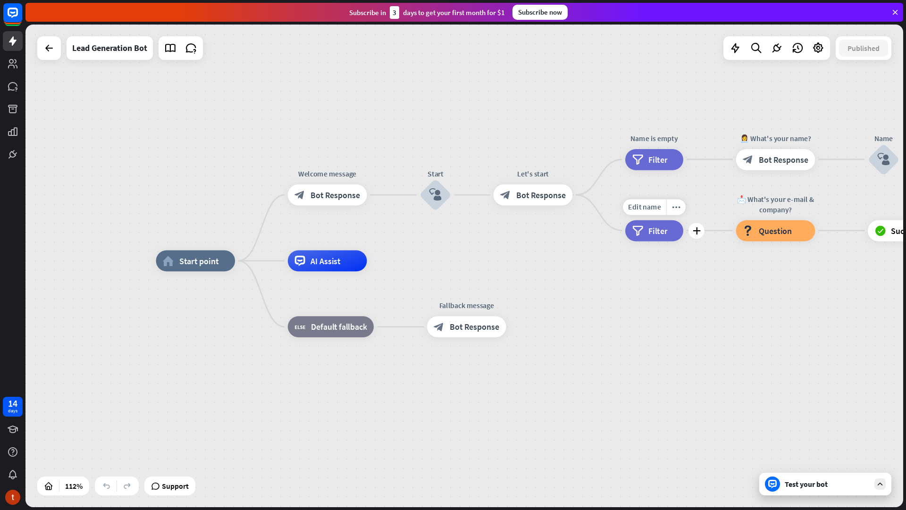
click at [645, 225] on div "filter Filter" at bounding box center [654, 230] width 58 height 21
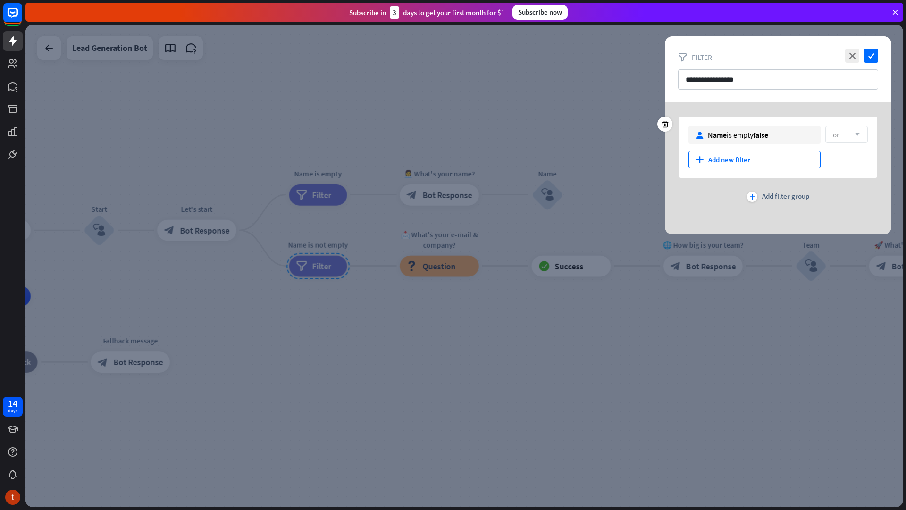
click at [740, 159] on div "plus Add new filter" at bounding box center [755, 159] width 132 height 17
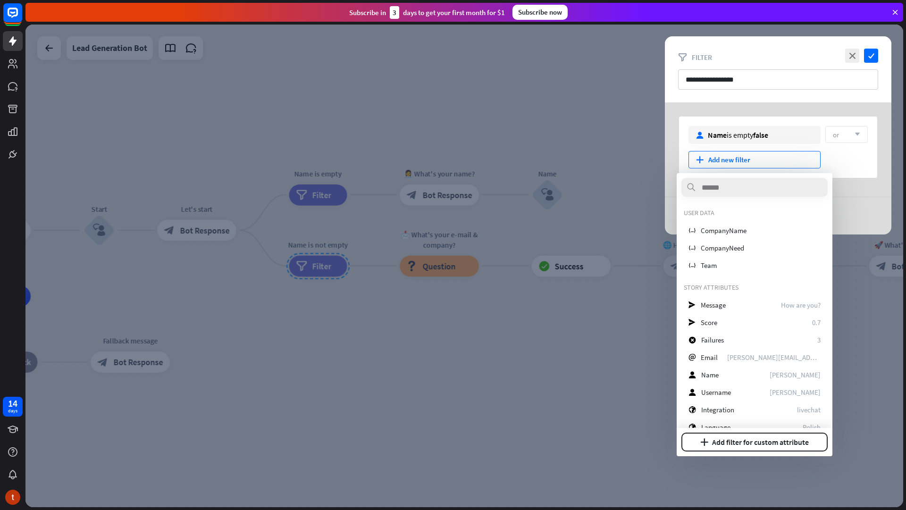
click at [644, 287] on div at bounding box center [464, 266] width 878 height 483
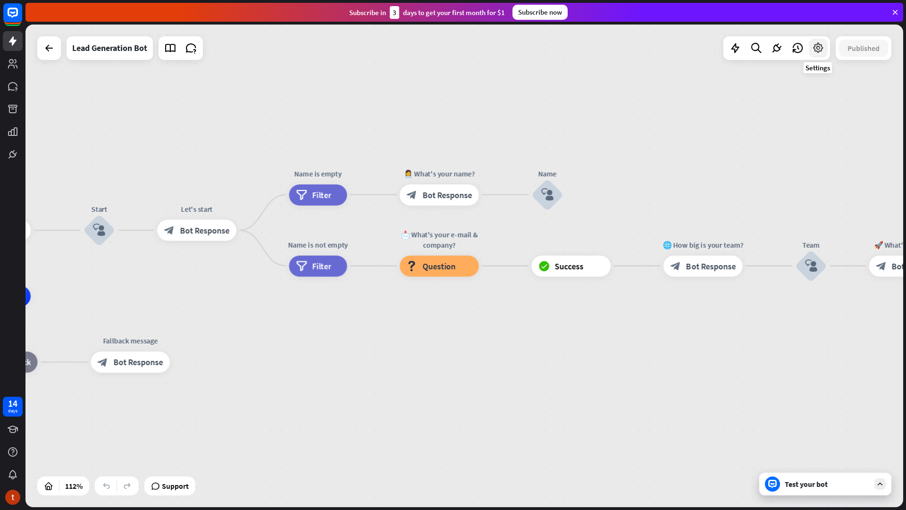
click at [815, 45] on icon at bounding box center [818, 48] width 12 height 12
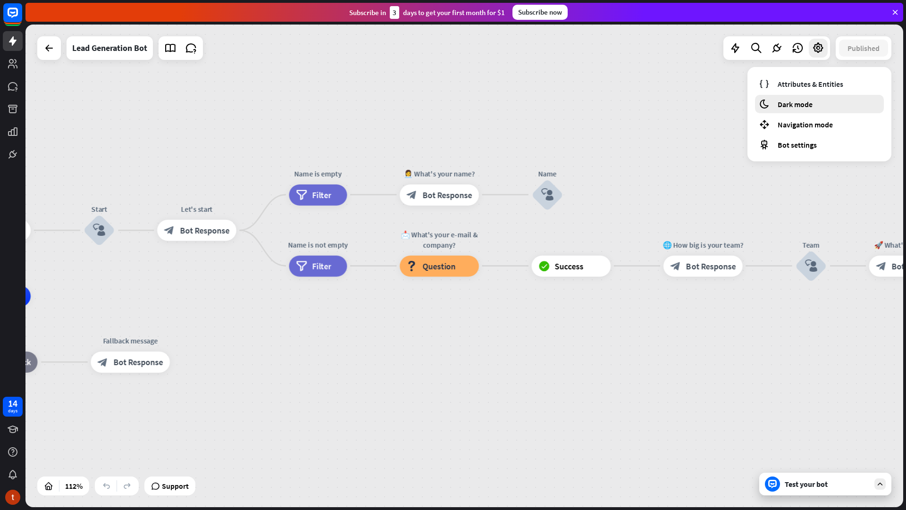
click at [816, 107] on div "moon Dark mode" at bounding box center [819, 104] width 129 height 18
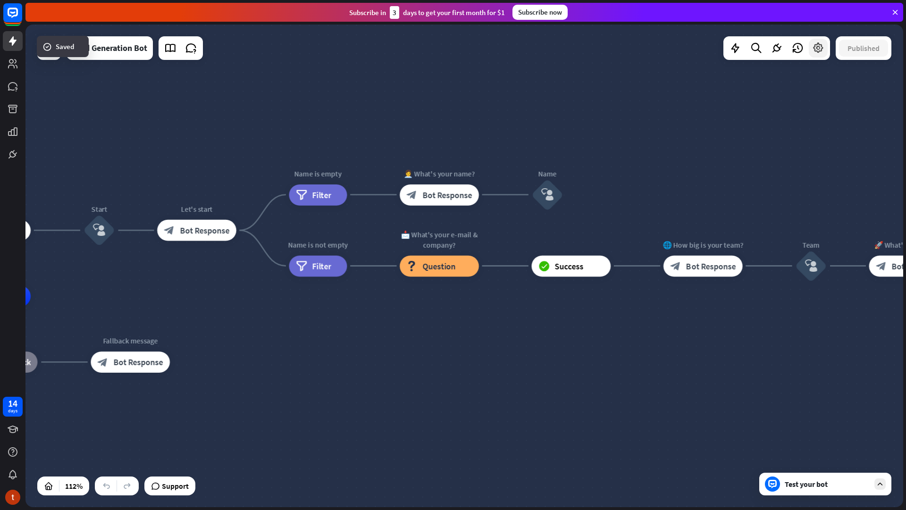
click at [825, 46] on div at bounding box center [818, 48] width 19 height 19
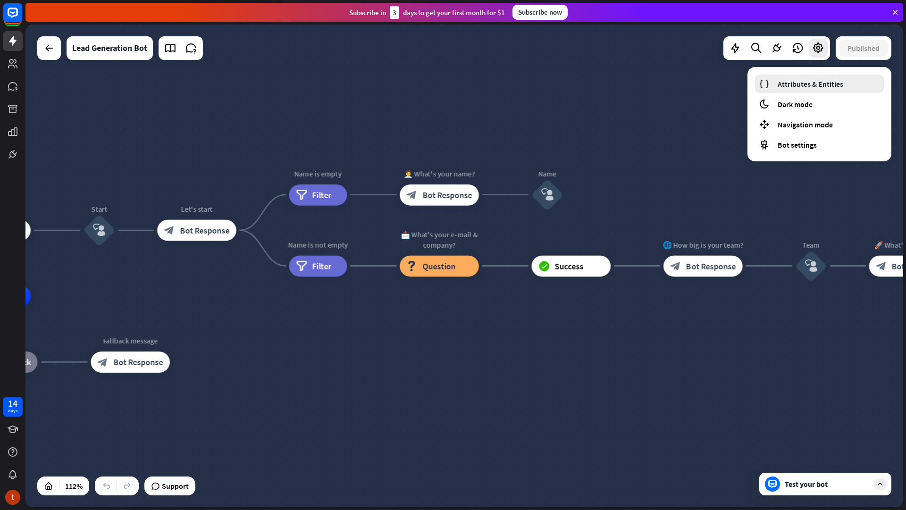
click at [790, 86] on span "Attributes & Entities" at bounding box center [811, 83] width 66 height 9
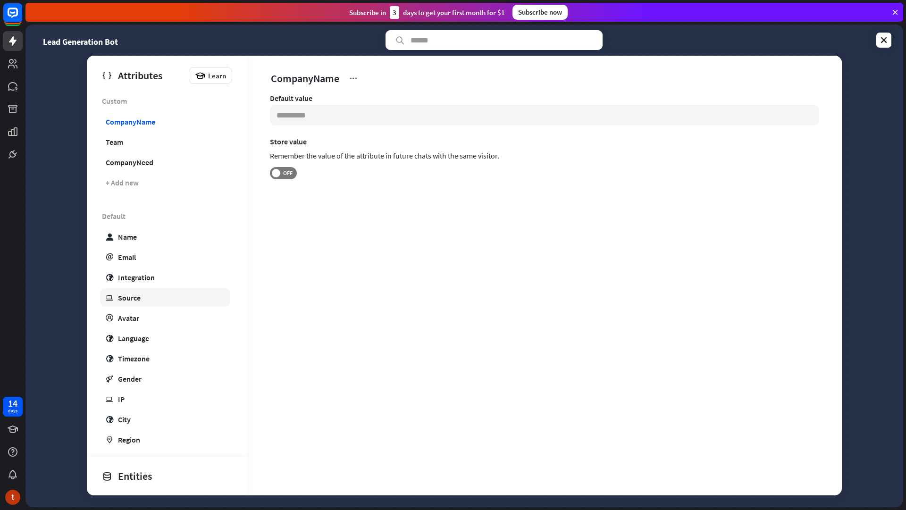
scroll to position [88, 0]
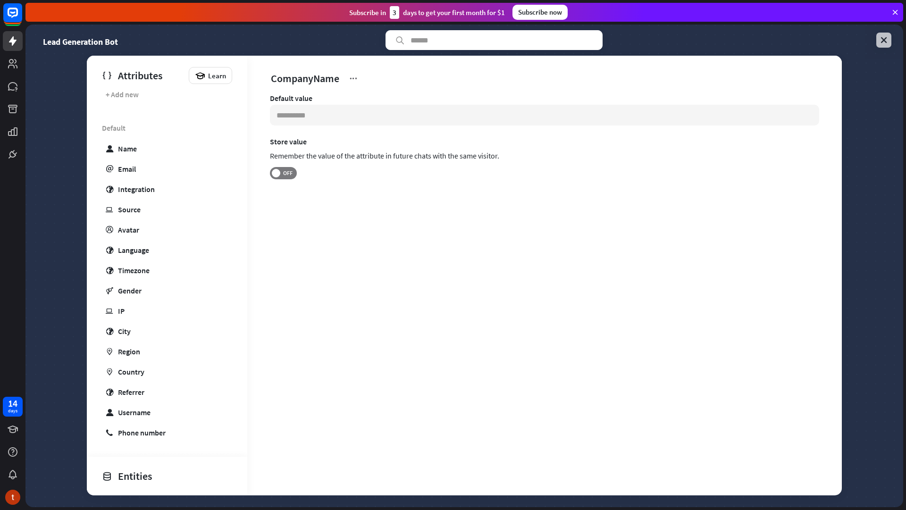
click at [888, 39] on icon at bounding box center [883, 39] width 9 height 9
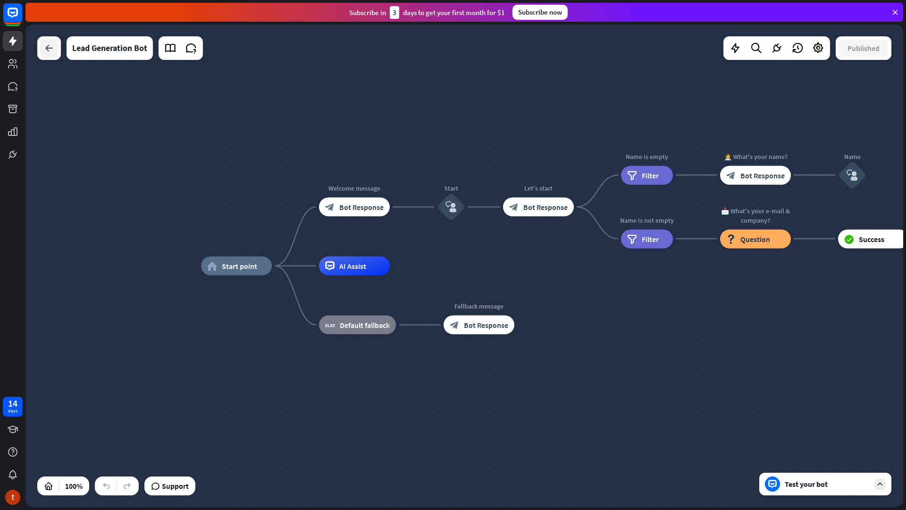
click at [43, 53] on icon at bounding box center [48, 47] width 11 height 11
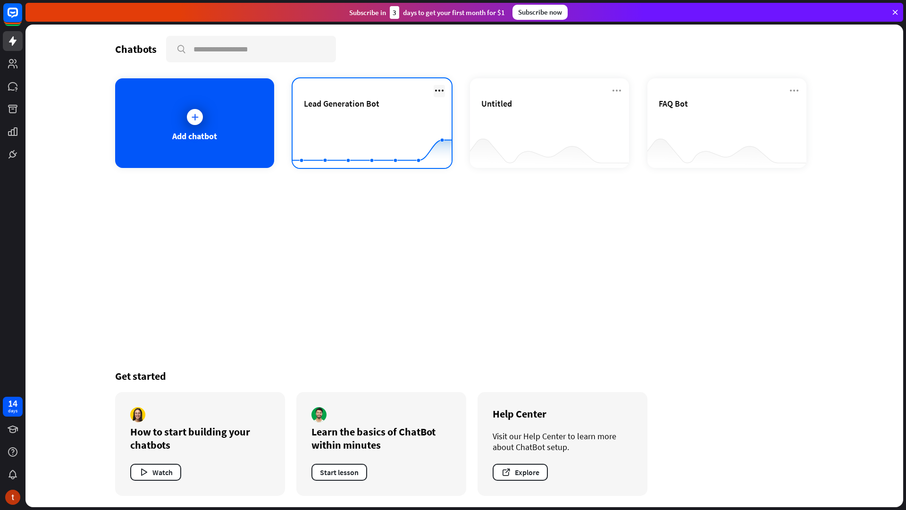
click at [434, 91] on icon at bounding box center [439, 90] width 11 height 11
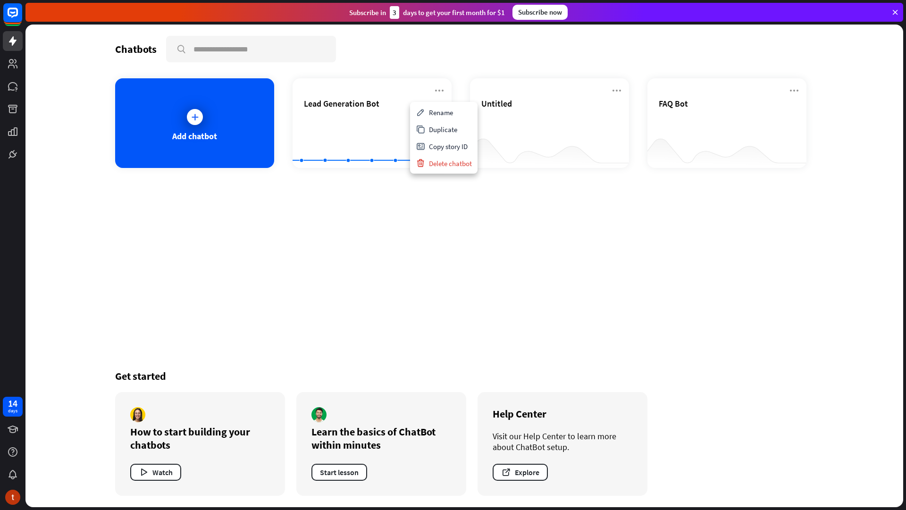
click at [393, 222] on div "Chatbots search Add chatbot Lead Generation Bot Created with Highcharts 10.1.0 …" at bounding box center [464, 266] width 755 height 483
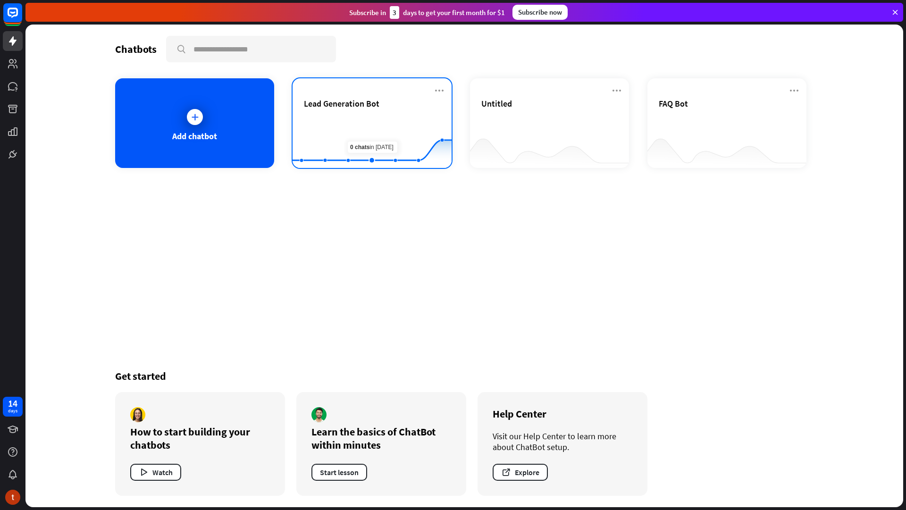
click at [362, 114] on div "Lead Generation Bot" at bounding box center [372, 114] width 136 height 33
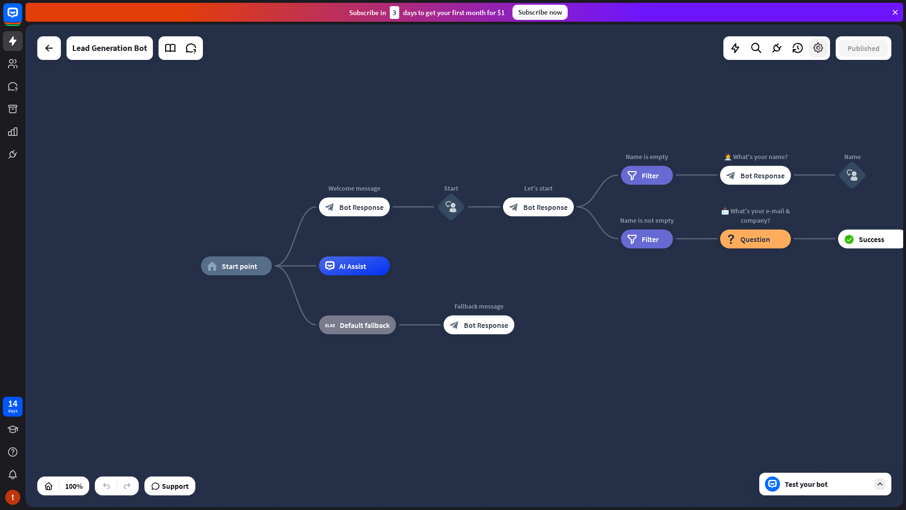
click at [825, 52] on div at bounding box center [818, 48] width 19 height 19
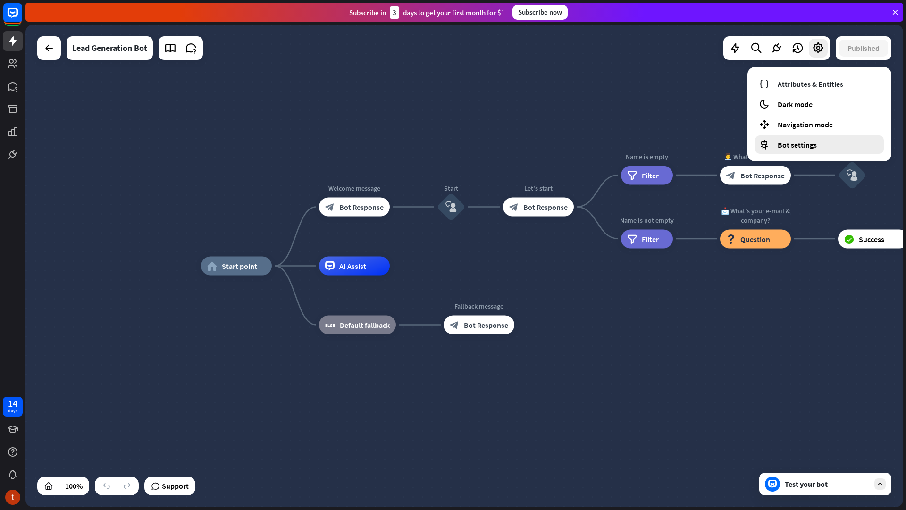
click at [797, 151] on div "Bot settings" at bounding box center [819, 144] width 129 height 18
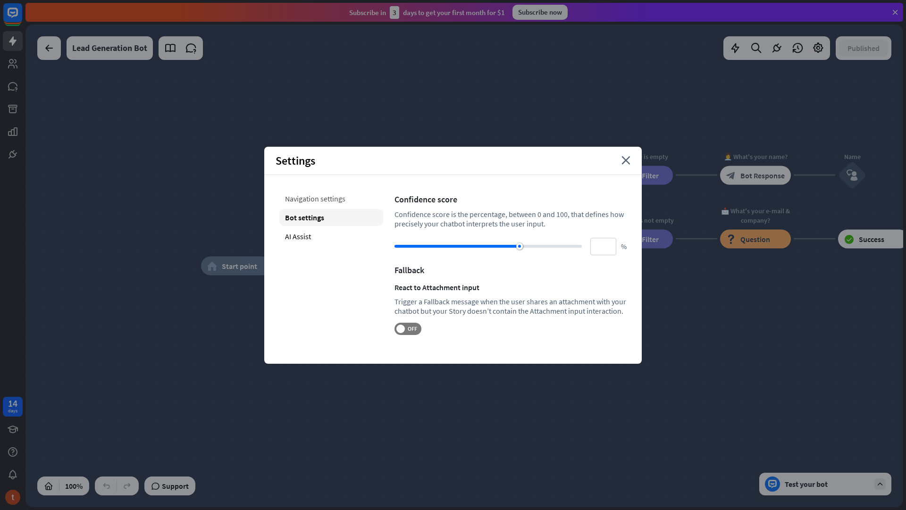
click at [317, 199] on div "Navigation settings" at bounding box center [331, 198] width 104 height 17
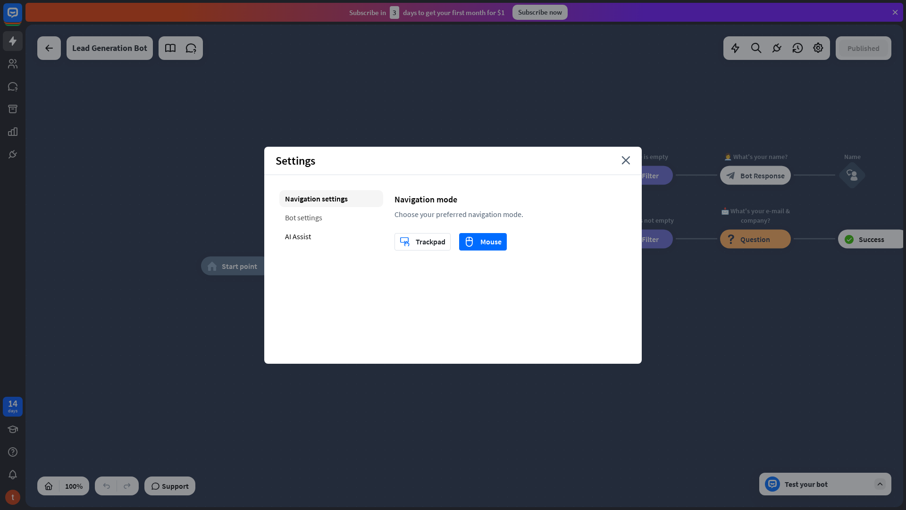
click at [331, 213] on div "Bot settings" at bounding box center [331, 217] width 104 height 17
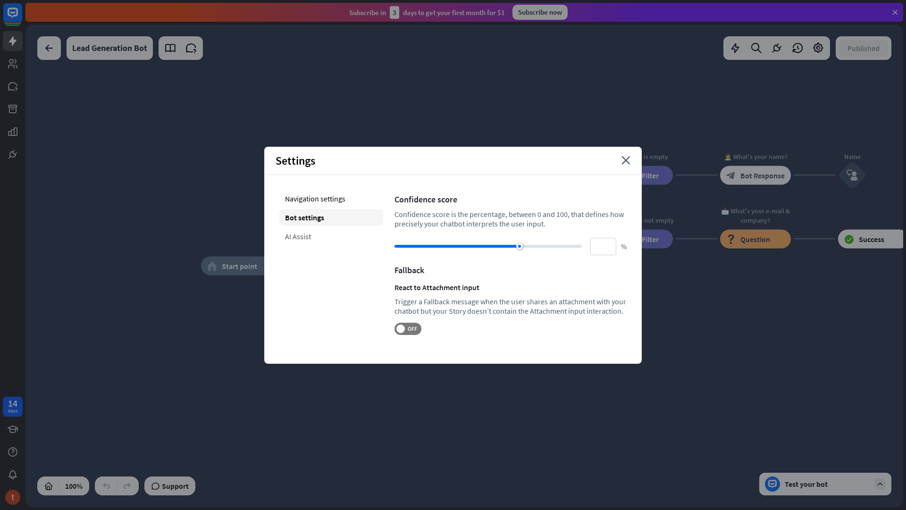
click at [314, 239] on div "AI Assist" at bounding box center [331, 236] width 104 height 17
type input "**"
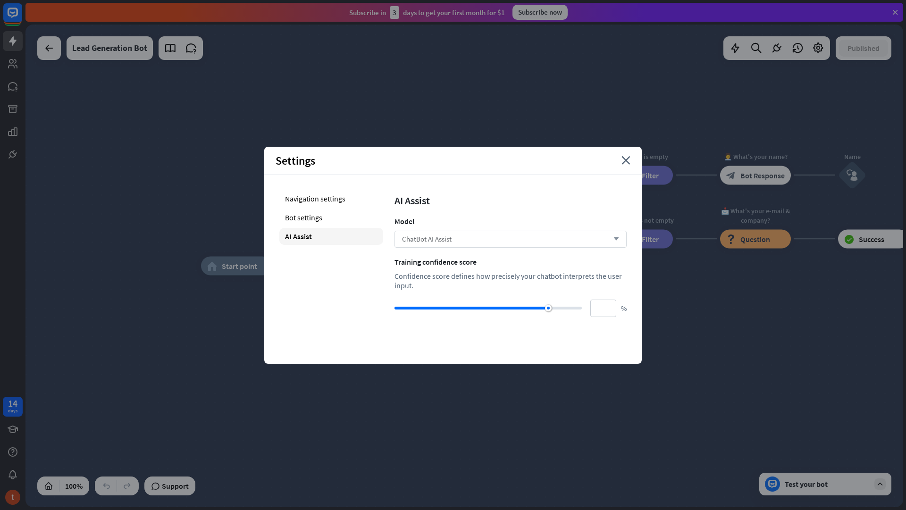
click at [453, 240] on div "ChatBot AI Assist arrow_down" at bounding box center [511, 239] width 232 height 17
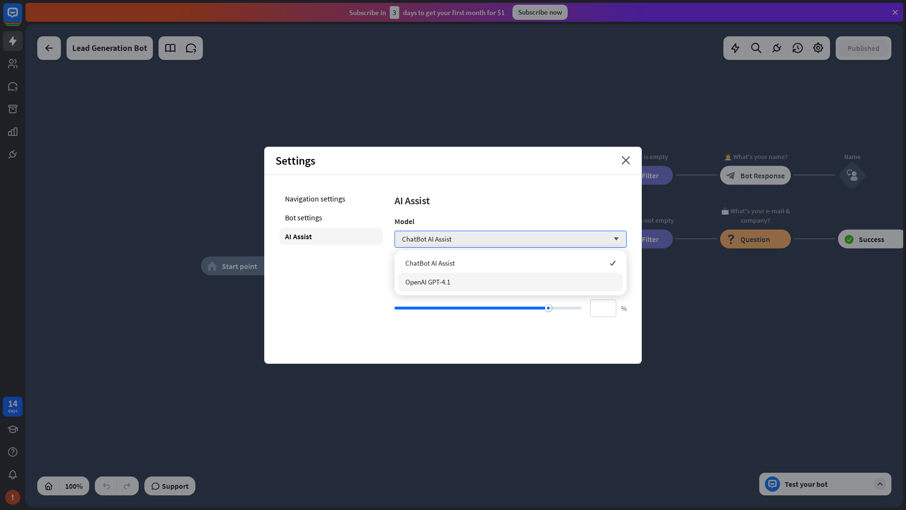
click at [474, 283] on div "OpenAI GPT-4.1" at bounding box center [510, 282] width 225 height 19
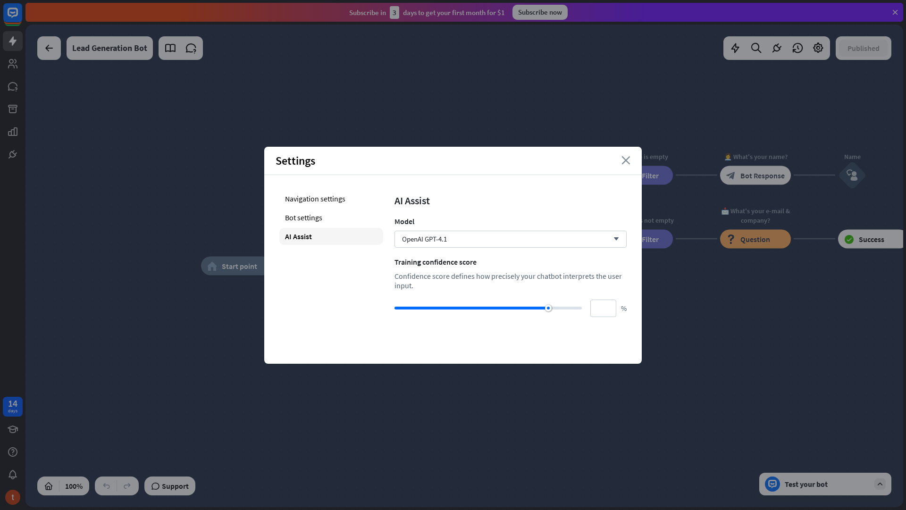
click at [629, 157] on icon "close" at bounding box center [626, 160] width 9 height 8
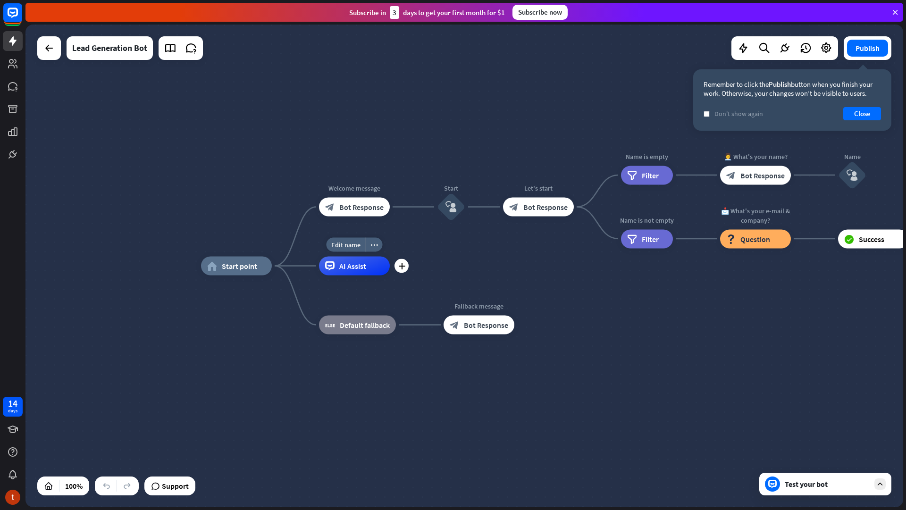
click at [370, 270] on div "AI Assist" at bounding box center [354, 266] width 71 height 19
click at [377, 244] on div "more_horiz" at bounding box center [373, 245] width 17 height 14
click at [384, 260] on div "chat Start testing from here" at bounding box center [424, 253] width 94 height 19
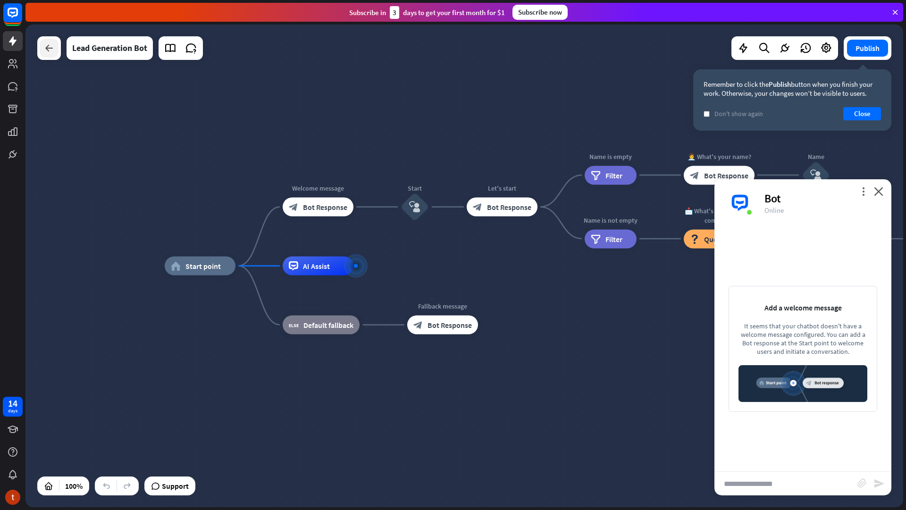
click at [53, 49] on icon at bounding box center [48, 47] width 11 height 11
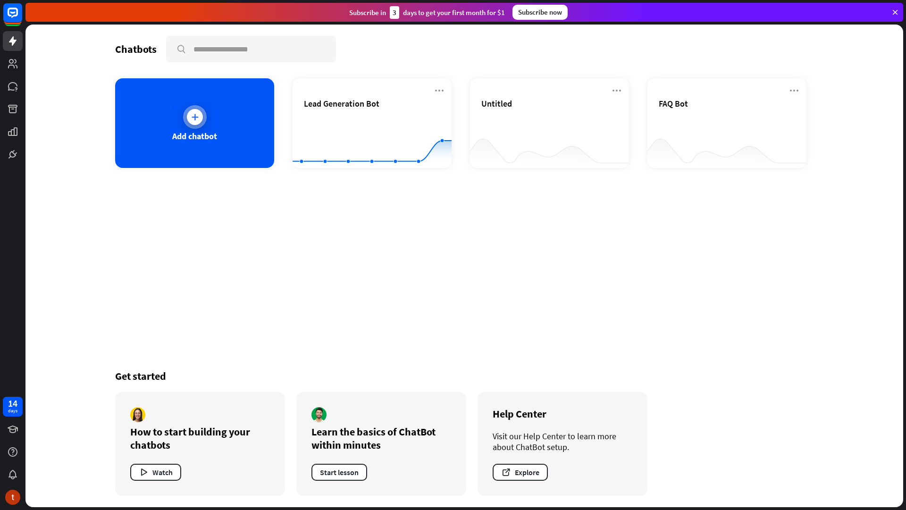
click at [216, 103] on div "Add chatbot" at bounding box center [194, 123] width 159 height 90
